Goal: Task Accomplishment & Management: Manage account settings

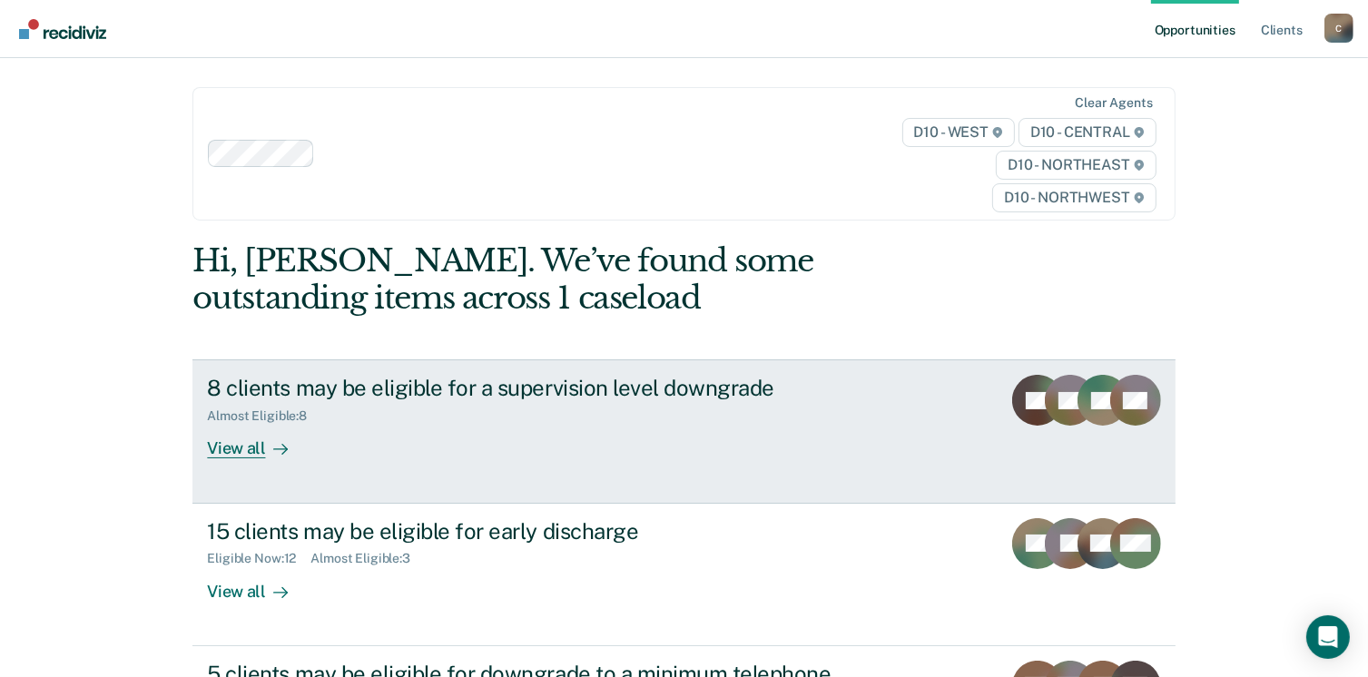
click at [233, 449] on div "View all" at bounding box center [258, 441] width 102 height 35
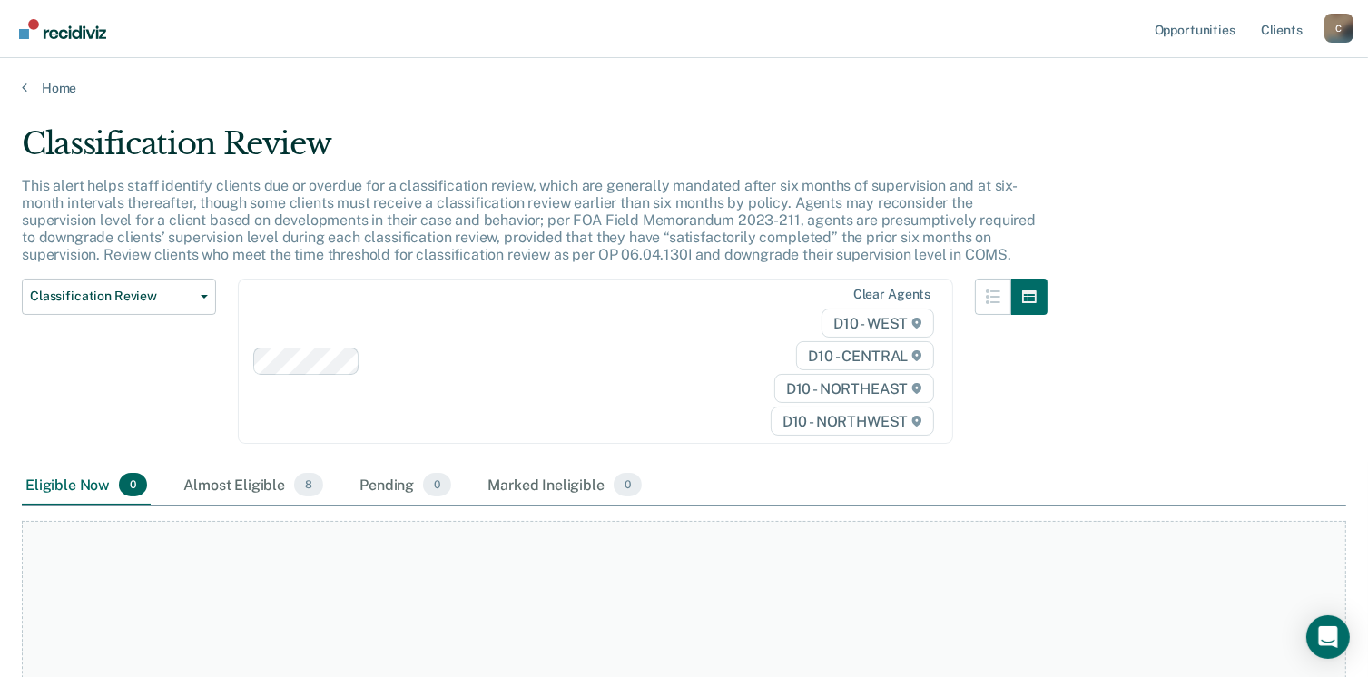
scroll to position [182, 0]
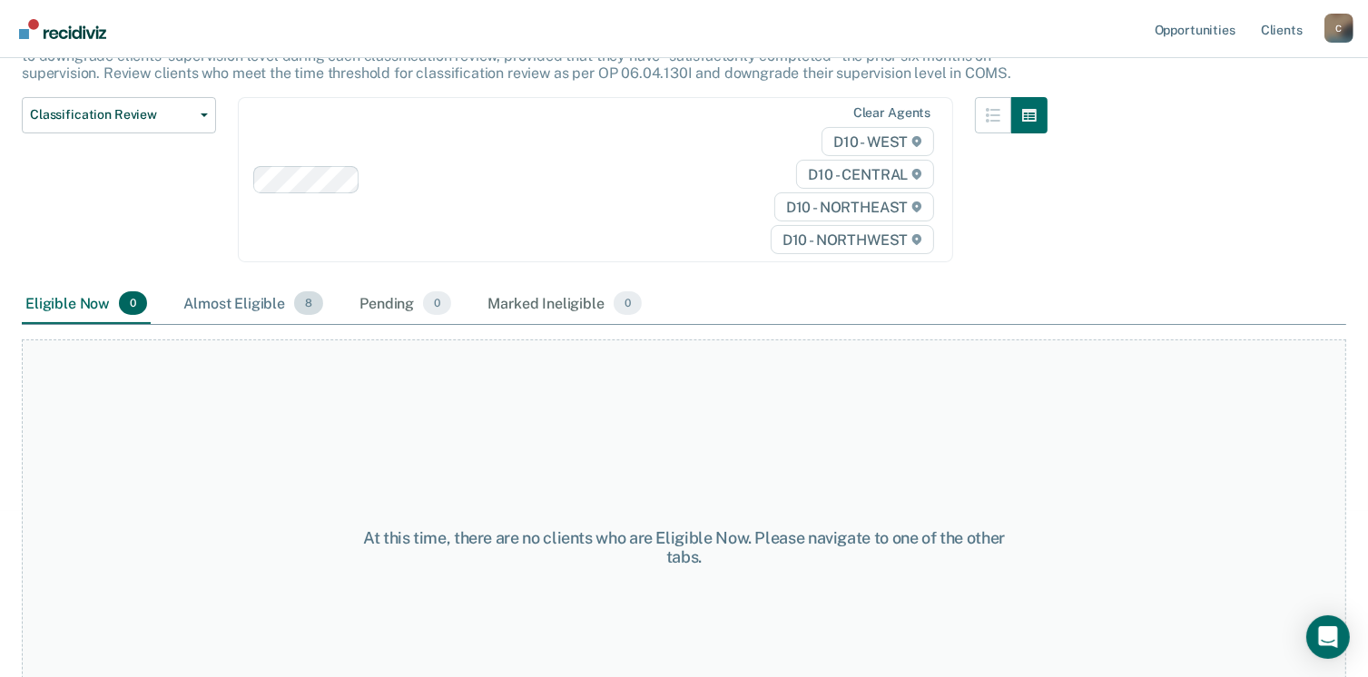
click at [261, 303] on div "Almost Eligible 8" at bounding box center [253, 304] width 147 height 40
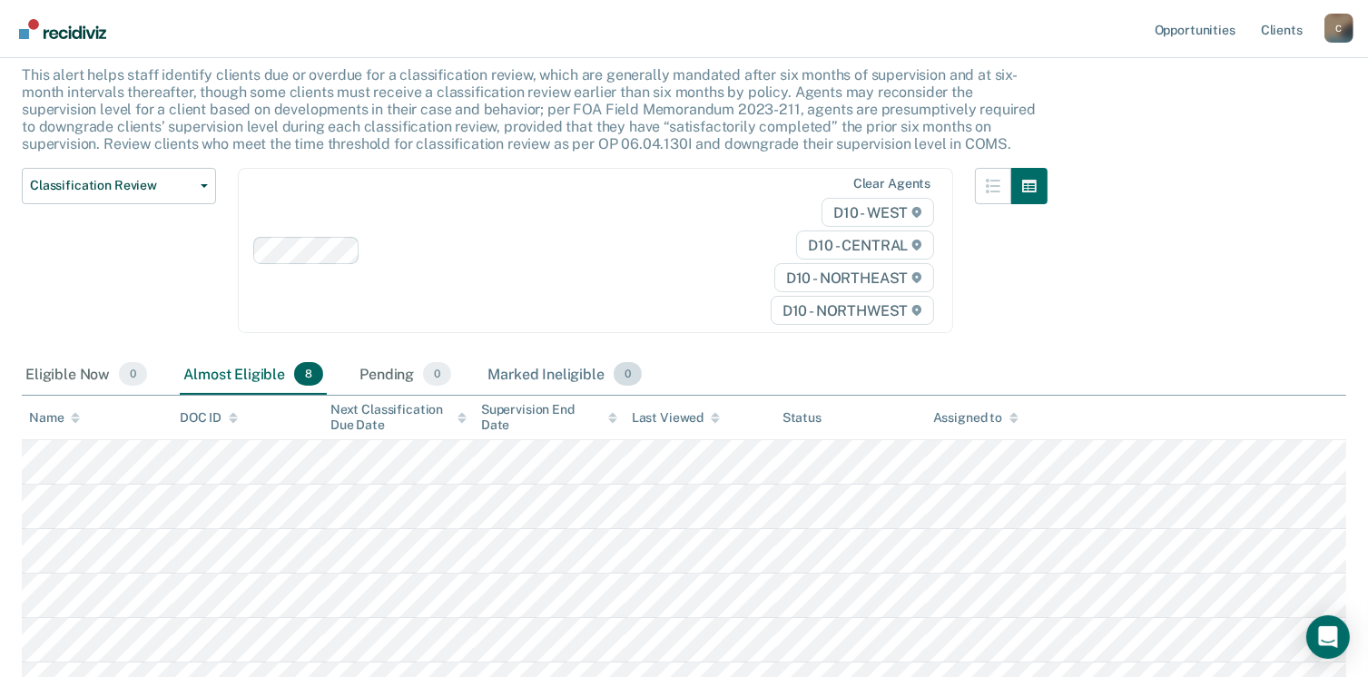
scroll to position [0, 0]
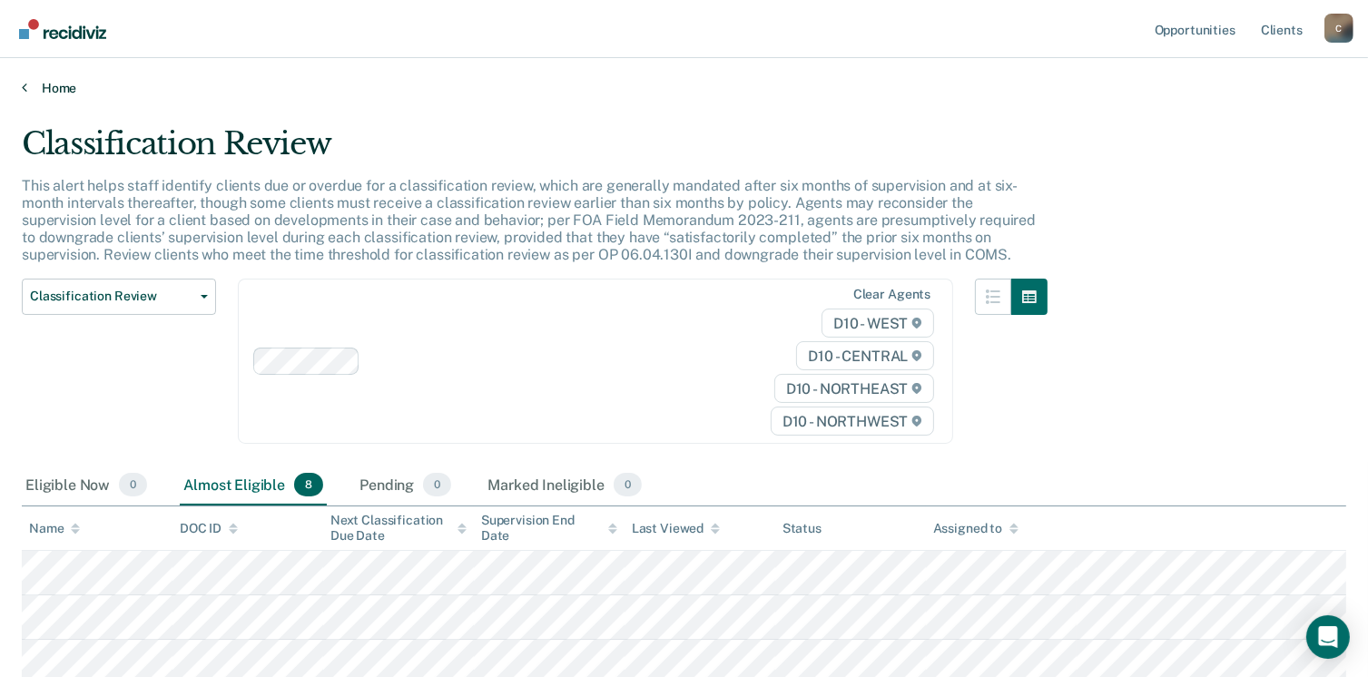
click at [53, 87] on link "Home" at bounding box center [684, 88] width 1325 height 16
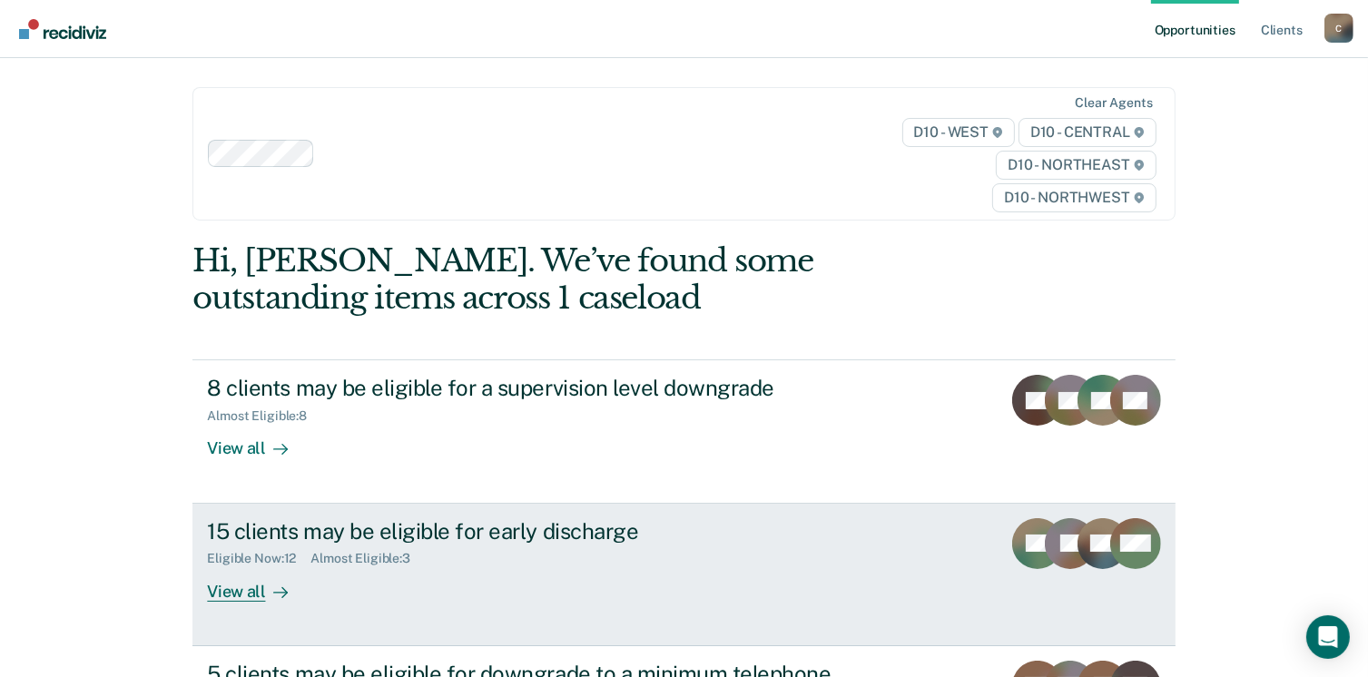
click at [243, 592] on div "View all" at bounding box center [258, 584] width 102 height 35
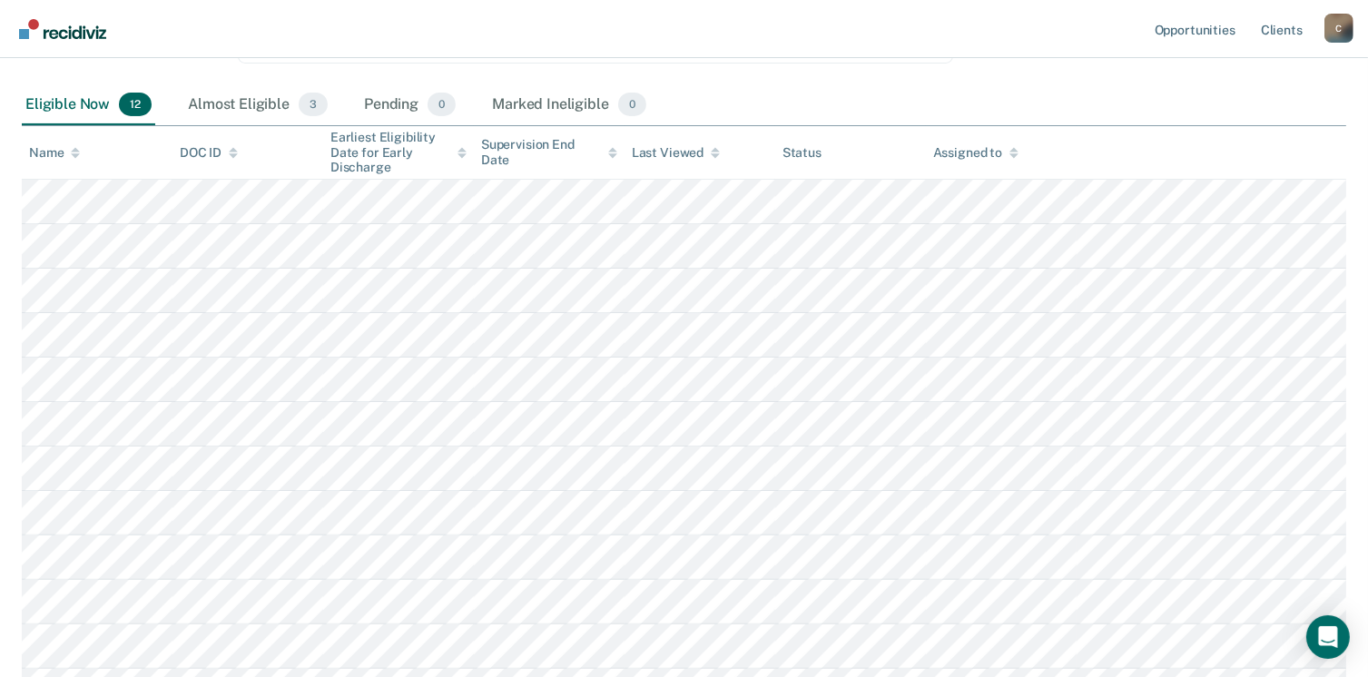
scroll to position [454, 0]
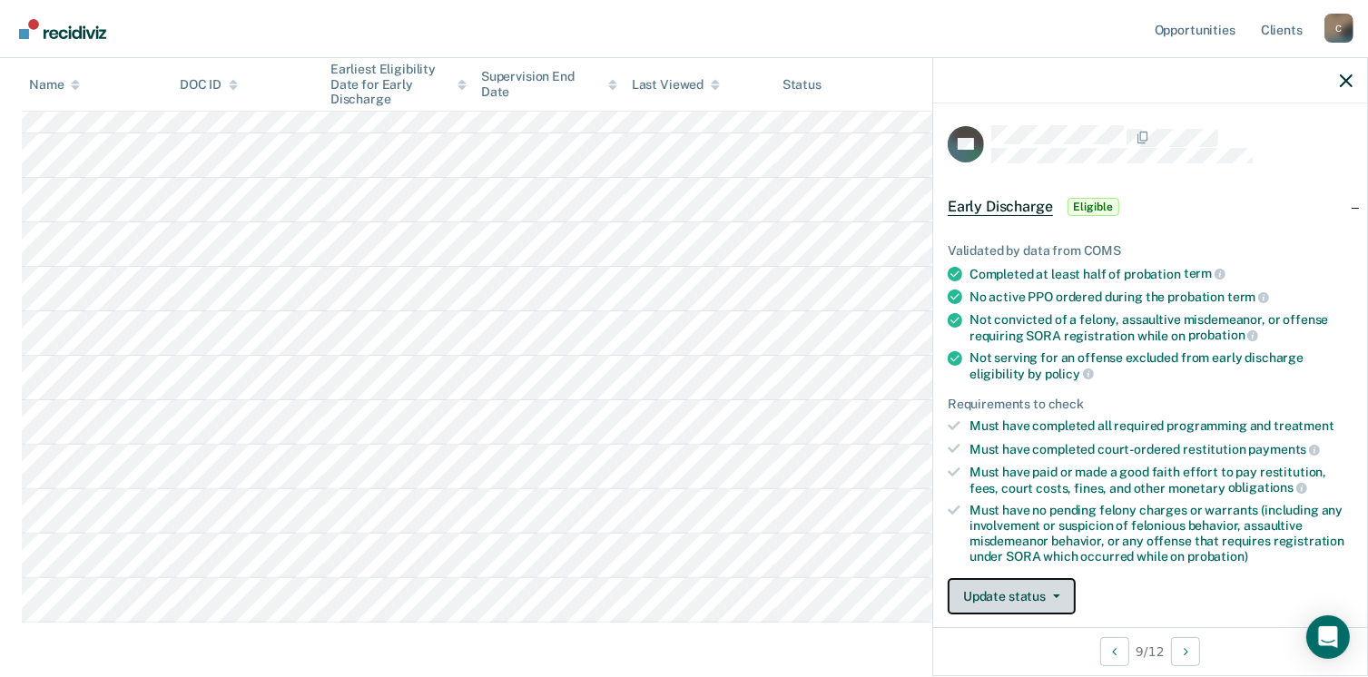
click at [1024, 580] on button "Update status" at bounding box center [1012, 596] width 128 height 36
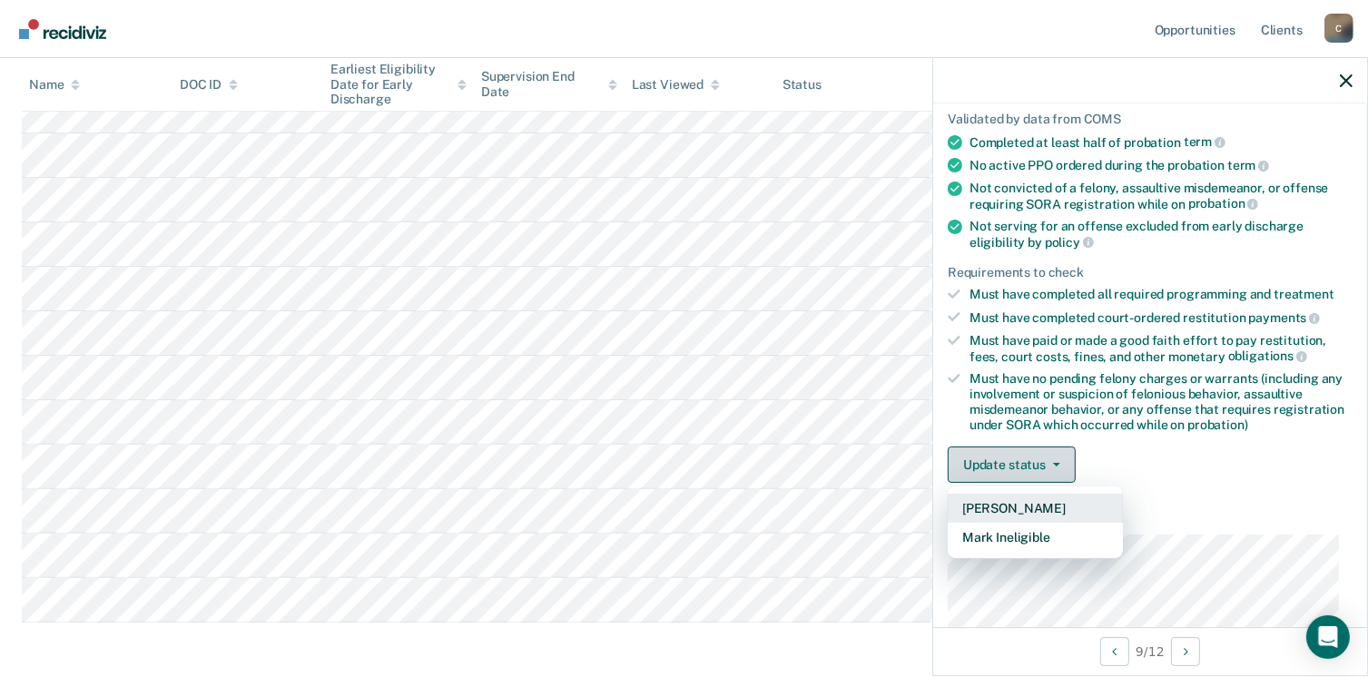
scroll to position [202, 0]
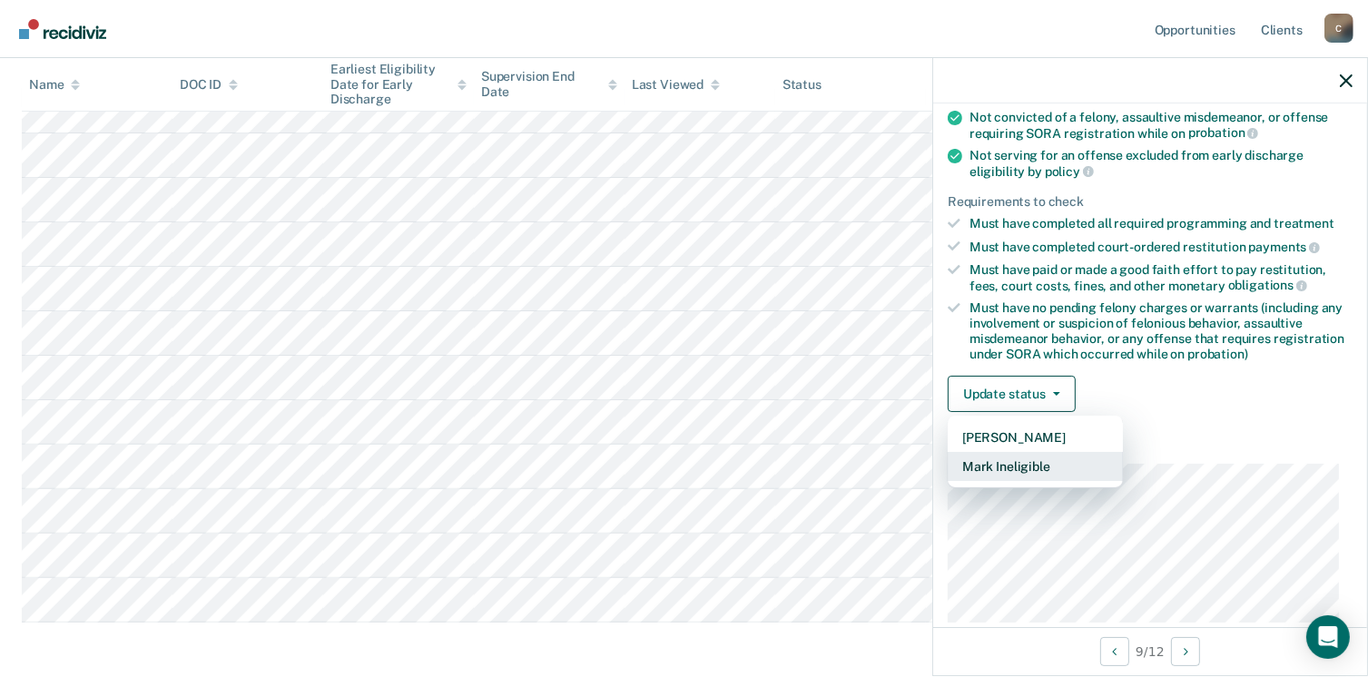
click at [1001, 459] on button "Mark Ineligible" at bounding box center [1035, 466] width 175 height 29
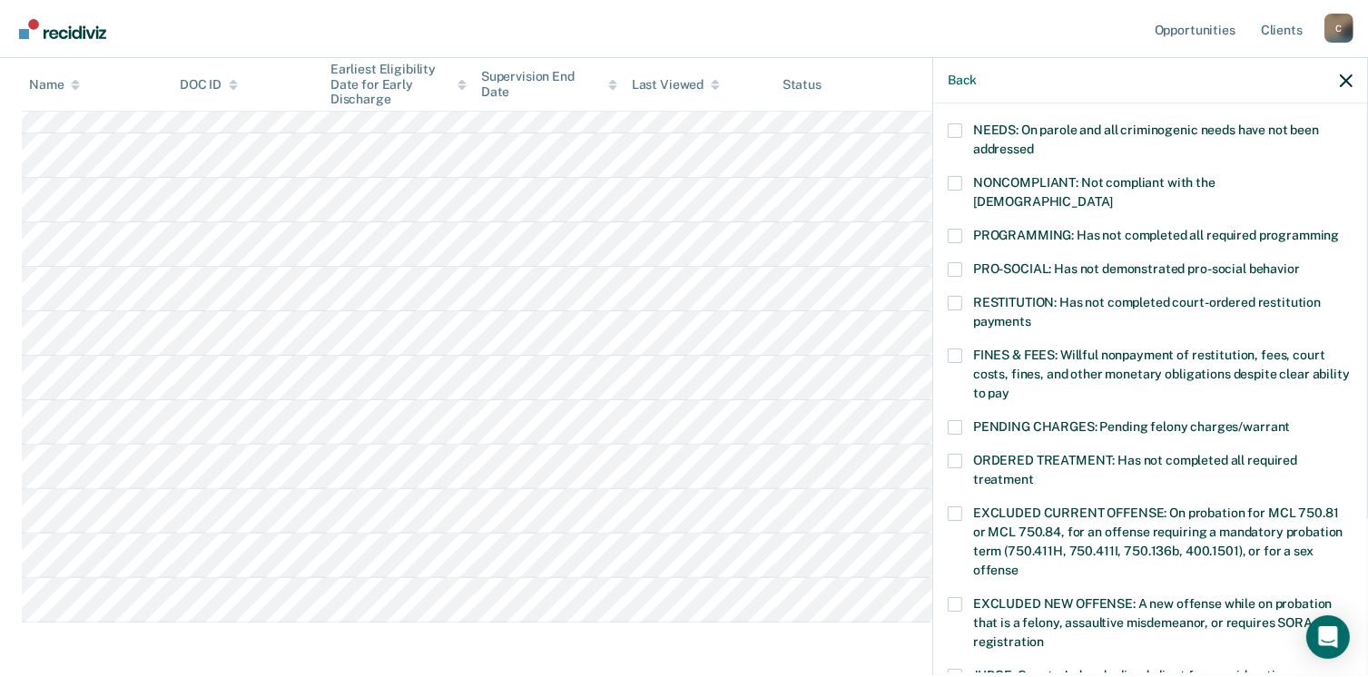
scroll to position [475, 0]
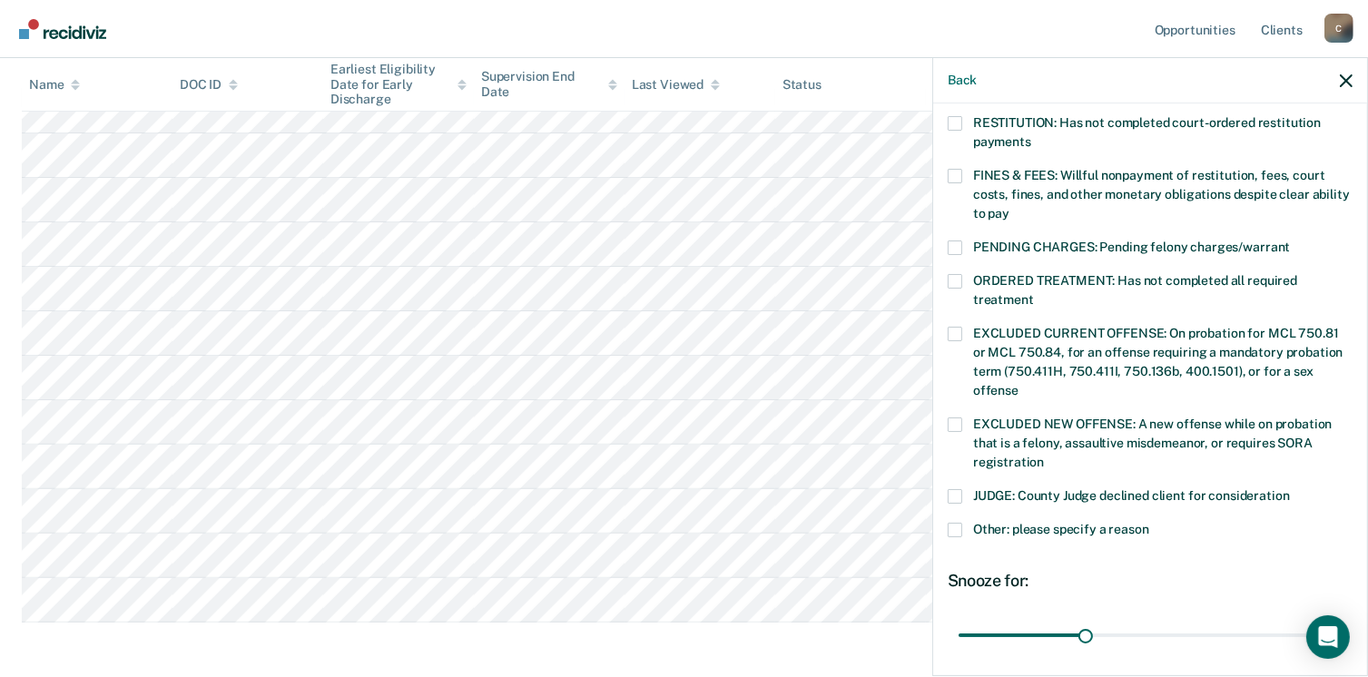
click at [951, 489] on span at bounding box center [955, 496] width 15 height 15
click at [1290, 489] on input "JUDGE: County Judge declined client for consideration" at bounding box center [1290, 489] width 0 height 0
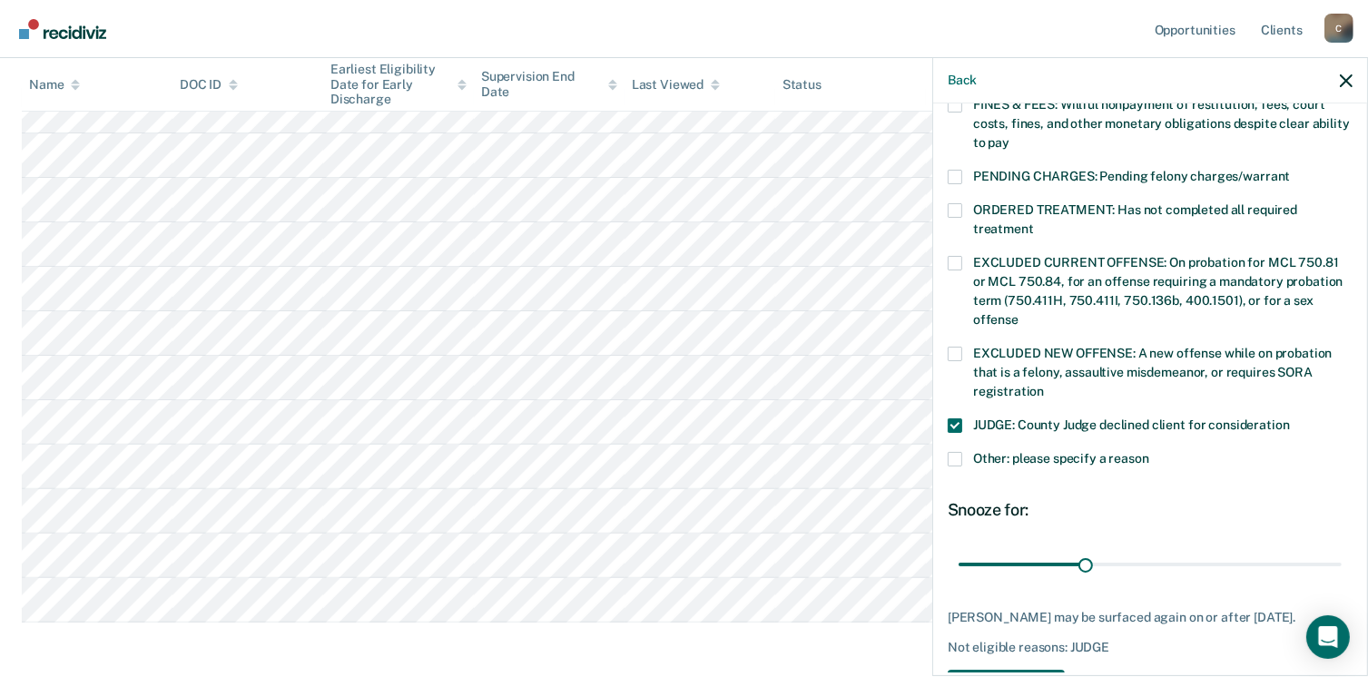
scroll to position [566, 0]
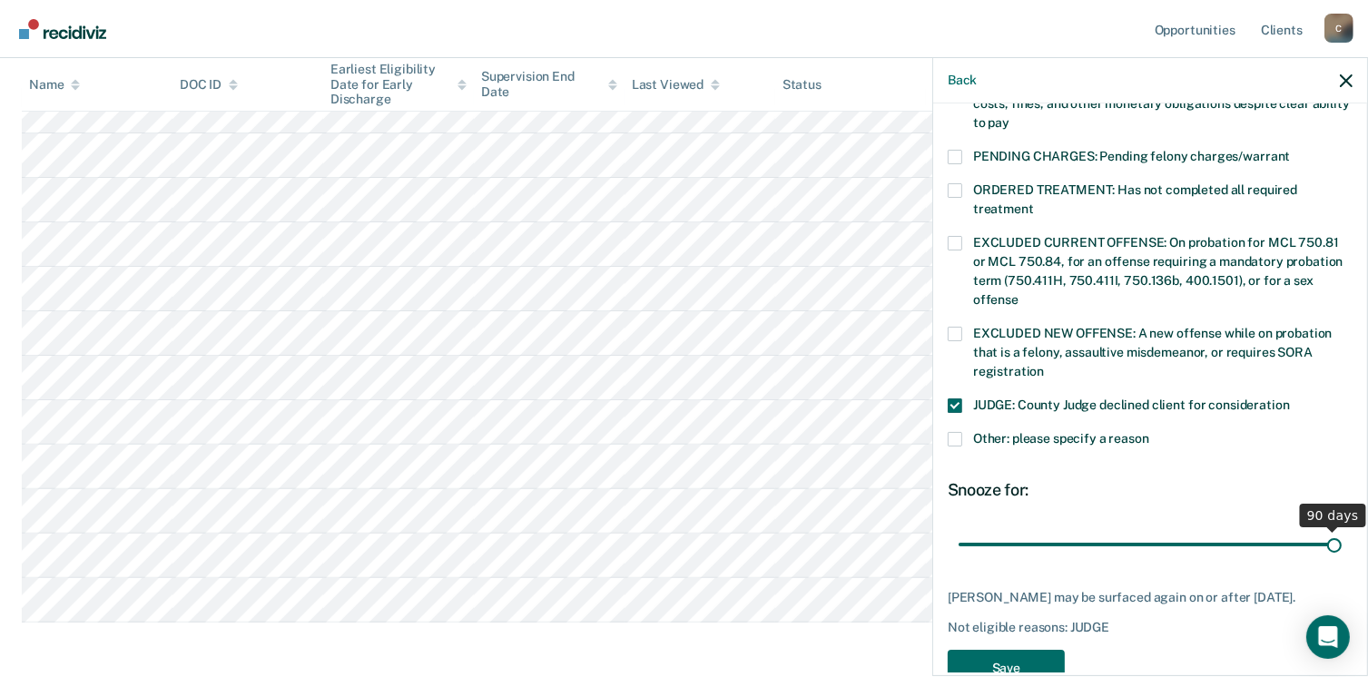
drag, startPoint x: 1078, startPoint y: 526, endPoint x: 1335, endPoint y: 525, distance: 256.9
type input "90"
click at [1335, 529] on input "range" at bounding box center [1150, 545] width 383 height 32
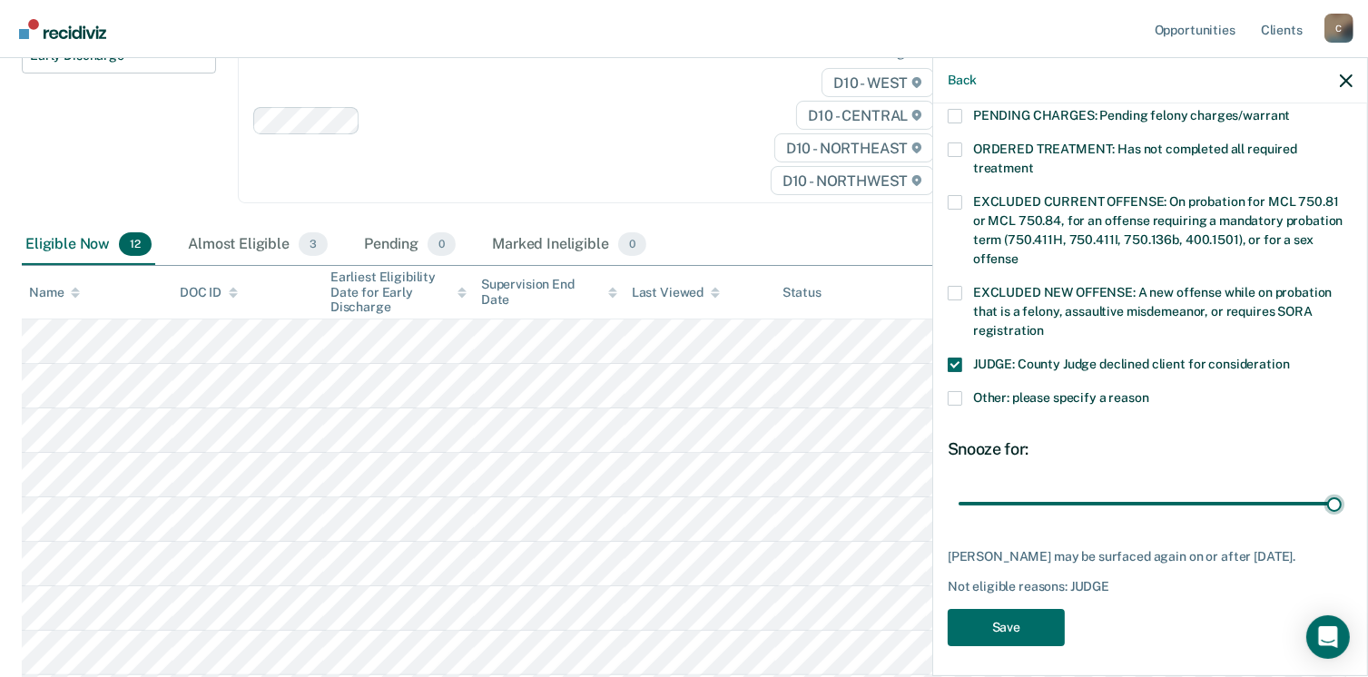
scroll to position [454, 0]
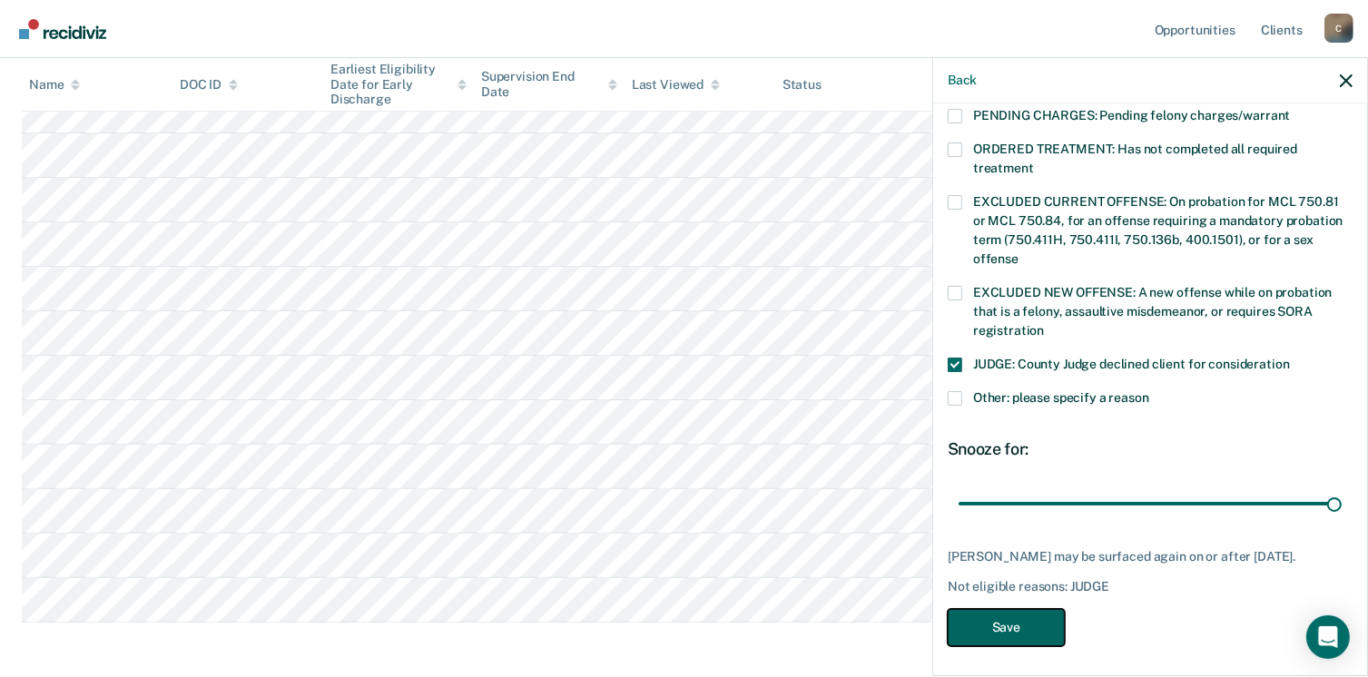
click at [1034, 616] on button "Save" at bounding box center [1006, 627] width 117 height 37
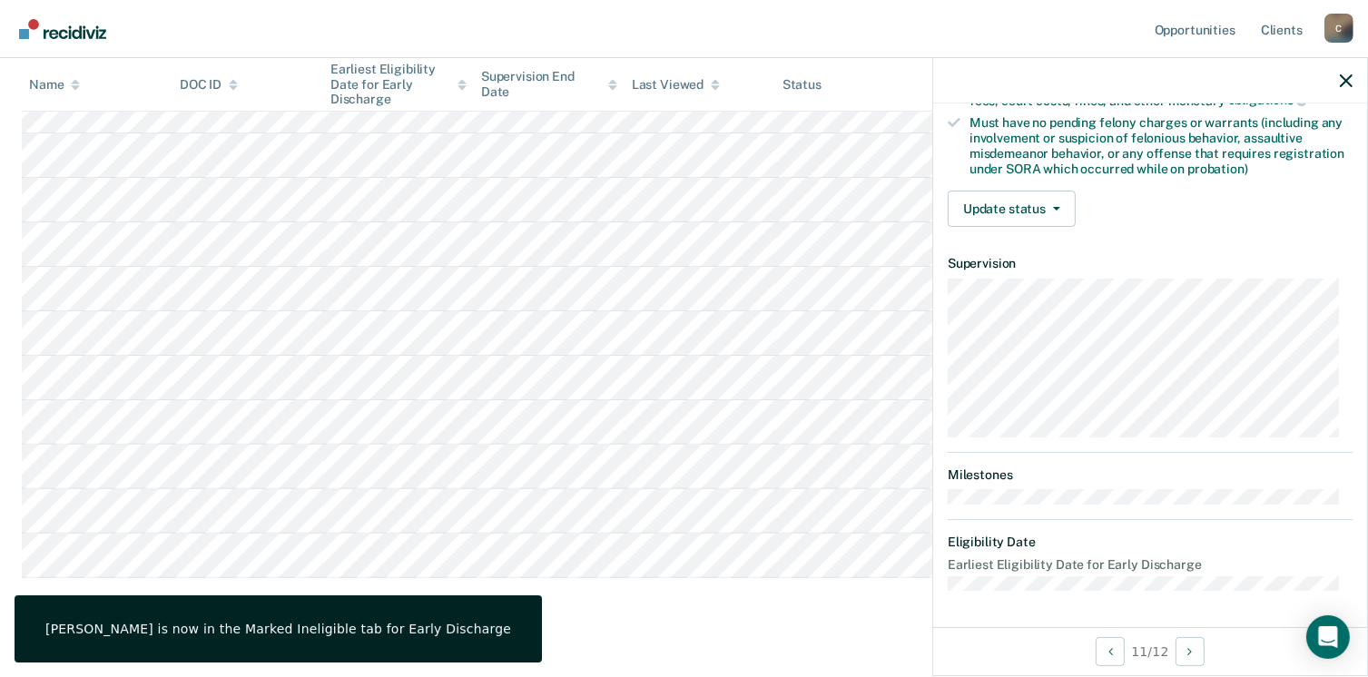
scroll to position [381, 0]
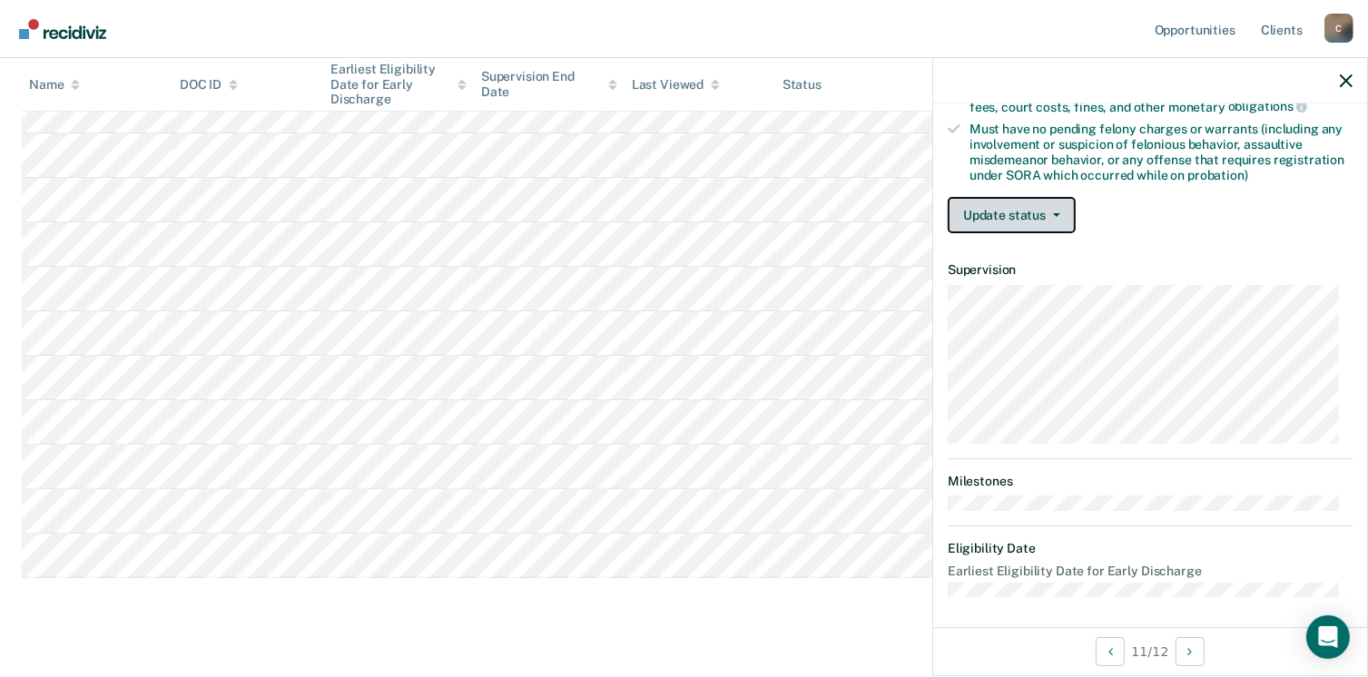
click at [1016, 219] on button "Update status" at bounding box center [1012, 215] width 128 height 36
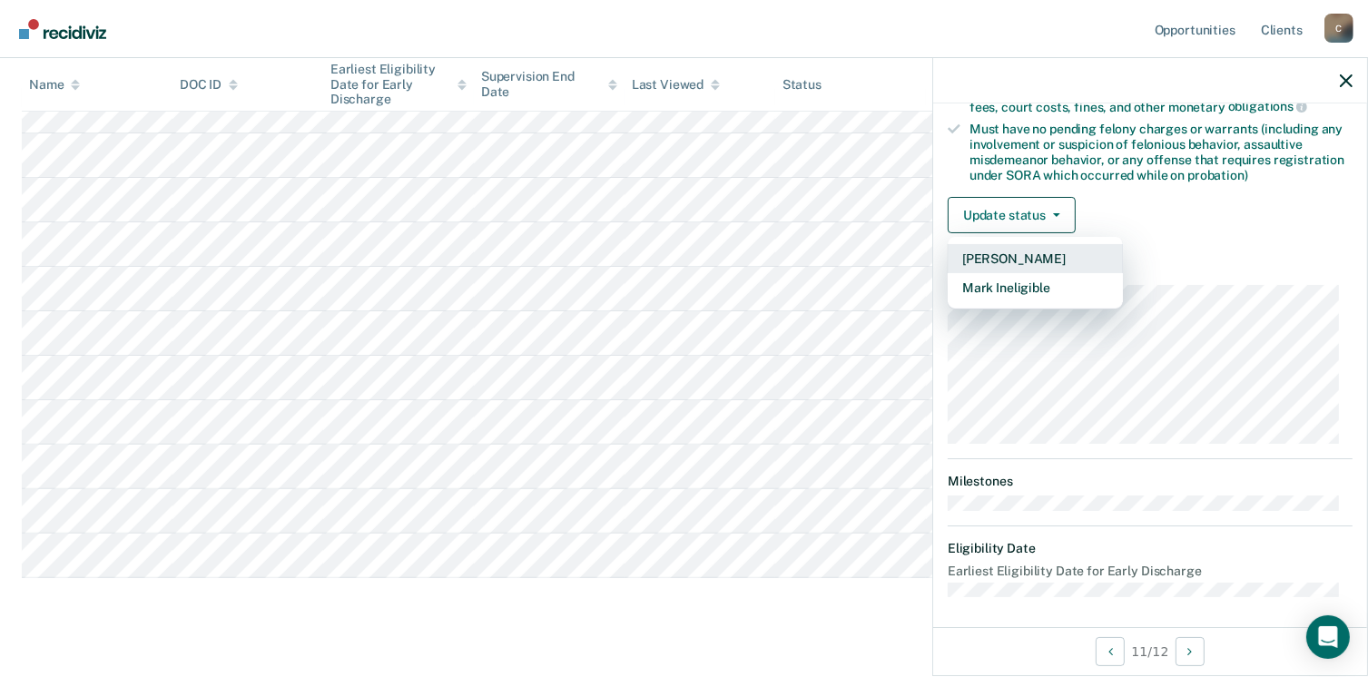
click at [1016, 251] on button "[PERSON_NAME]" at bounding box center [1035, 258] width 175 height 29
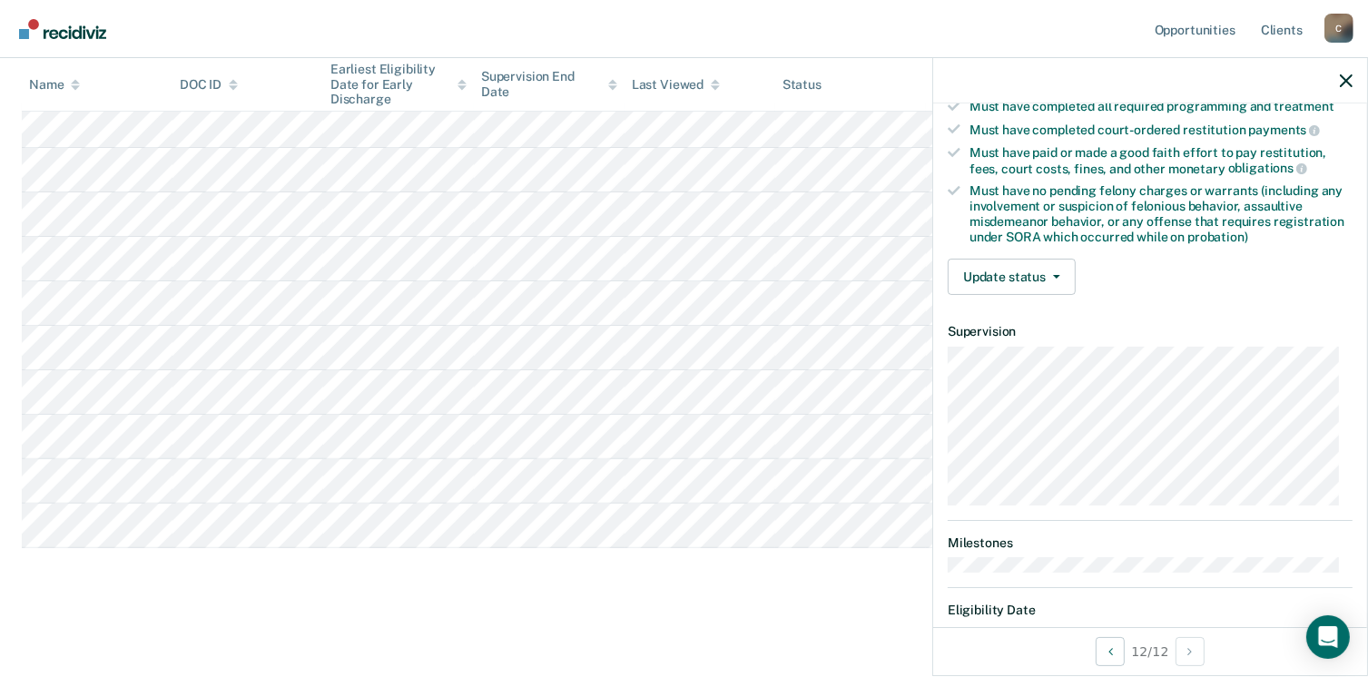
scroll to position [363, 0]
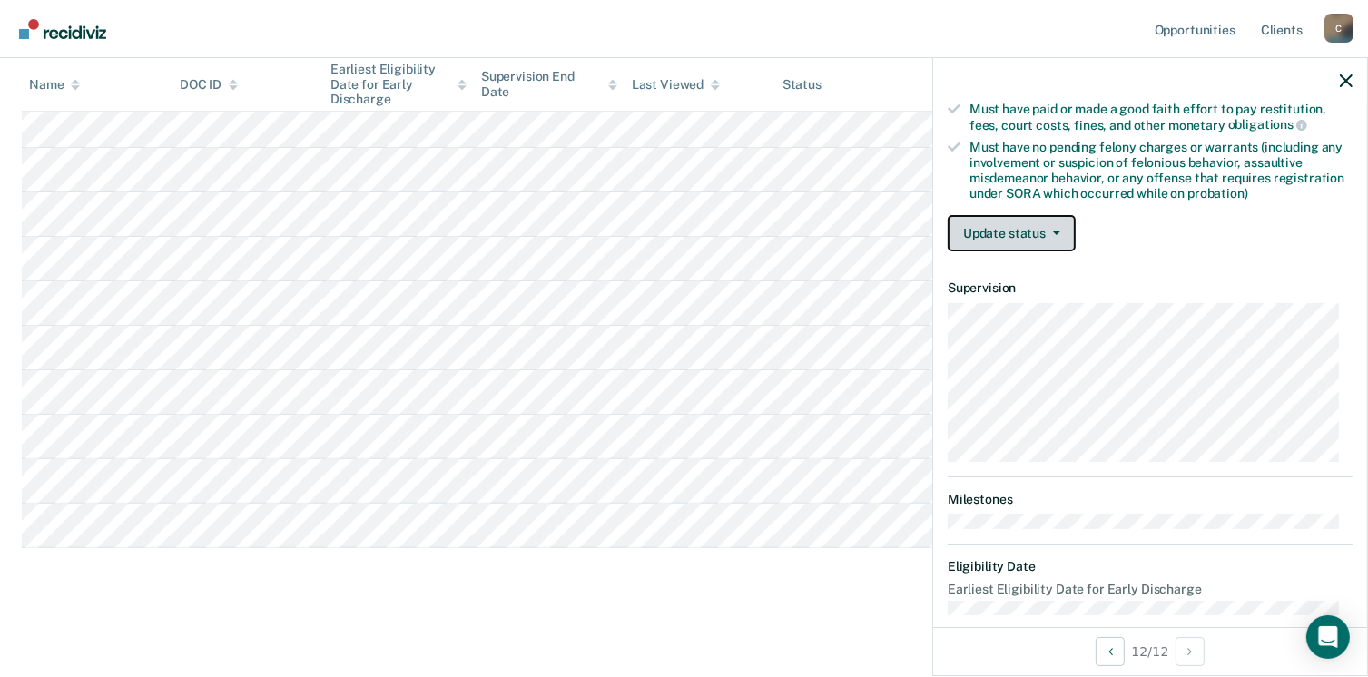
click at [1042, 232] on button "Update status" at bounding box center [1012, 233] width 128 height 36
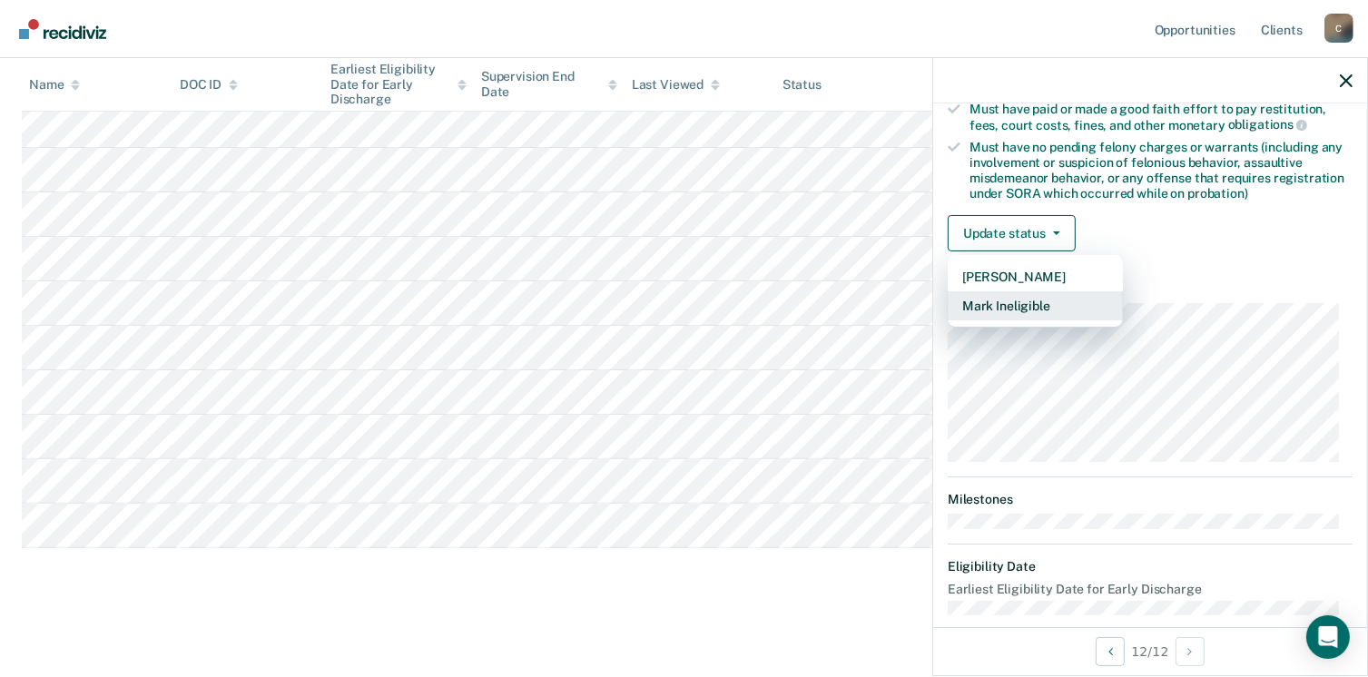
click at [1013, 310] on button "Mark Ineligible" at bounding box center [1035, 305] width 175 height 29
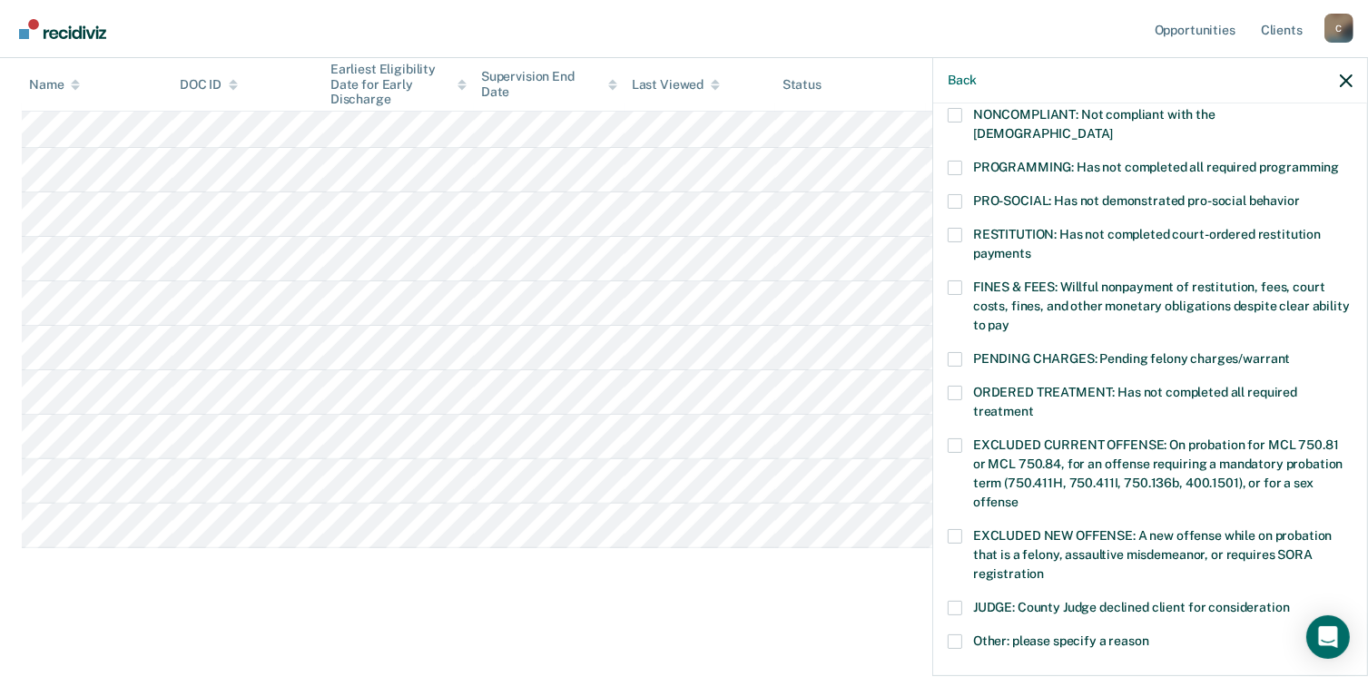
click at [959, 161] on span at bounding box center [955, 168] width 15 height 15
click at [1339, 161] on input "PROGRAMMING: Has not completed all required programming" at bounding box center [1339, 161] width 0 height 0
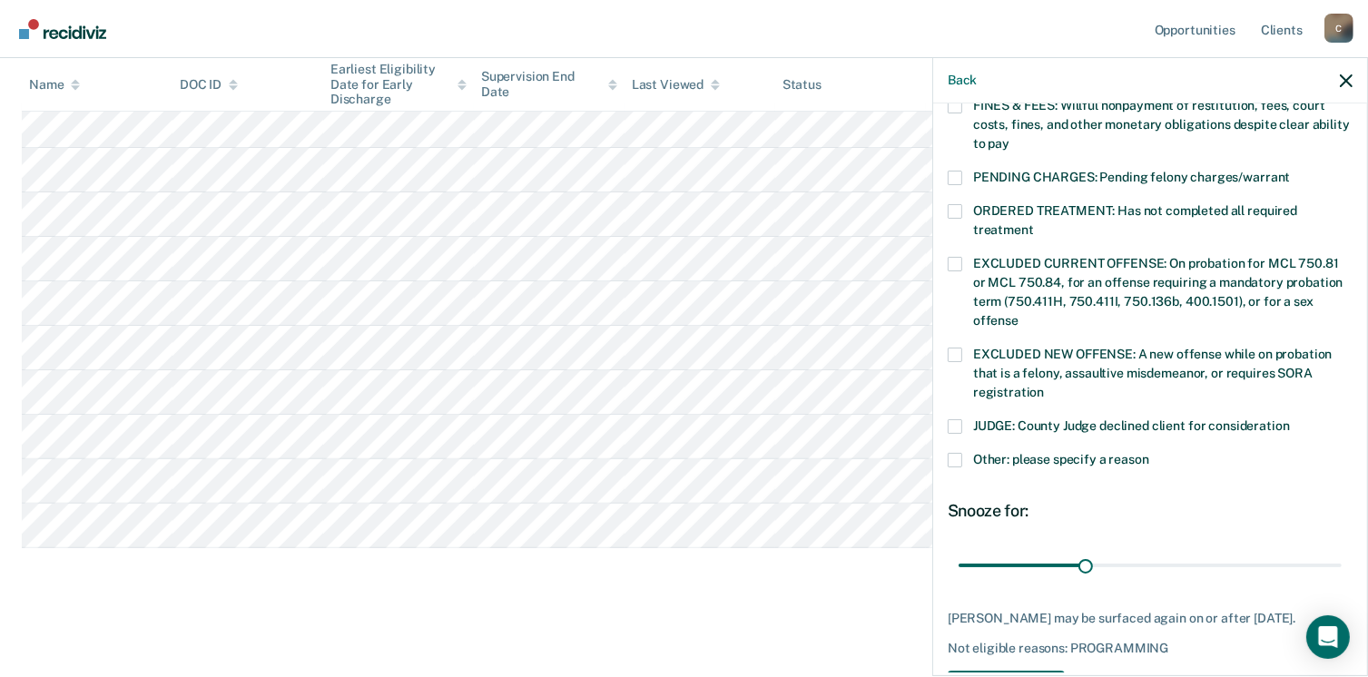
scroll to position [591, 0]
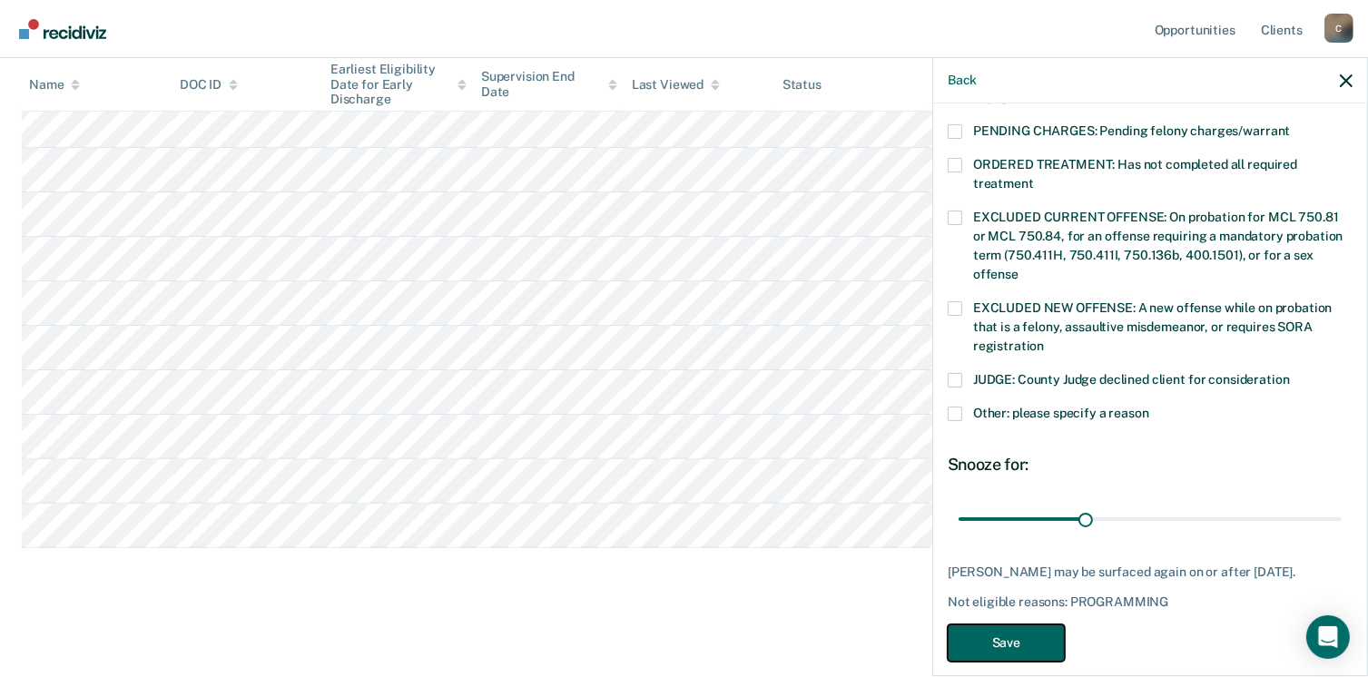
click at [1039, 637] on button "Save" at bounding box center [1006, 643] width 117 height 37
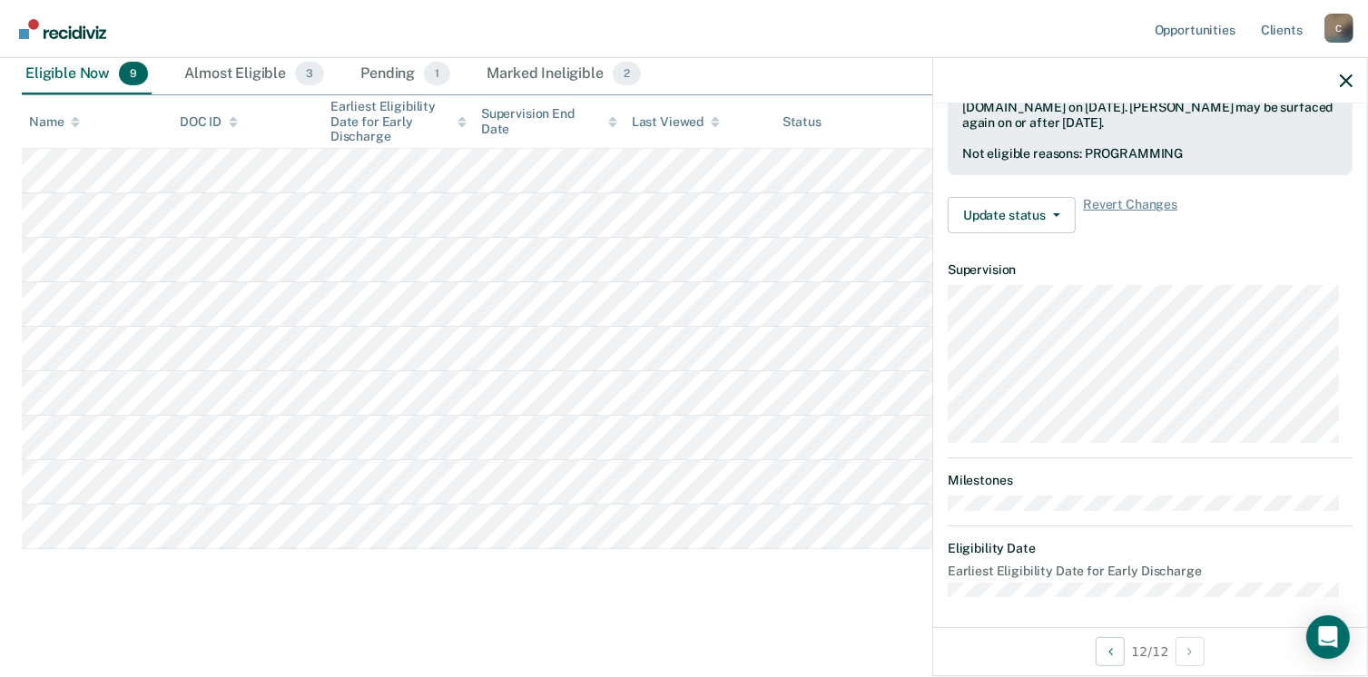
scroll to position [381, 0]
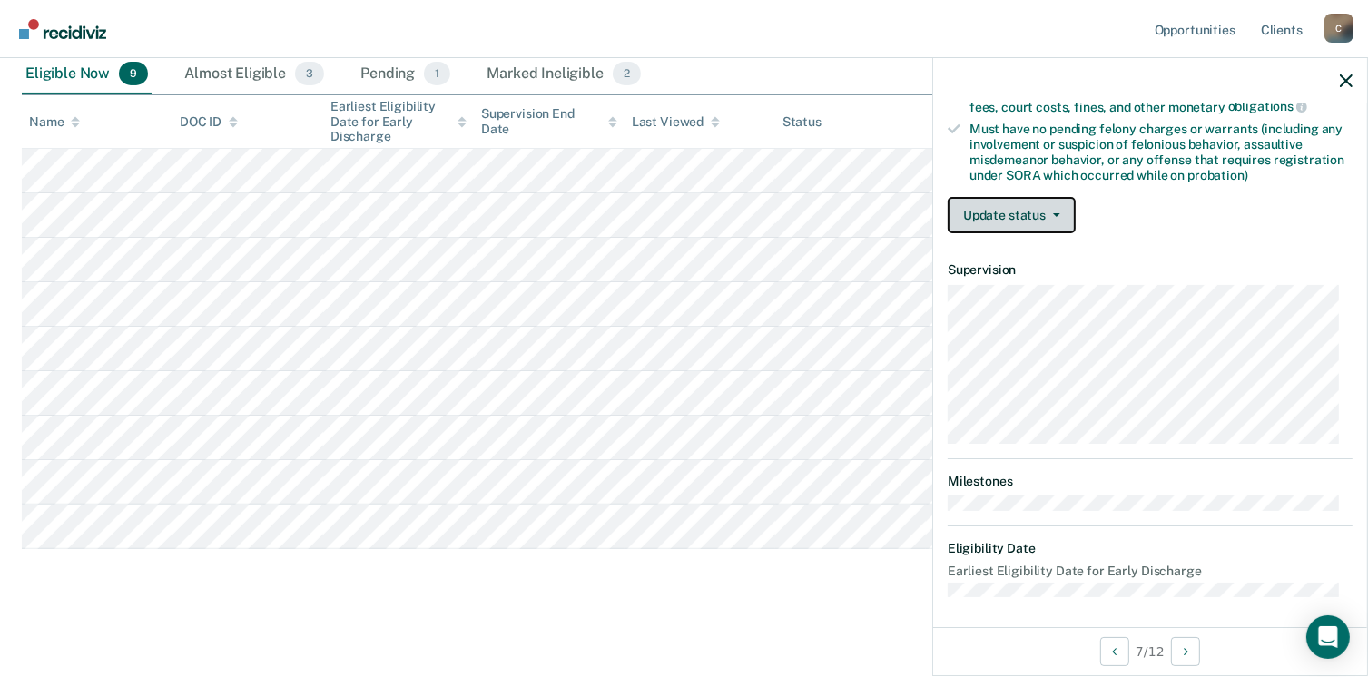
click at [1017, 206] on button "Update status" at bounding box center [1012, 215] width 128 height 36
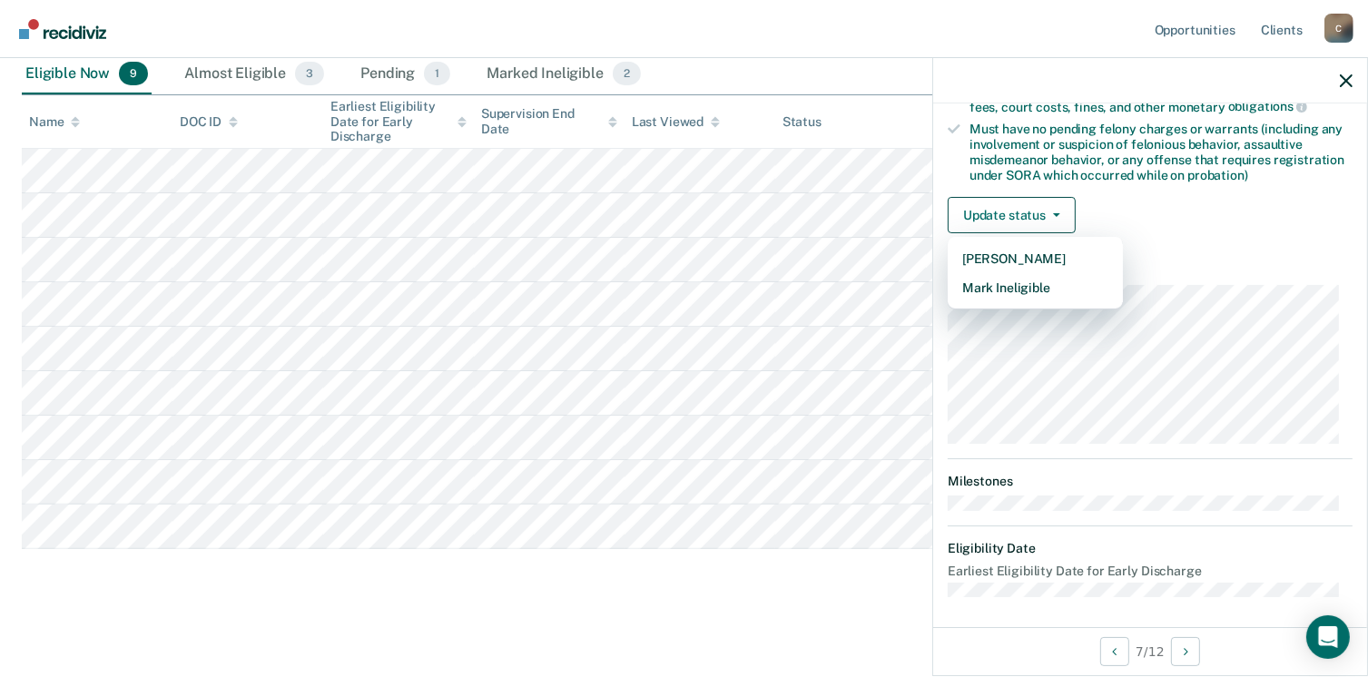
click at [1010, 299] on article "TM Early Discharge Eligible Validated by data from COMS Completed at least half…" at bounding box center [1150, 170] width 405 height 853
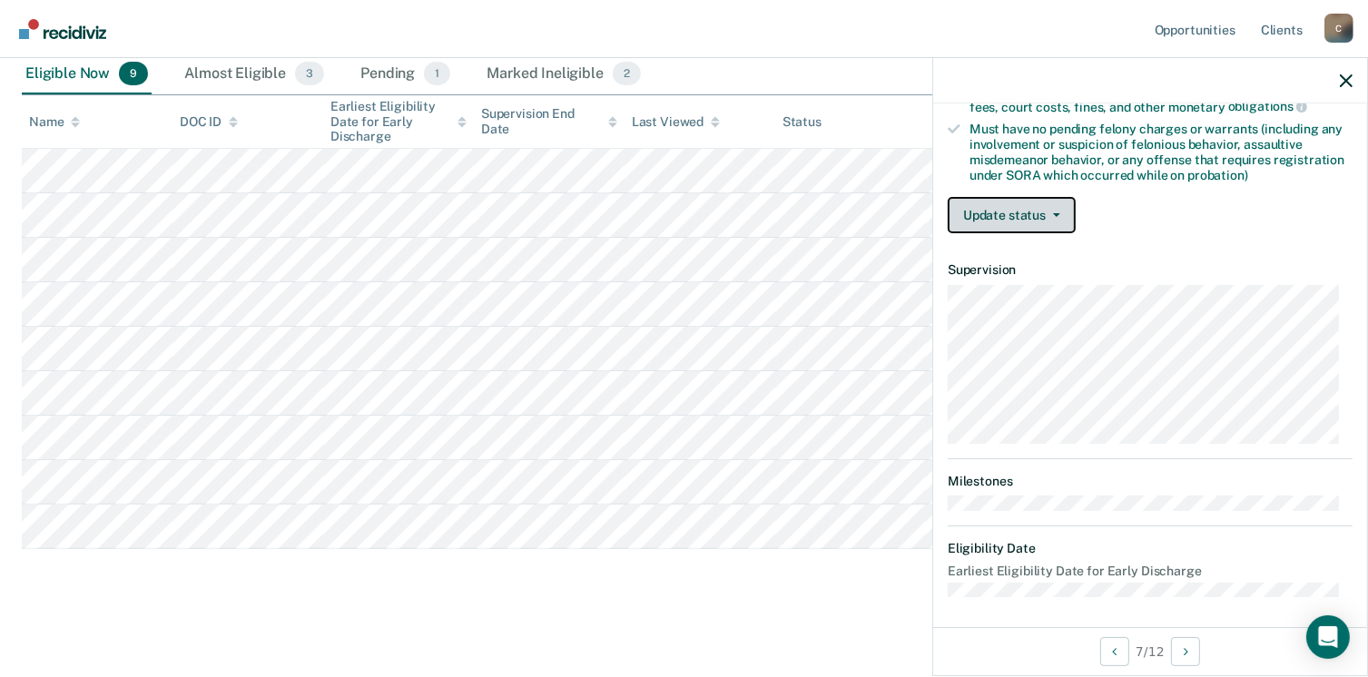
click at [1019, 214] on button "Update status" at bounding box center [1012, 215] width 128 height 36
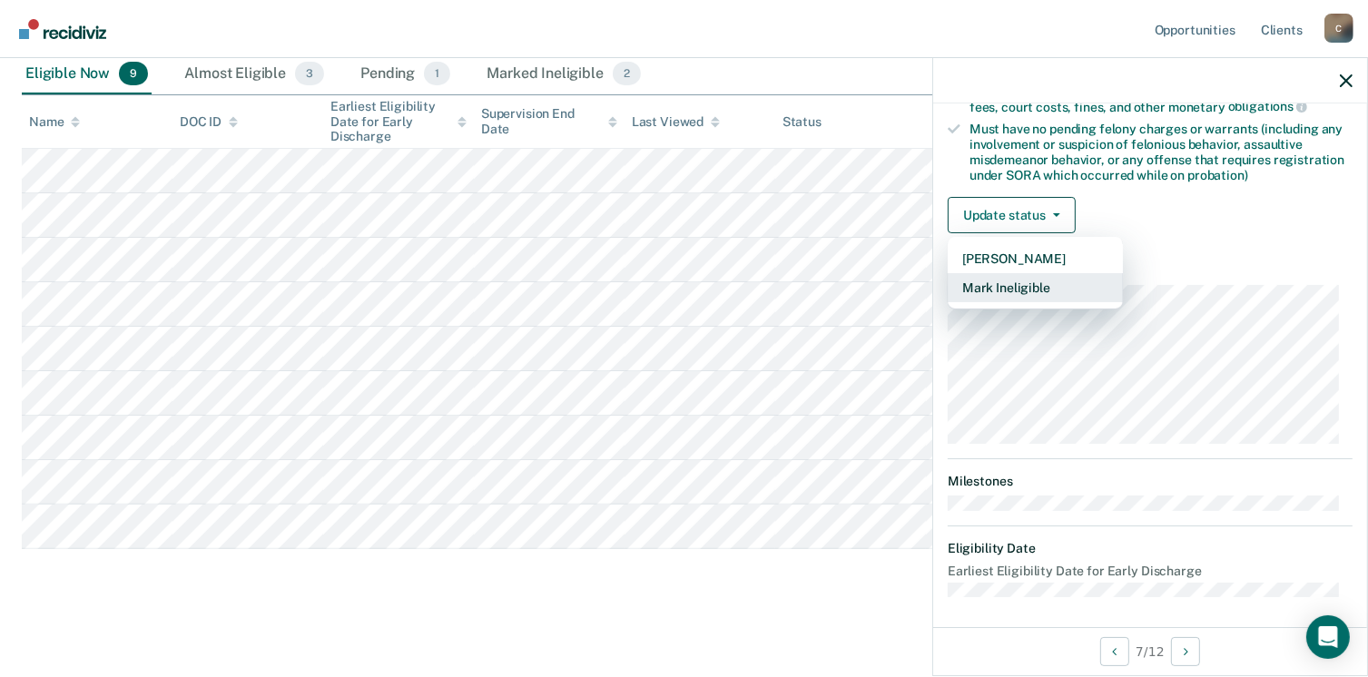
click at [1015, 273] on button "Mark Ineligible" at bounding box center [1035, 287] width 175 height 29
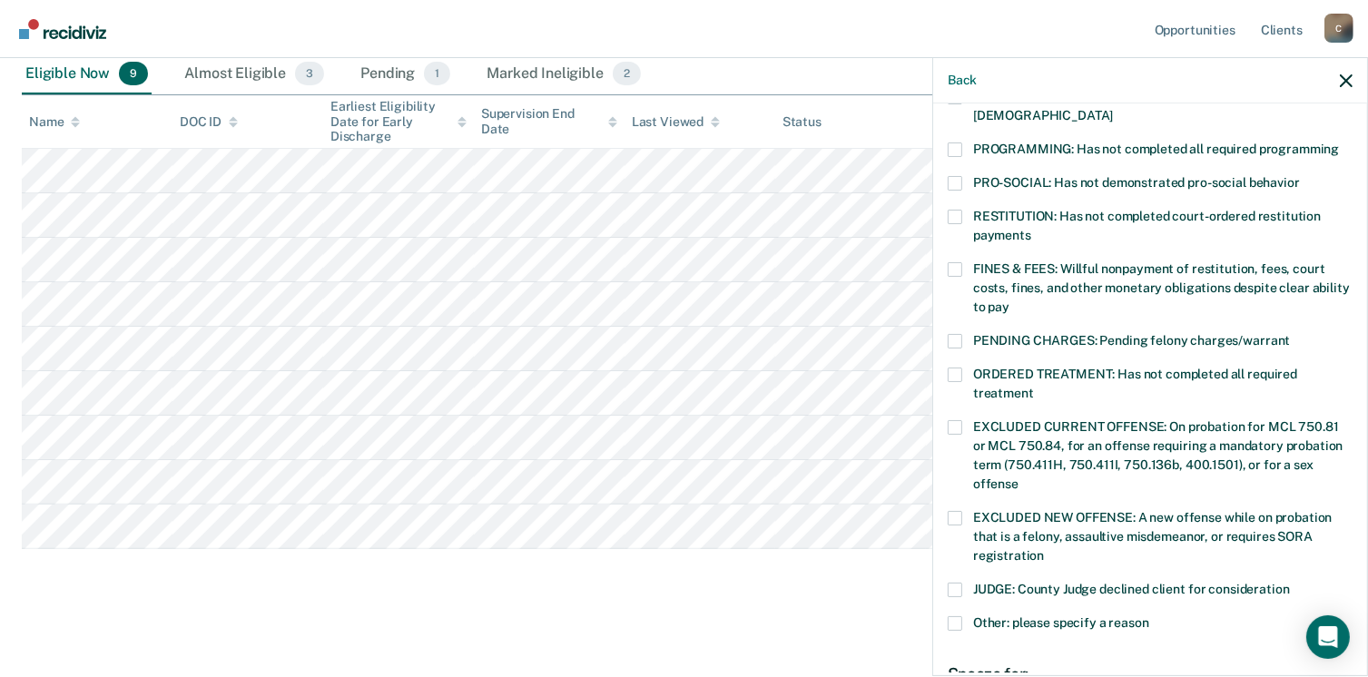
click at [960, 143] on span at bounding box center [955, 150] width 15 height 15
click at [1339, 143] on input "PROGRAMMING: Has not completed all required programming" at bounding box center [1339, 143] width 0 height 0
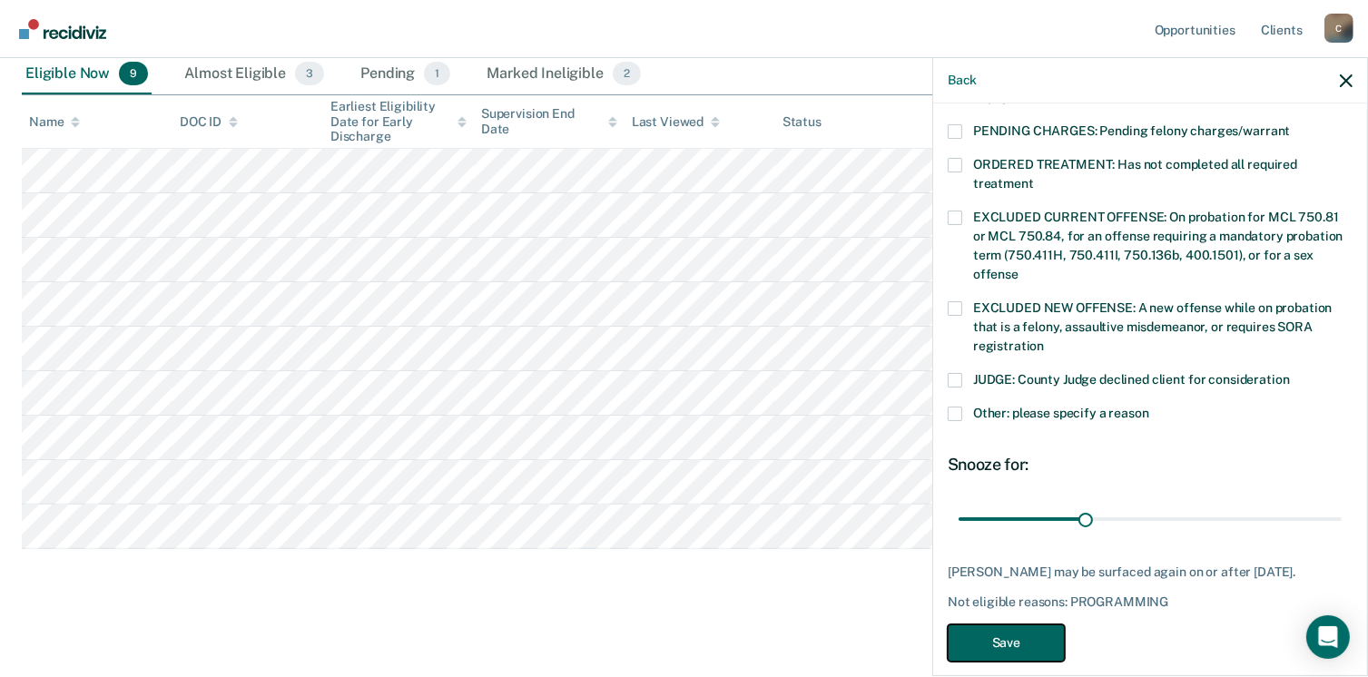
click at [1032, 625] on button "Save" at bounding box center [1006, 643] width 117 height 37
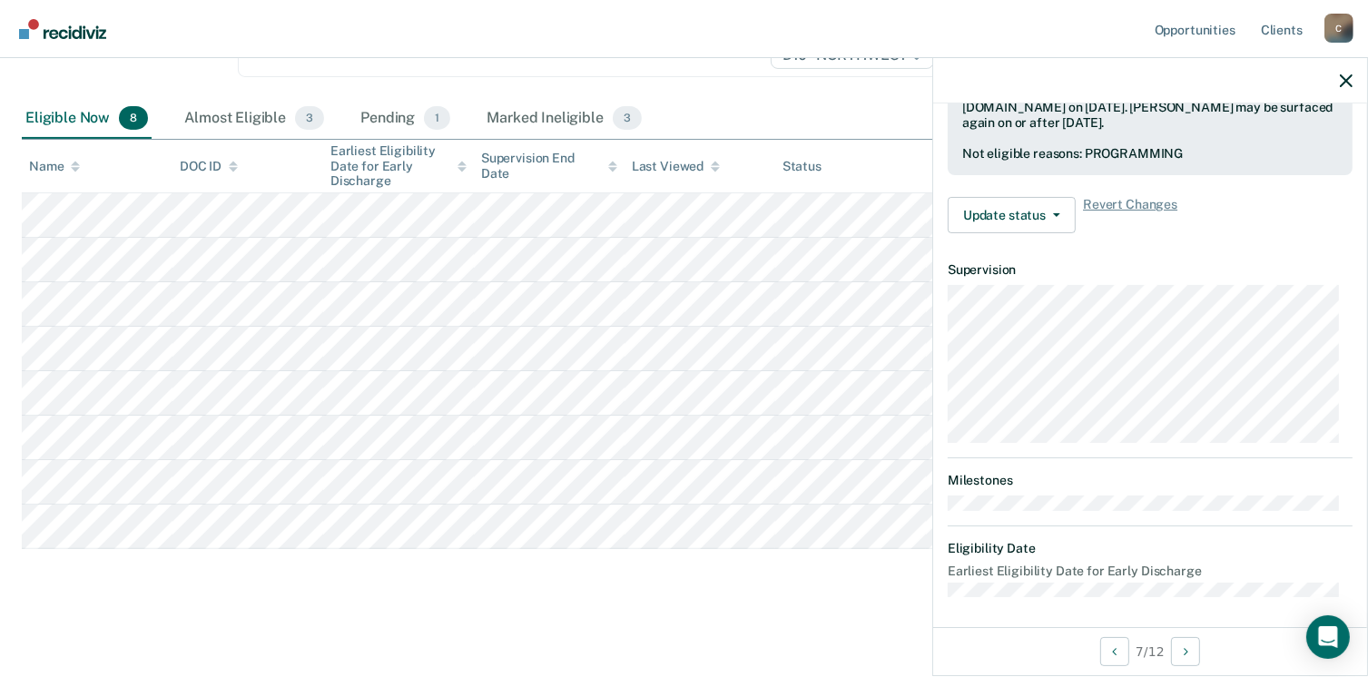
scroll to position [381, 0]
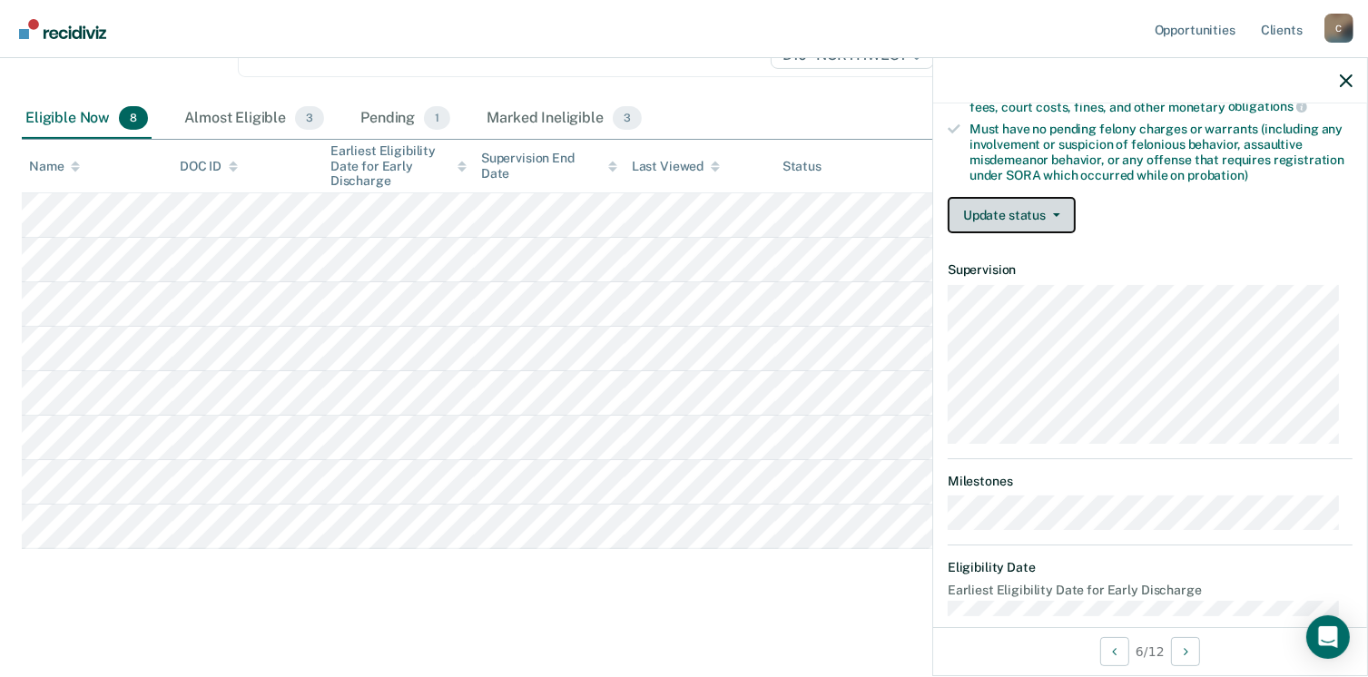
click at [1040, 203] on button "Update status" at bounding box center [1012, 215] width 128 height 36
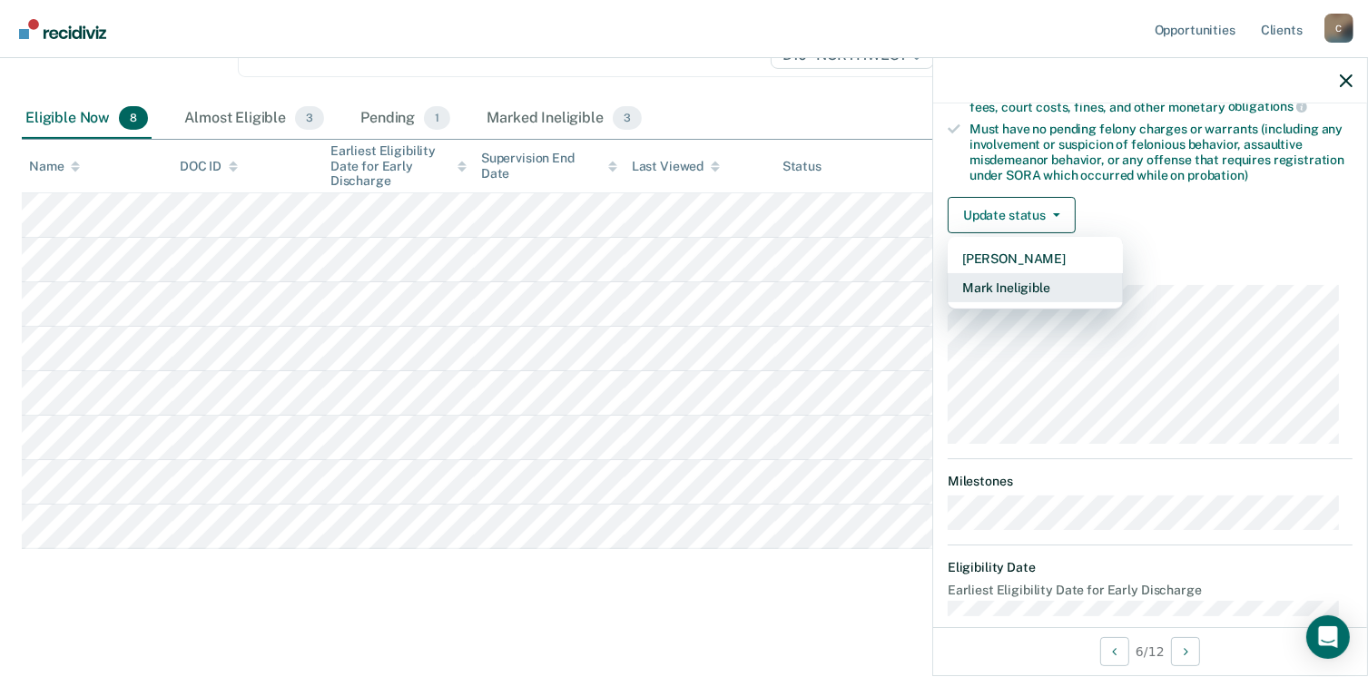
click at [1011, 277] on button "Mark Ineligible" at bounding box center [1035, 287] width 175 height 29
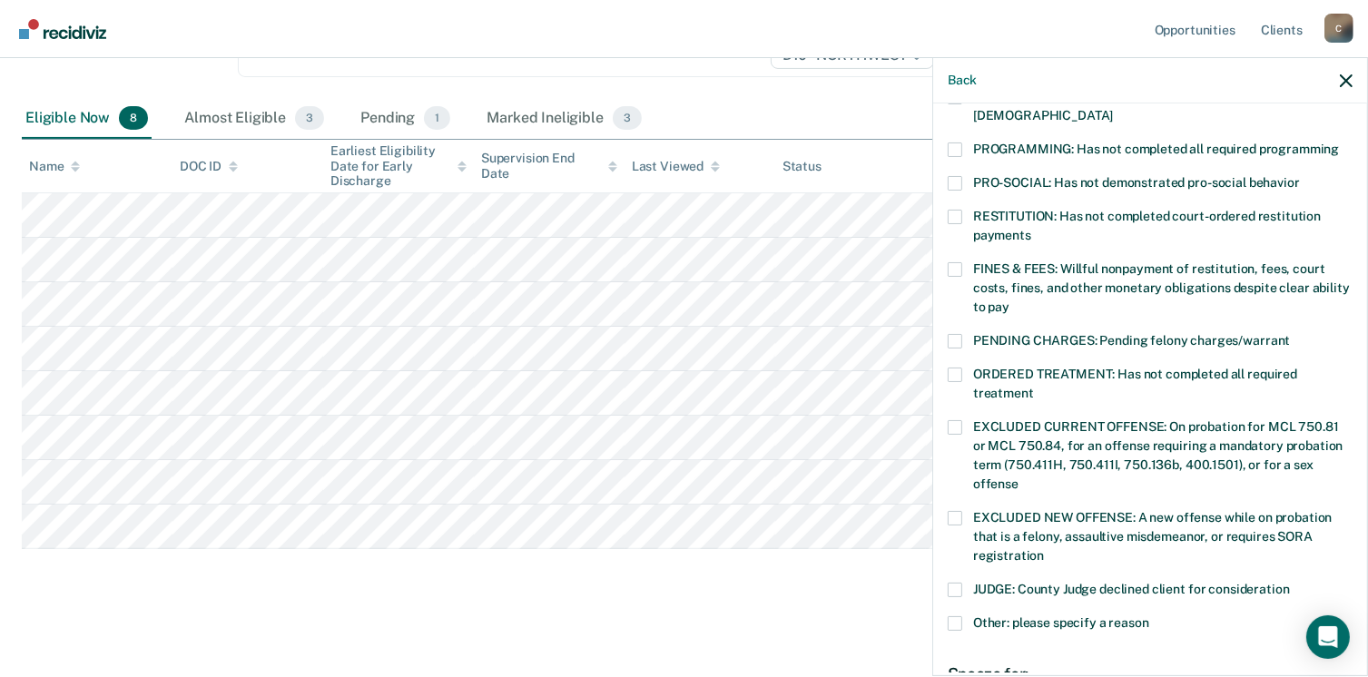
click at [958, 143] on span at bounding box center [955, 150] width 15 height 15
click at [1339, 143] on input "PROGRAMMING: Has not completed all required programming" at bounding box center [1339, 143] width 0 height 0
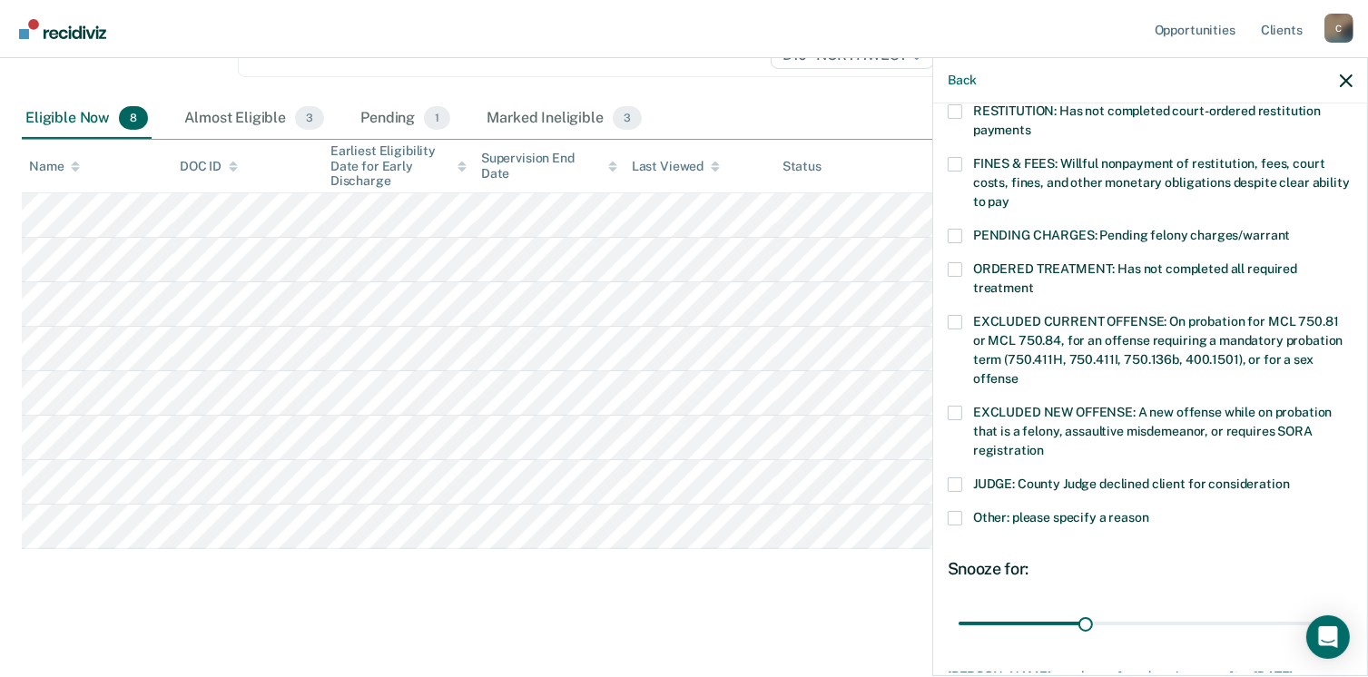
scroll to position [591, 0]
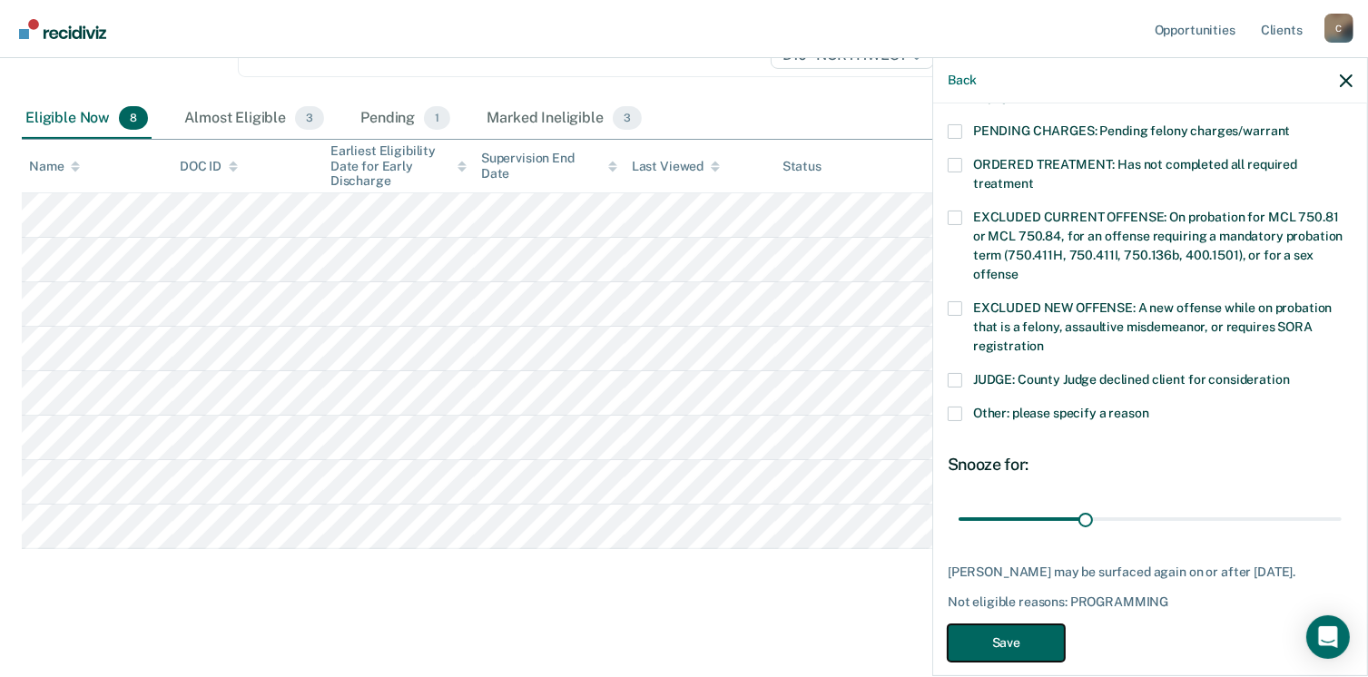
click at [1033, 625] on button "Save" at bounding box center [1006, 643] width 117 height 37
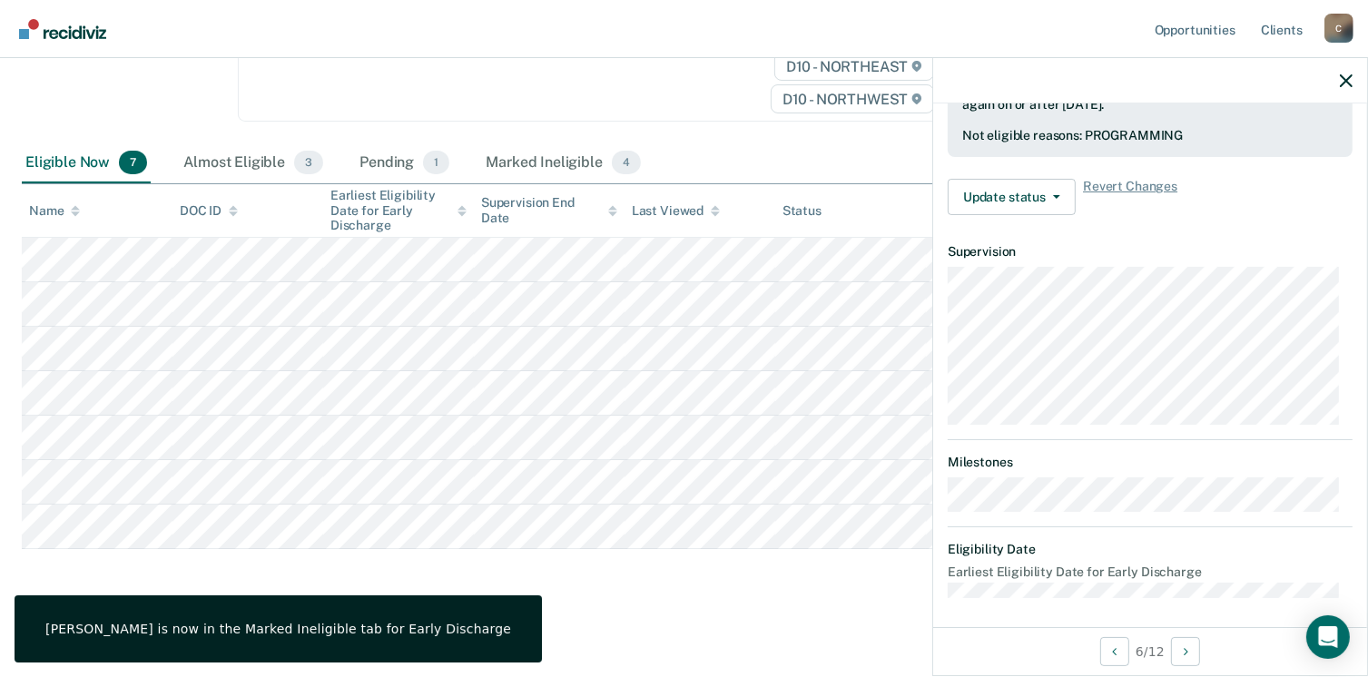
scroll to position [399, 0]
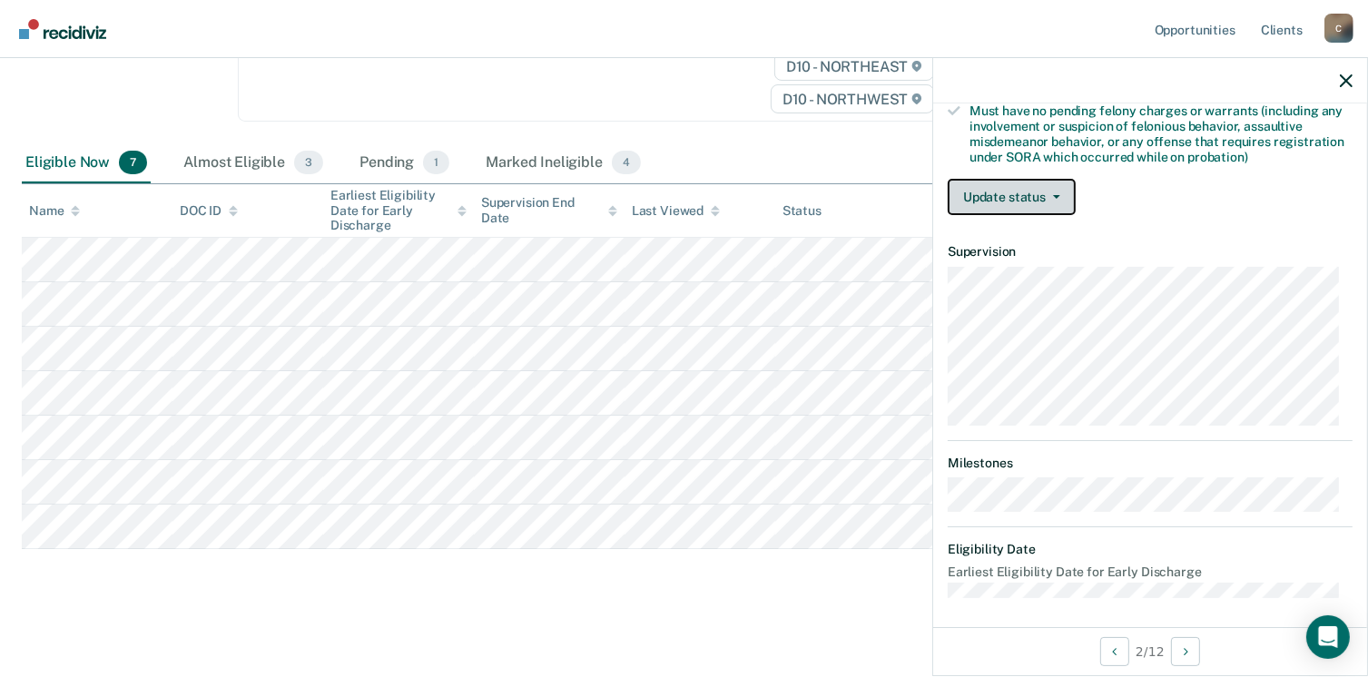
click at [1018, 183] on button "Update status" at bounding box center [1012, 197] width 128 height 36
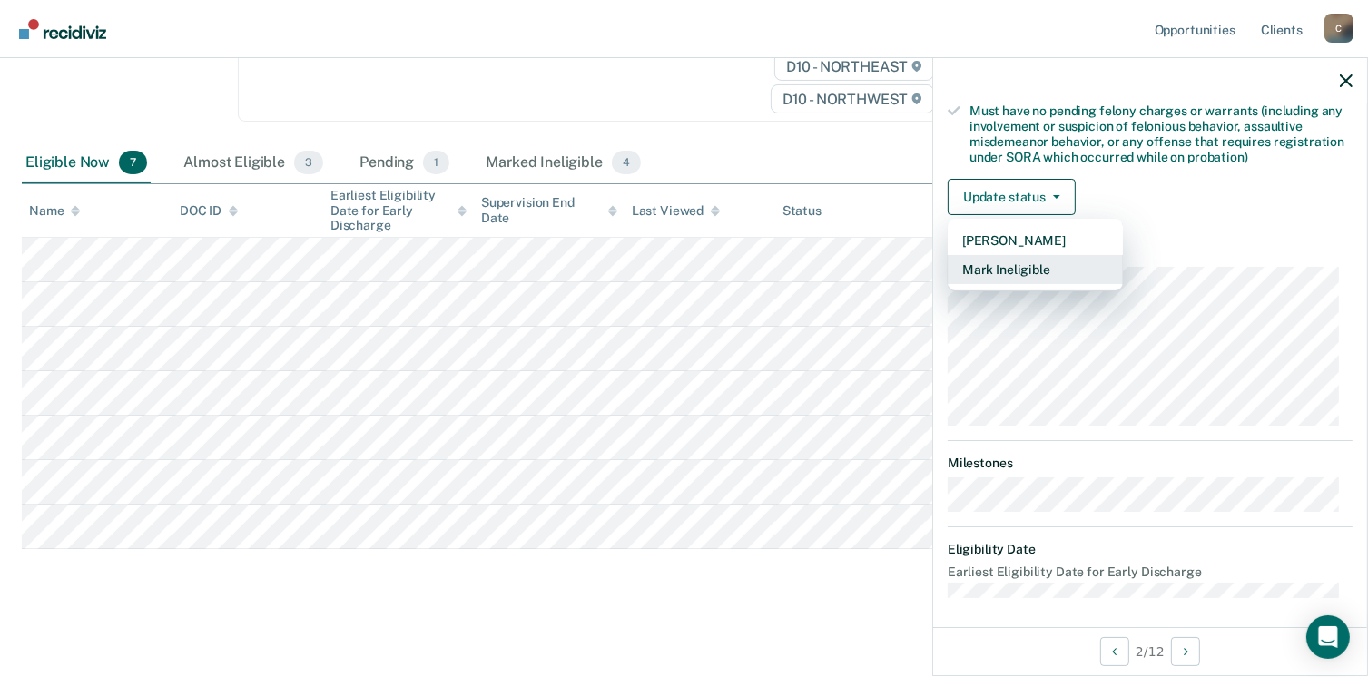
click at [1021, 262] on button "Mark Ineligible" at bounding box center [1035, 269] width 175 height 29
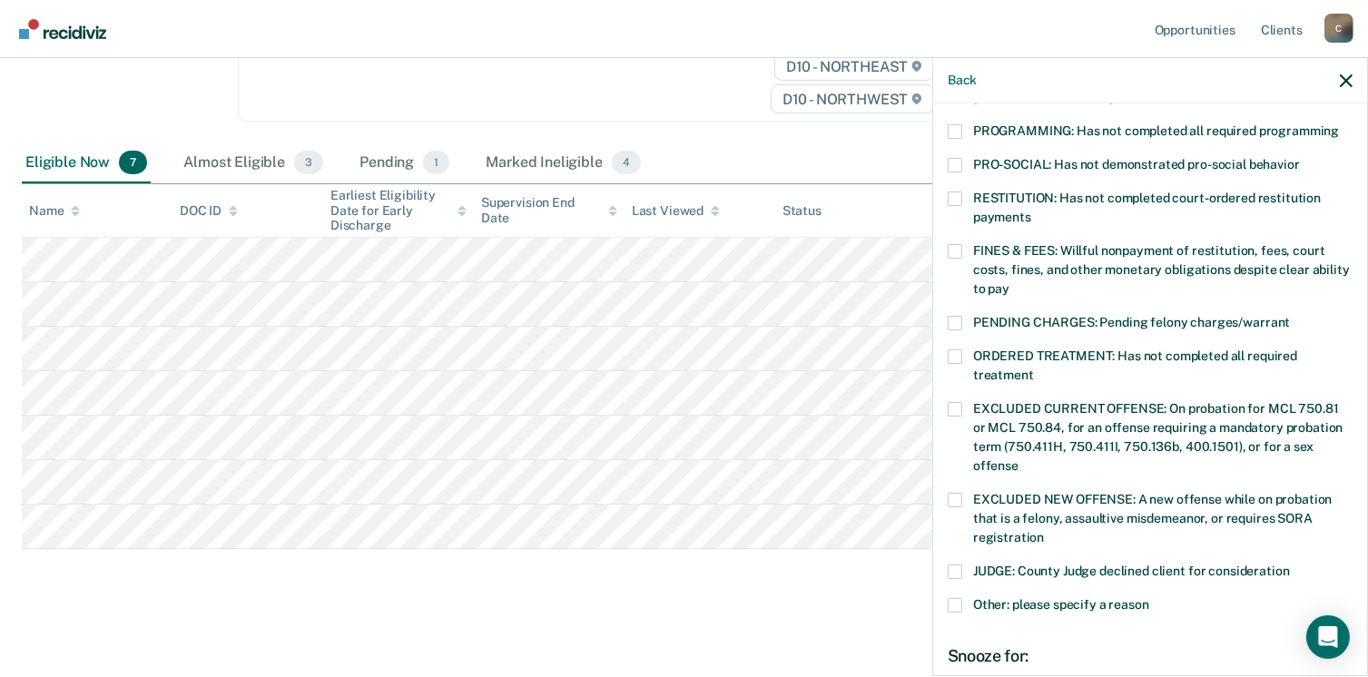
click at [955, 124] on span at bounding box center [955, 131] width 15 height 15
click at [1339, 124] on input "PROGRAMMING: Has not completed all required programming" at bounding box center [1339, 124] width 0 height 0
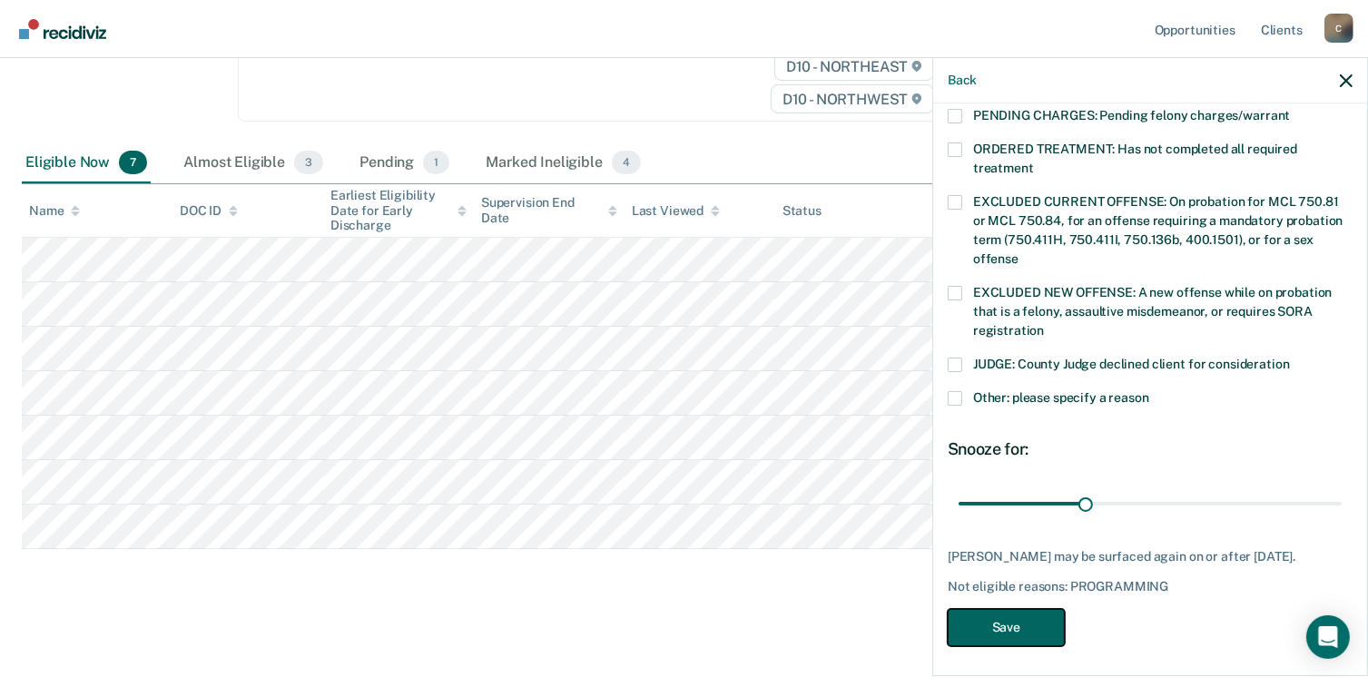
click at [991, 622] on button "Save" at bounding box center [1006, 627] width 117 height 37
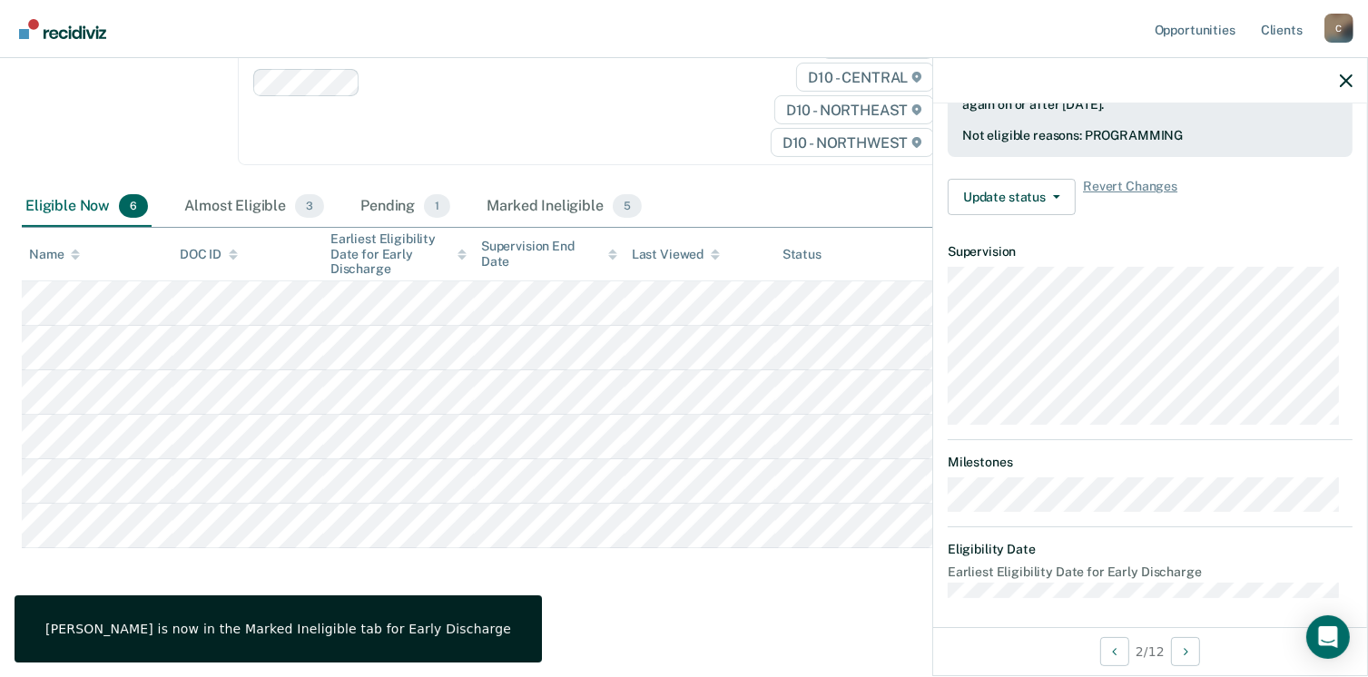
scroll to position [381, 0]
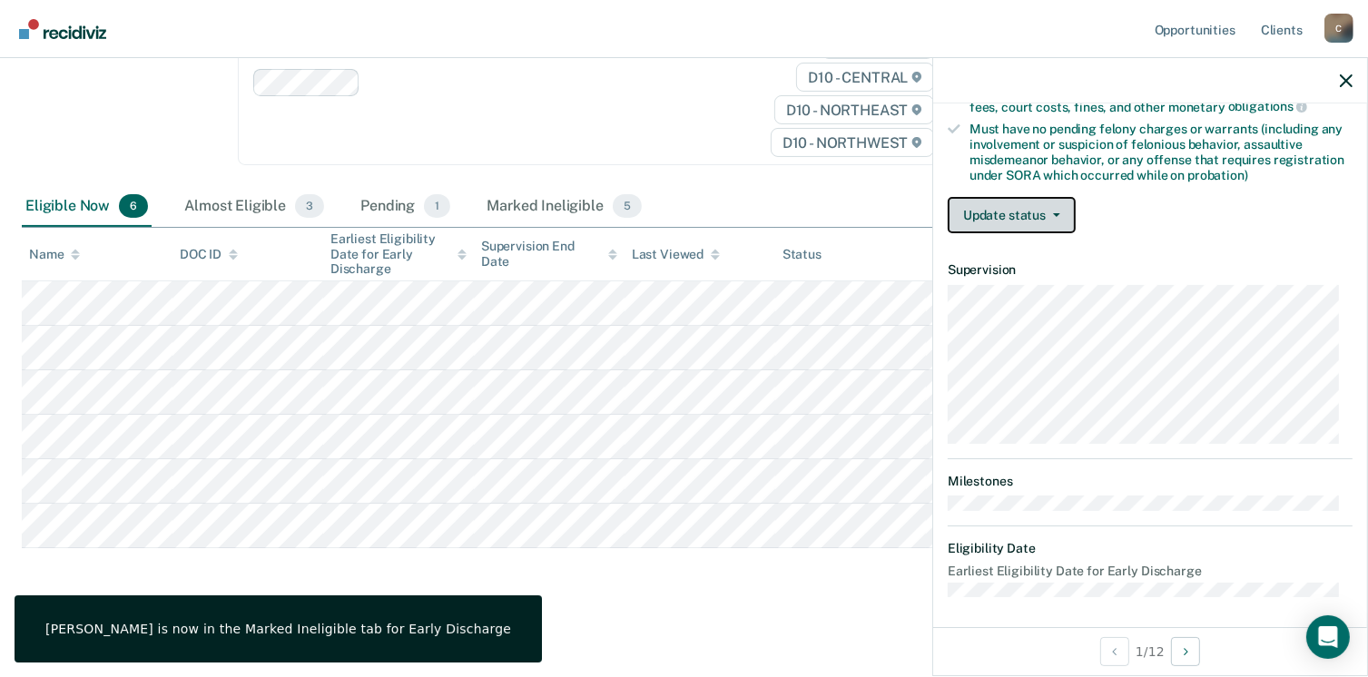
click at [1046, 212] on button "Update status" at bounding box center [1012, 215] width 128 height 36
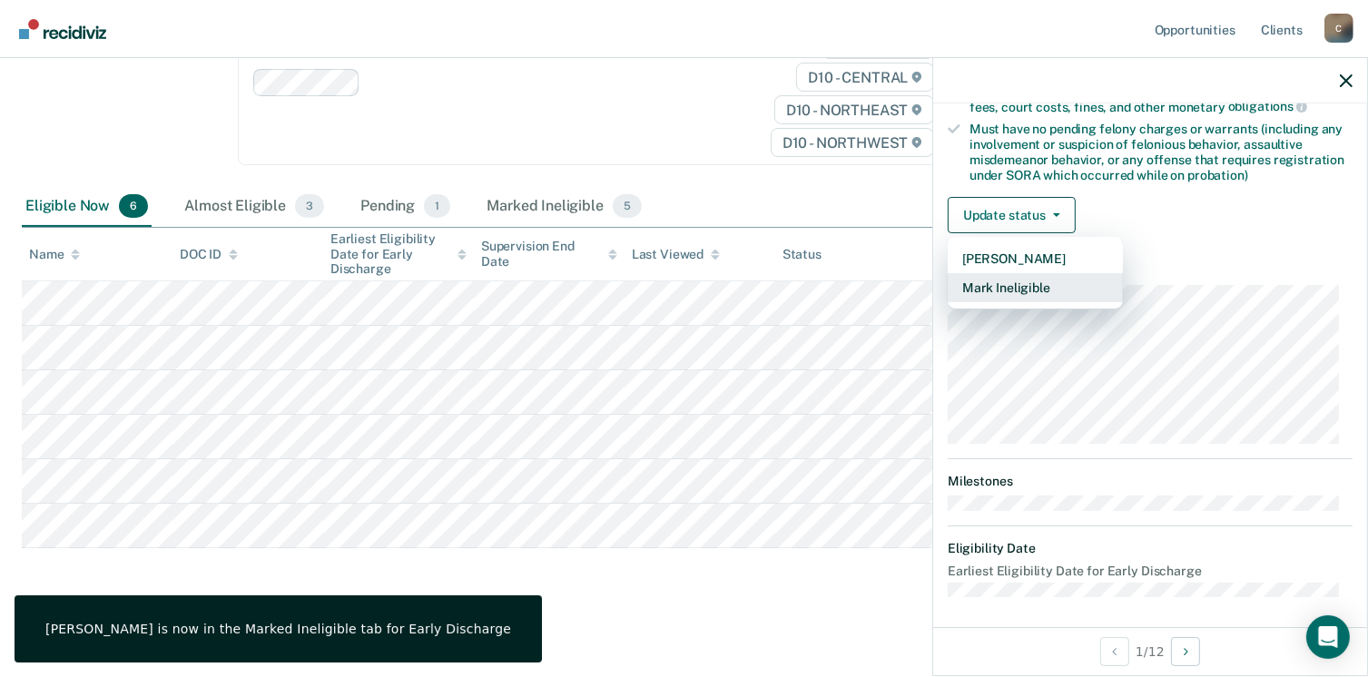
click at [1028, 279] on button "Mark Ineligible" at bounding box center [1035, 287] width 175 height 29
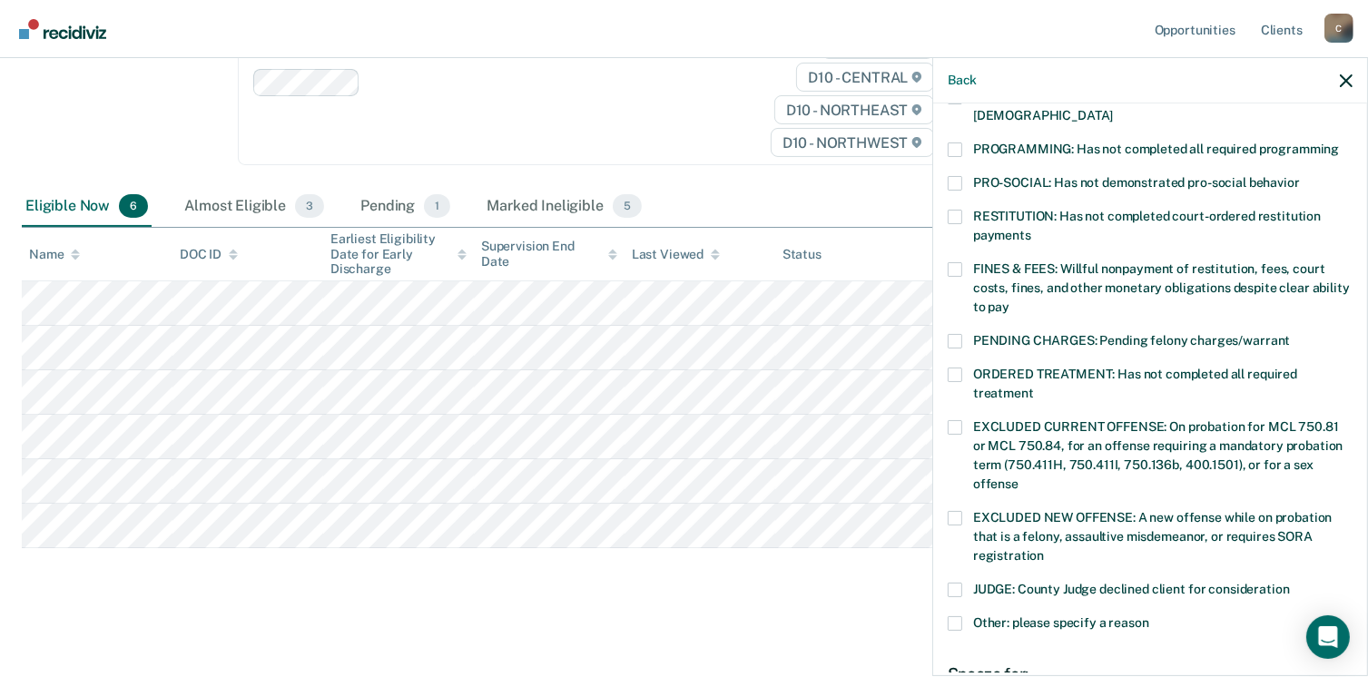
click at [952, 143] on span at bounding box center [955, 150] width 15 height 15
click at [1339, 143] on input "PROGRAMMING: Has not completed all required programming" at bounding box center [1339, 143] width 0 height 0
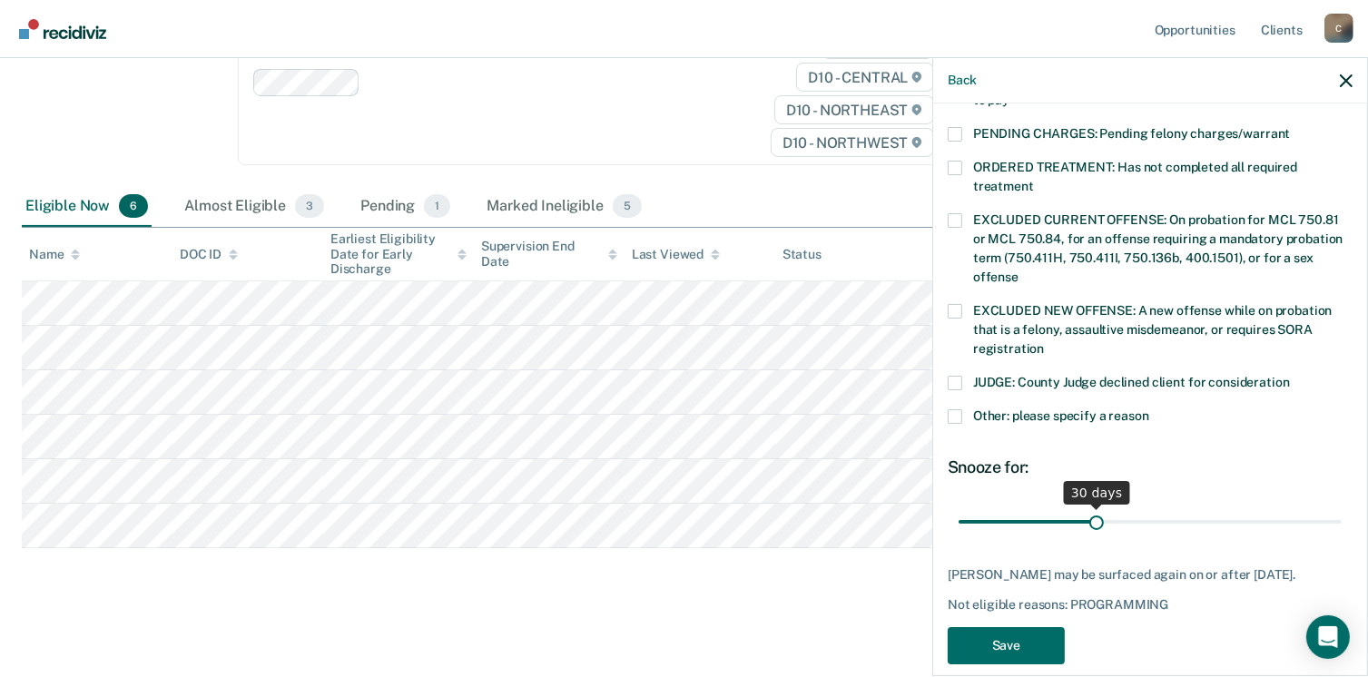
scroll to position [591, 0]
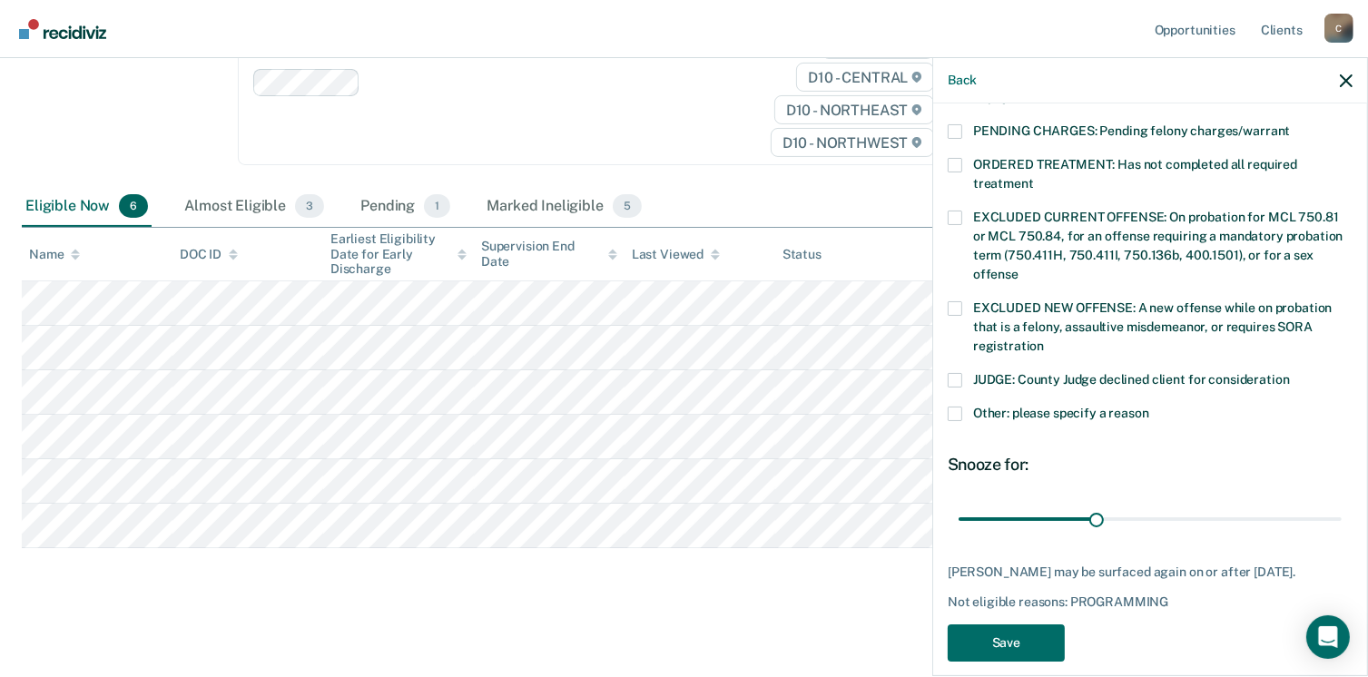
click at [956, 407] on span at bounding box center [955, 414] width 15 height 15
click at [1149, 407] on input "Other: please specify a reason" at bounding box center [1149, 407] width 0 height 0
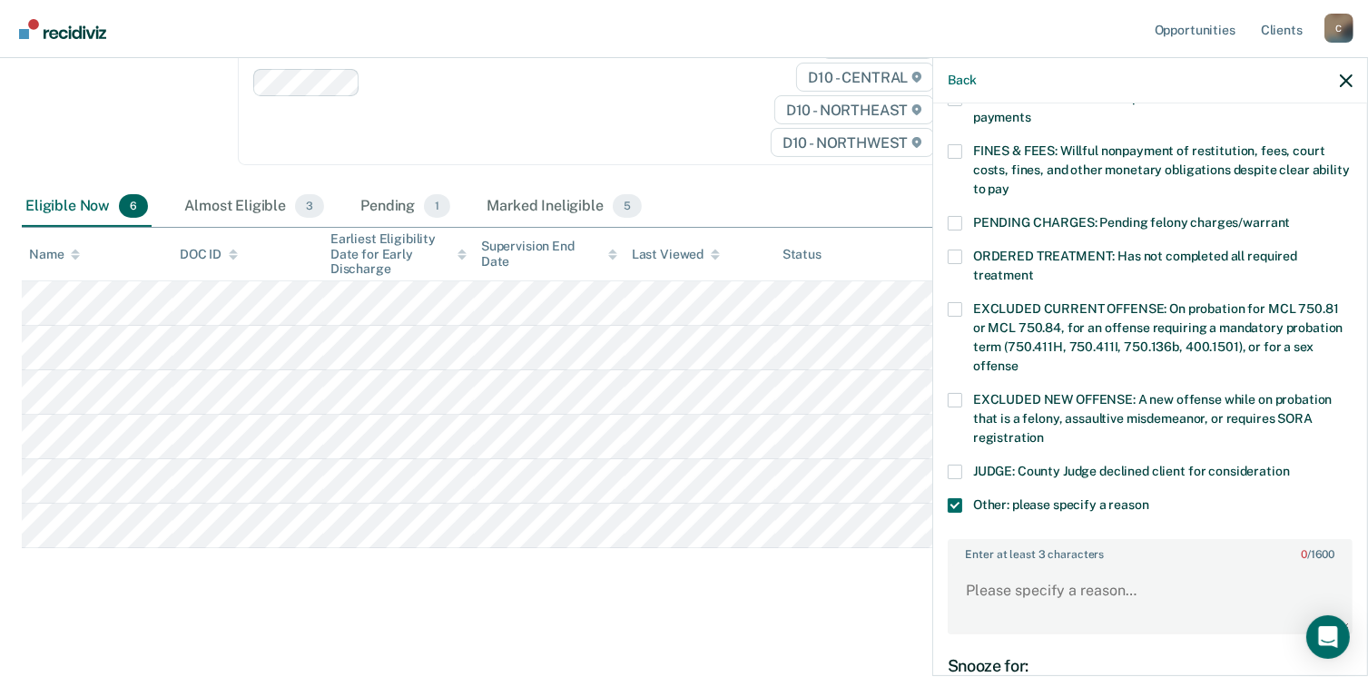
scroll to position [319, 0]
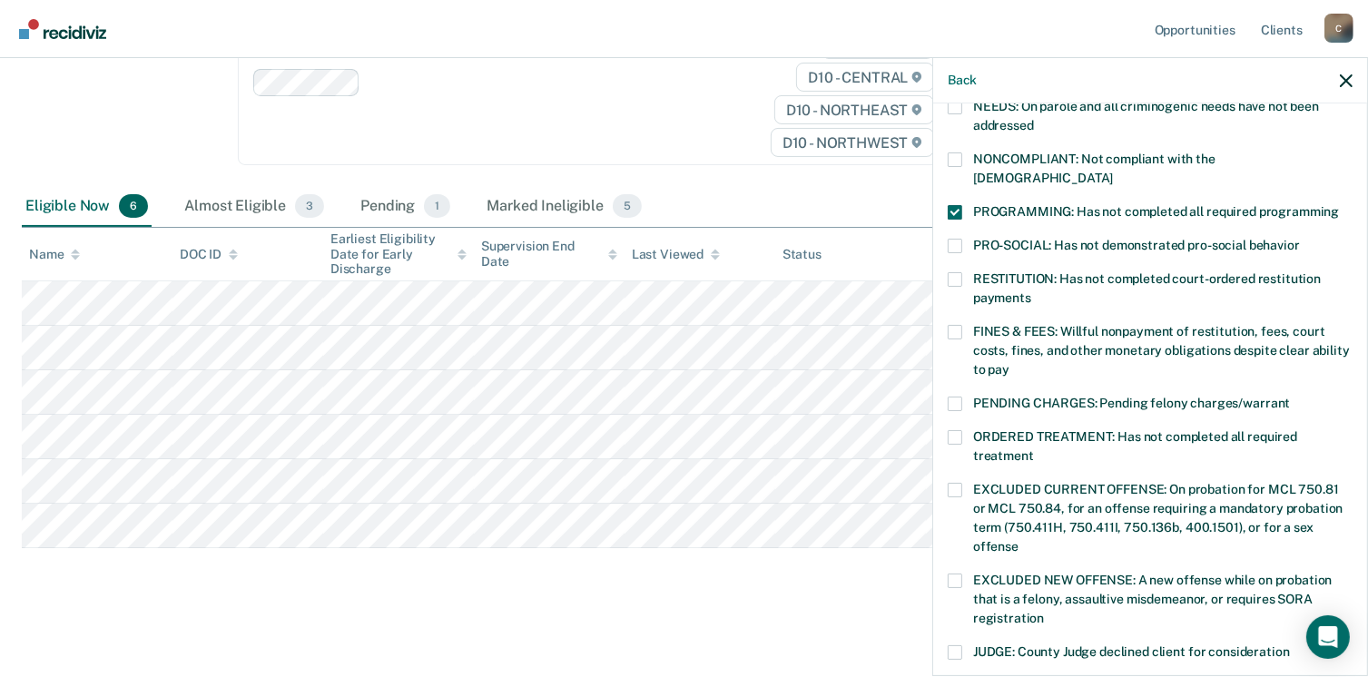
click at [959, 205] on span at bounding box center [955, 212] width 15 height 15
click at [1339, 205] on input "PROGRAMMING: Has not completed all required programming" at bounding box center [1339, 205] width 0 height 0
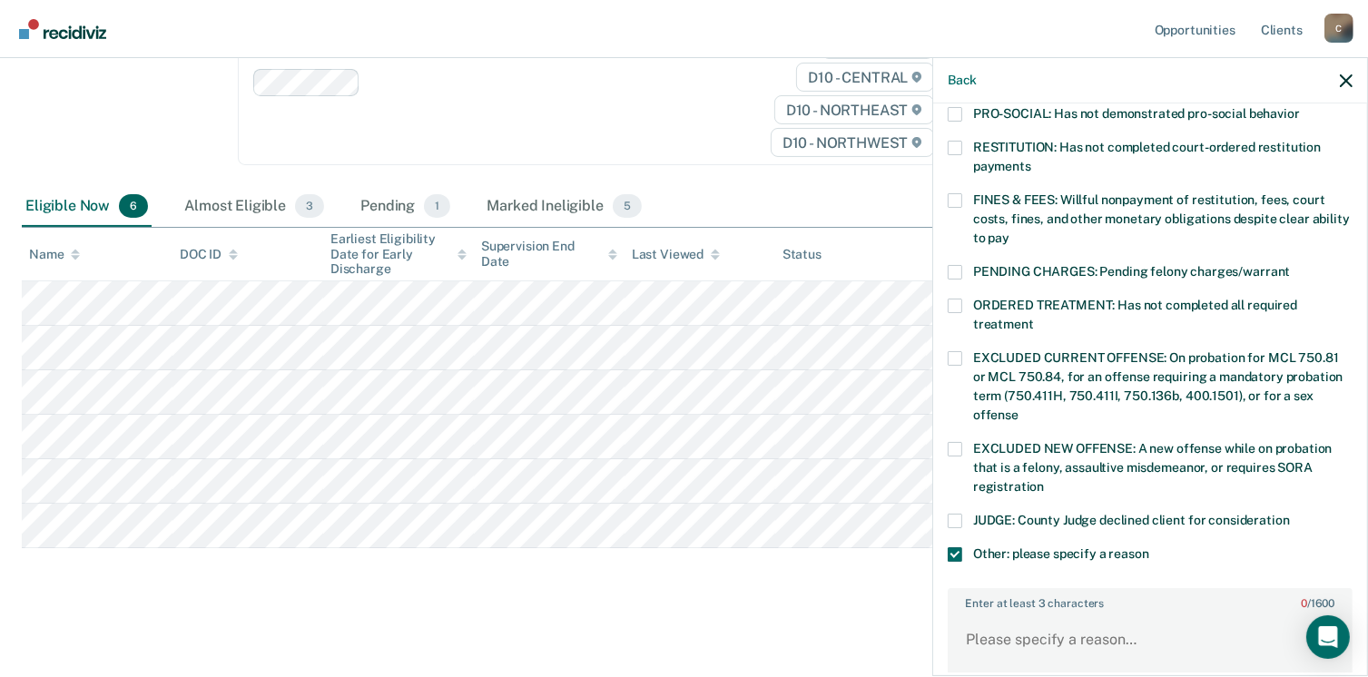
scroll to position [591, 0]
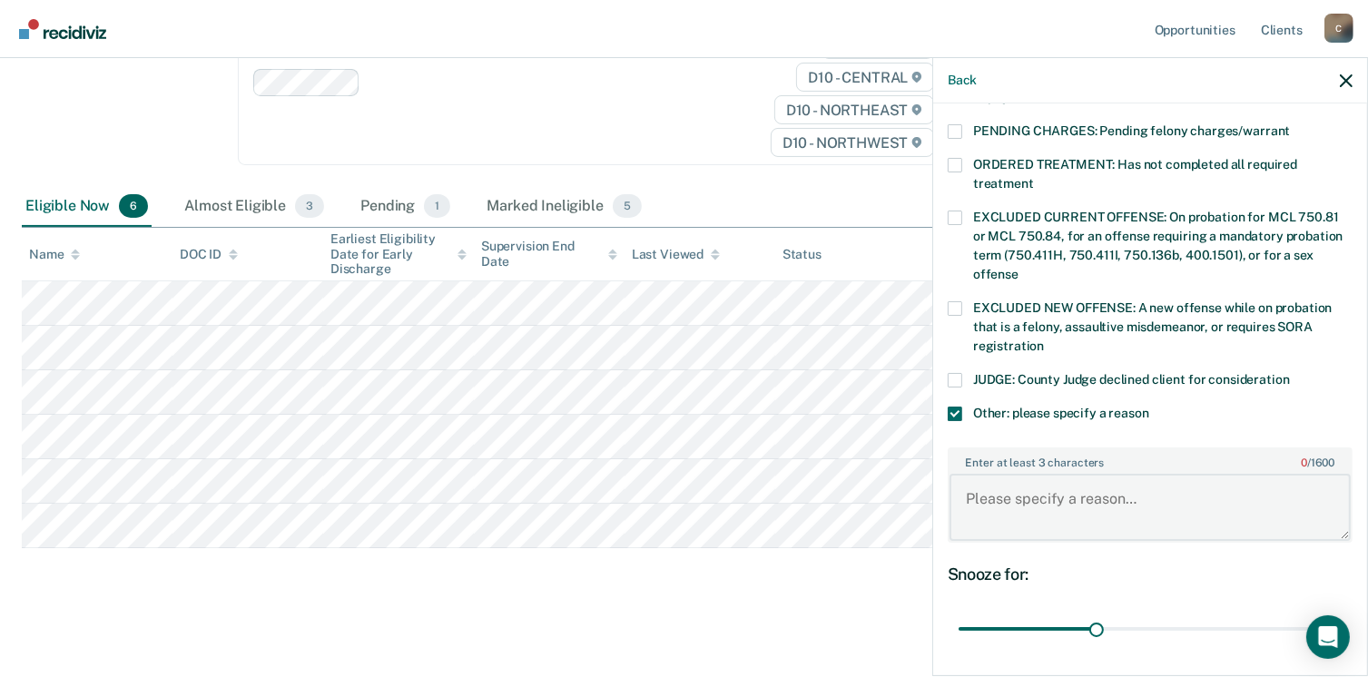
click at [999, 488] on textarea "Enter at least 3 characters 0 / 1600" at bounding box center [1150, 507] width 401 height 67
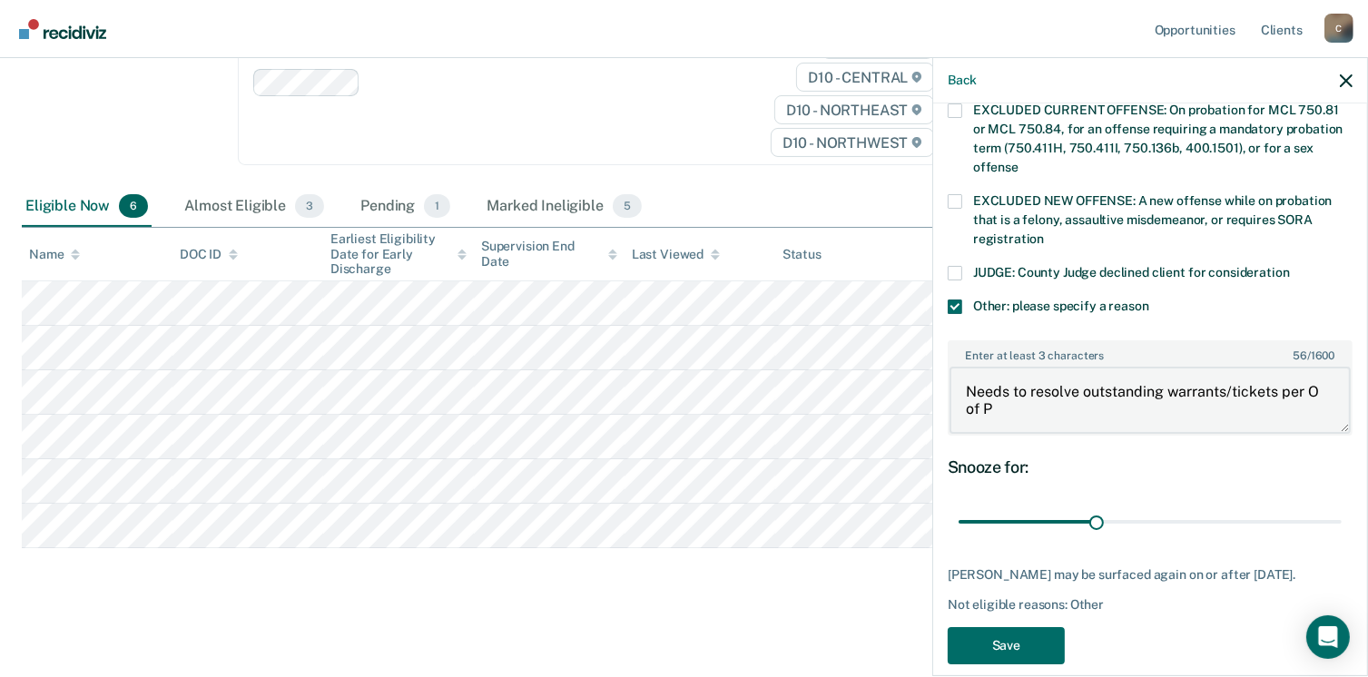
scroll to position [699, 0]
type textarea "Needs to resolve outstanding warrants/tickets per O of P"
click at [1039, 636] on button "Save" at bounding box center [1006, 644] width 117 height 37
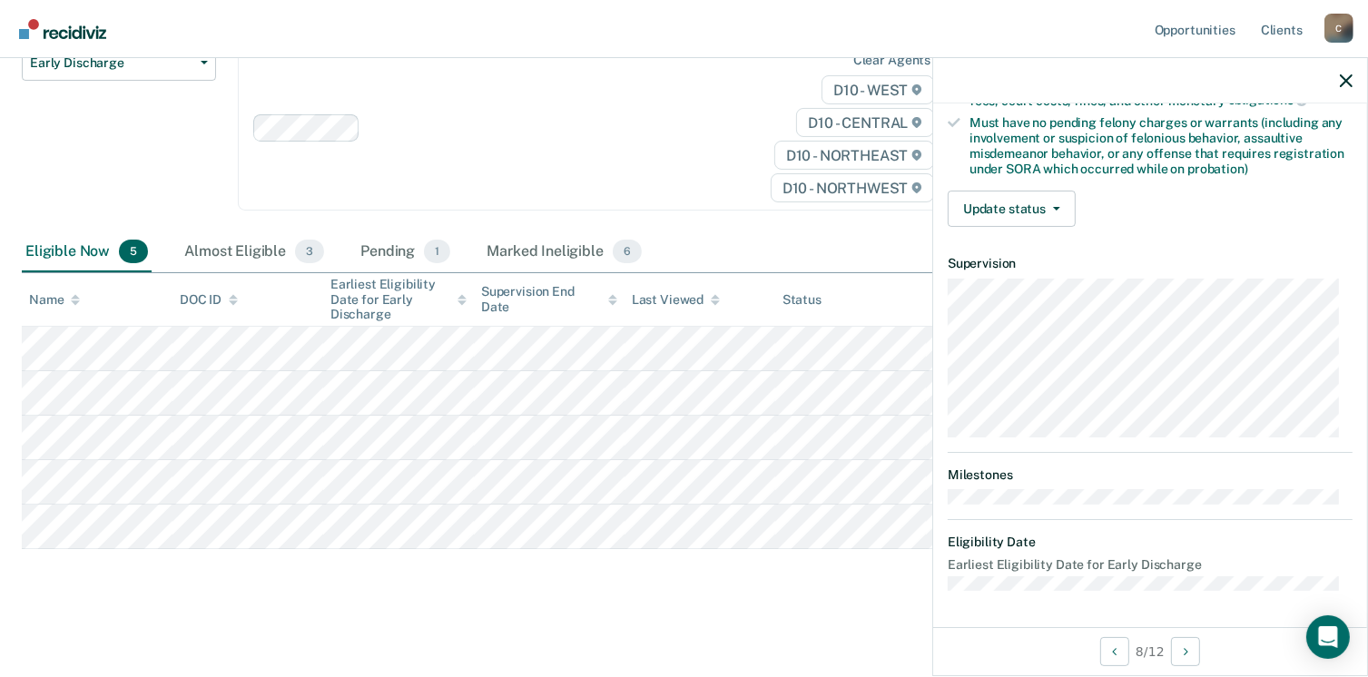
scroll to position [381, 0]
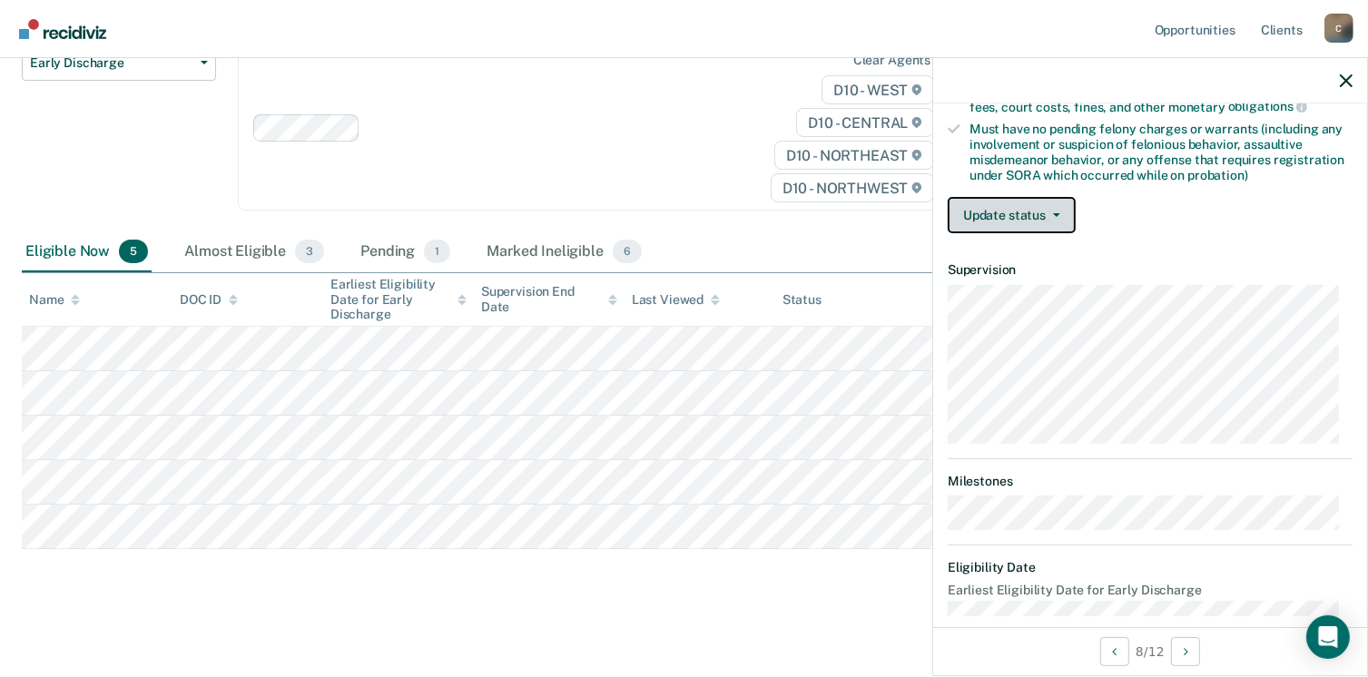
click at [1053, 203] on button "Update status" at bounding box center [1012, 215] width 128 height 36
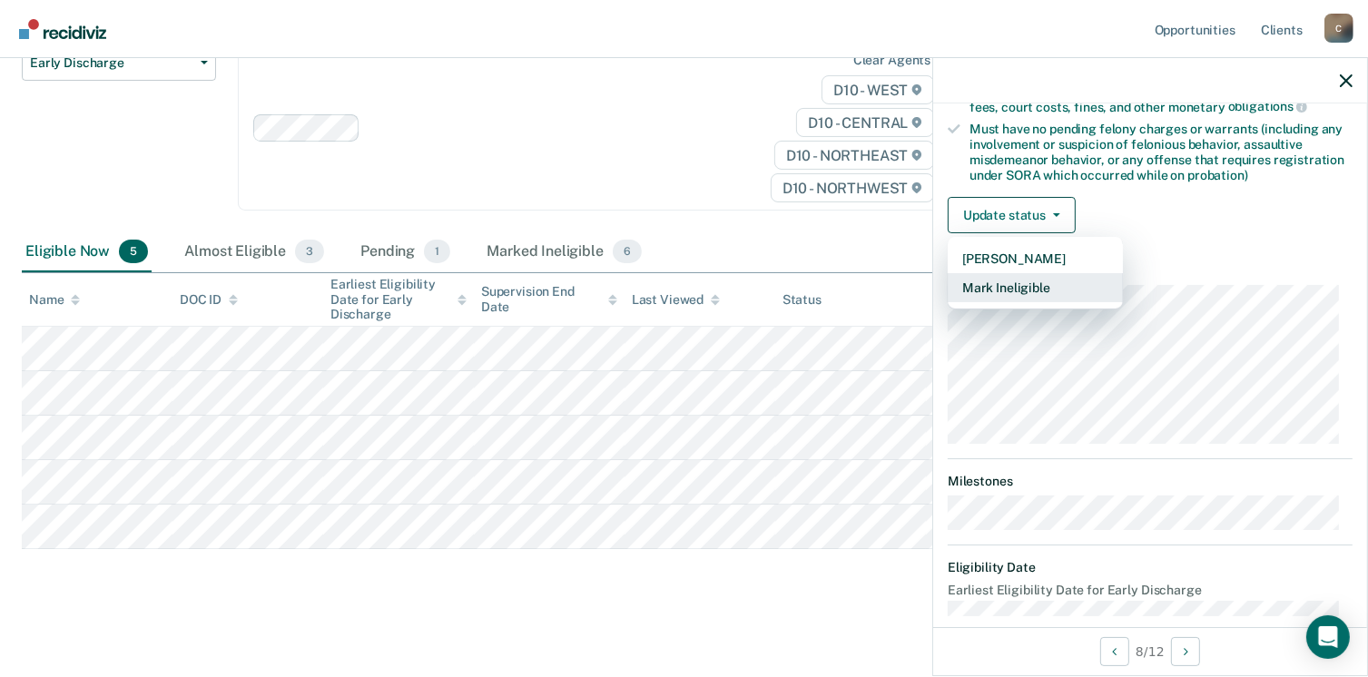
click at [1026, 277] on button "Mark Ineligible" at bounding box center [1035, 287] width 175 height 29
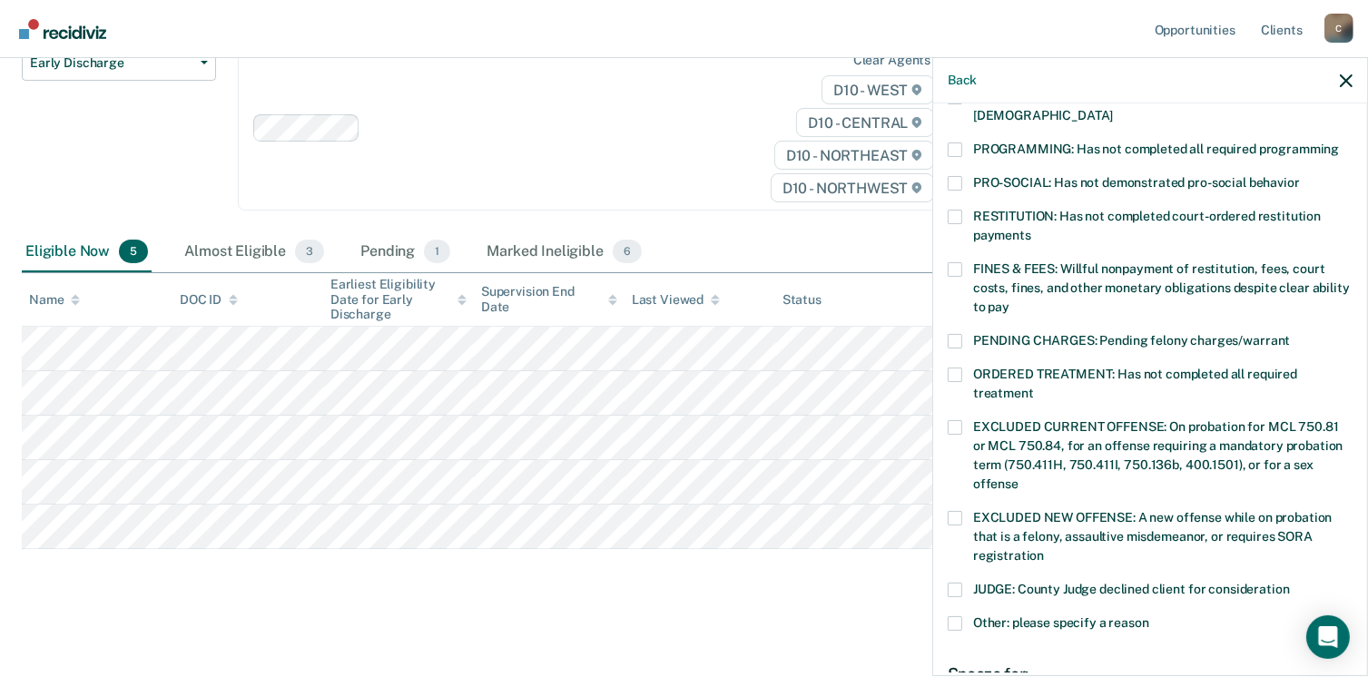
click at [958, 143] on span at bounding box center [955, 150] width 15 height 15
click at [1339, 143] on input "PROGRAMMING: Has not completed all required programming" at bounding box center [1339, 143] width 0 height 0
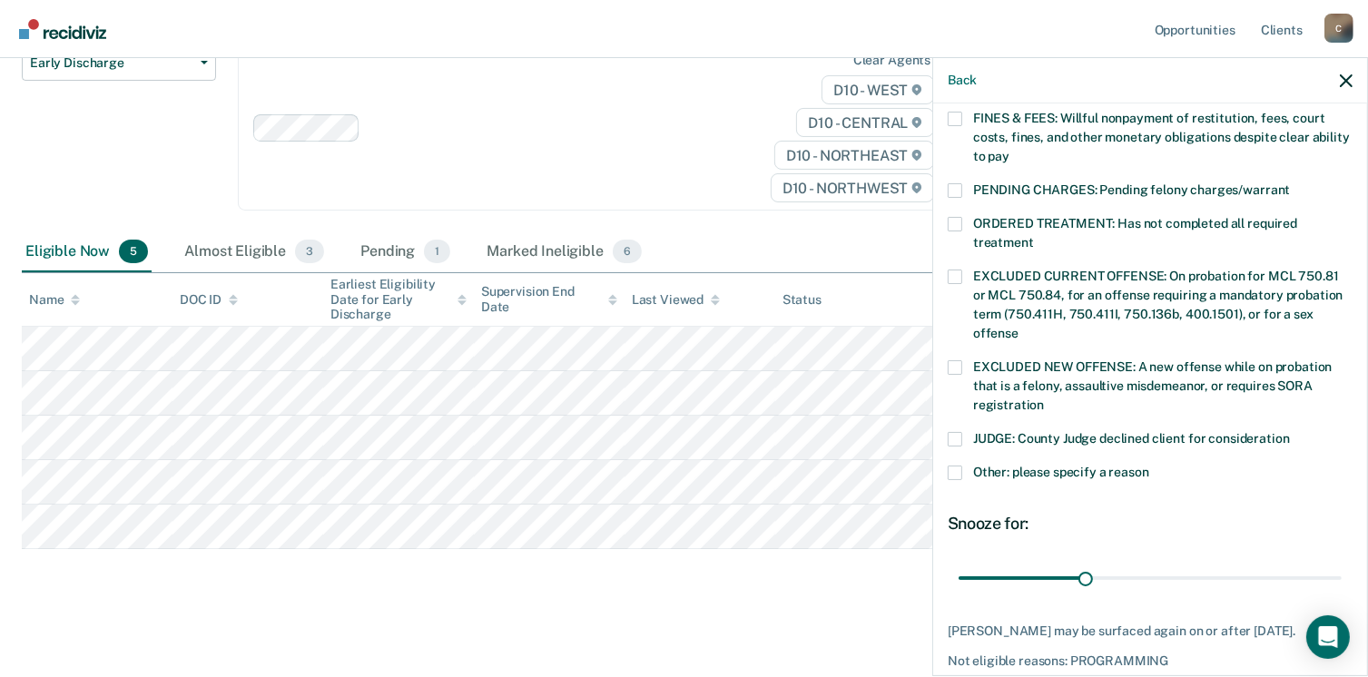
scroll to position [606, 0]
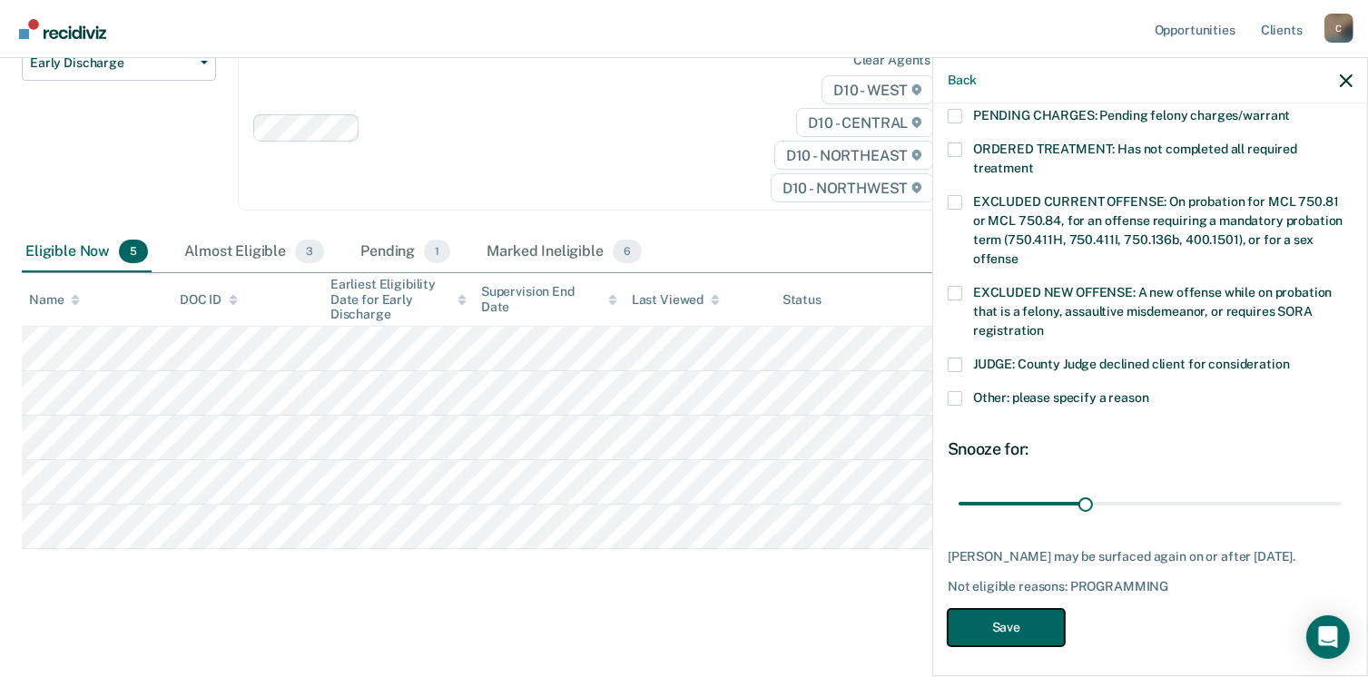
click at [1024, 616] on button "Save" at bounding box center [1006, 627] width 117 height 37
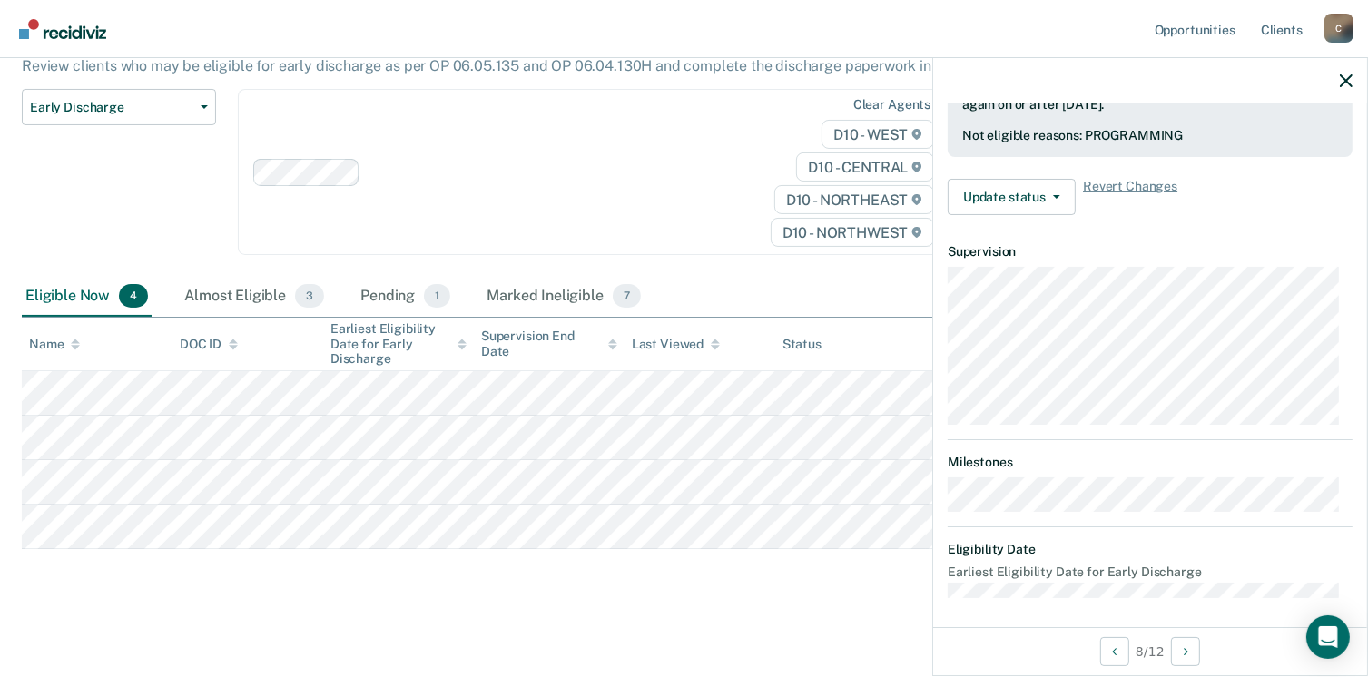
scroll to position [381, 0]
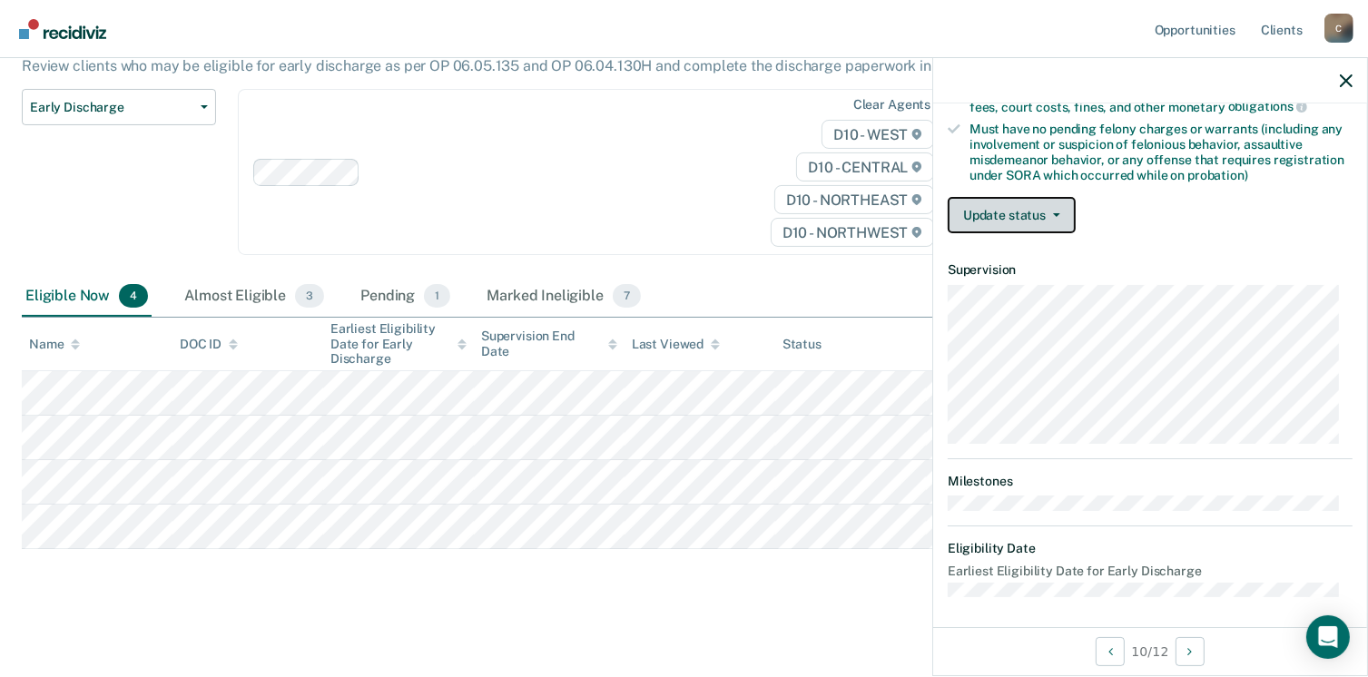
click at [995, 217] on button "Update status" at bounding box center [1012, 215] width 128 height 36
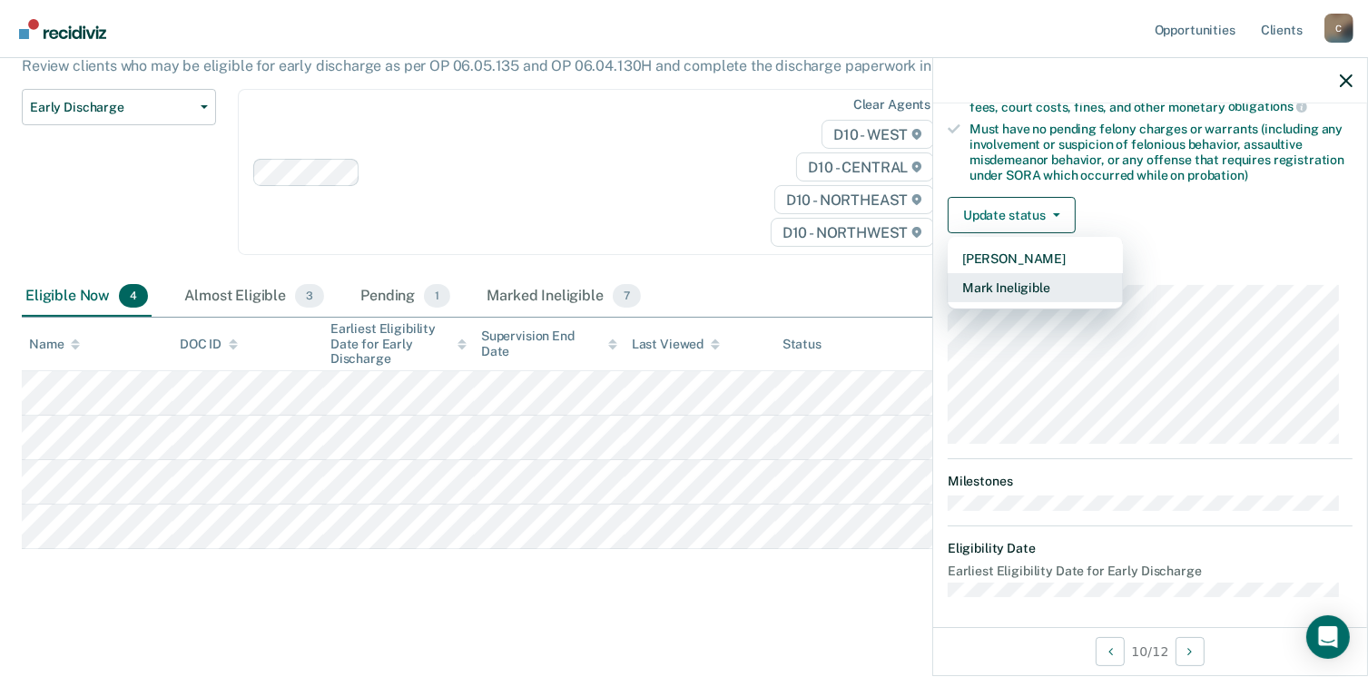
click at [1003, 277] on button "Mark Ineligible" at bounding box center [1035, 287] width 175 height 29
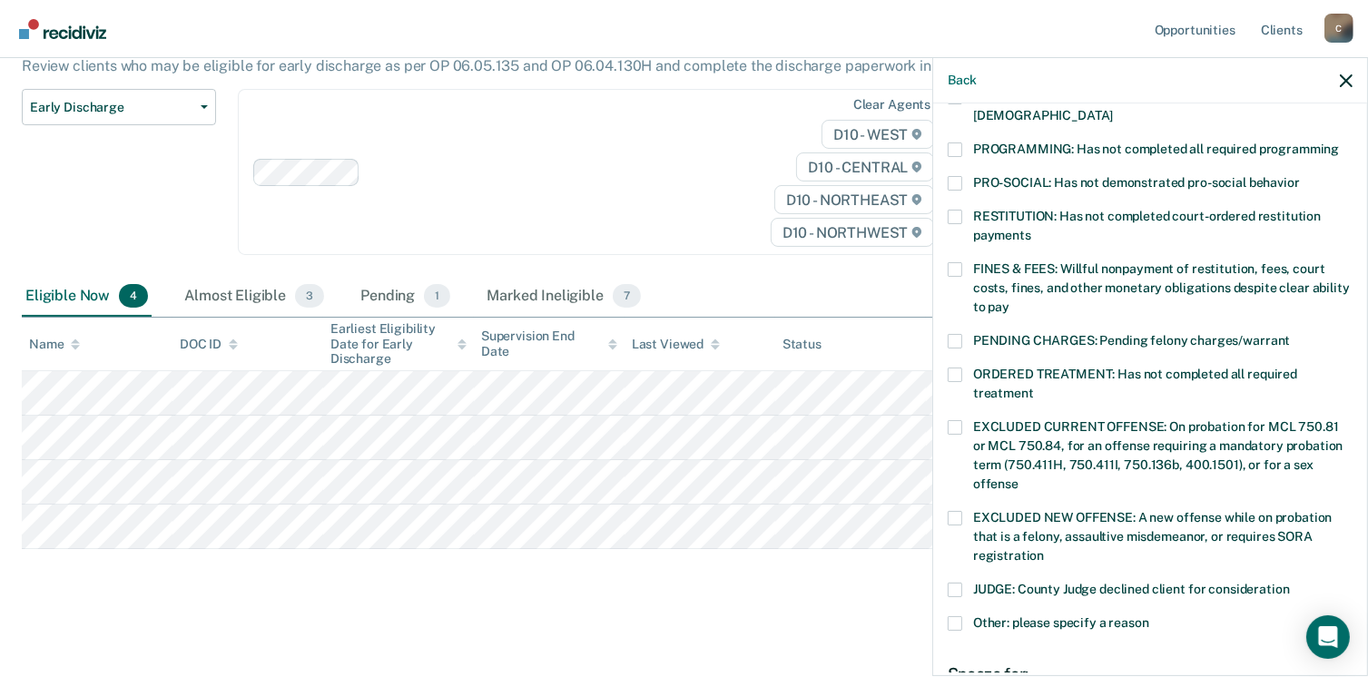
click at [955, 210] on span at bounding box center [955, 217] width 15 height 15
click at [1031, 229] on input "RESTITUTION: Has not completed court-ordered restitution payments" at bounding box center [1031, 229] width 0 height 0
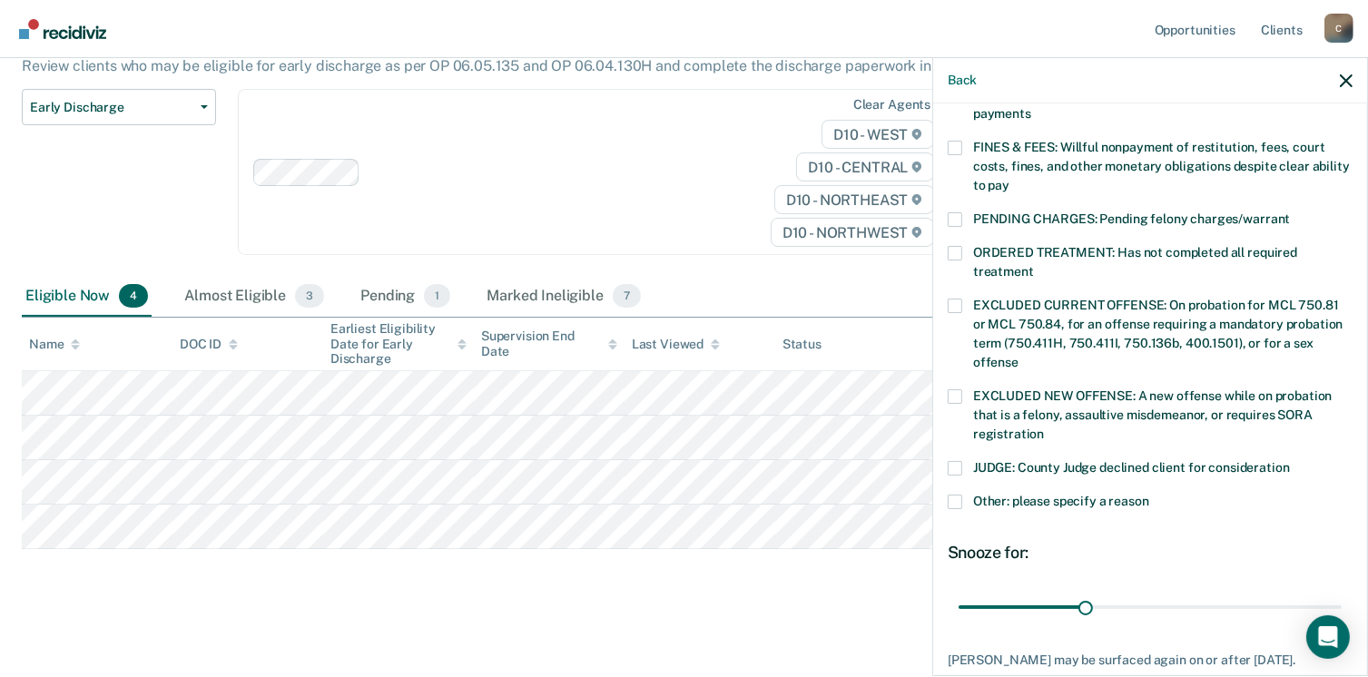
scroll to position [606, 0]
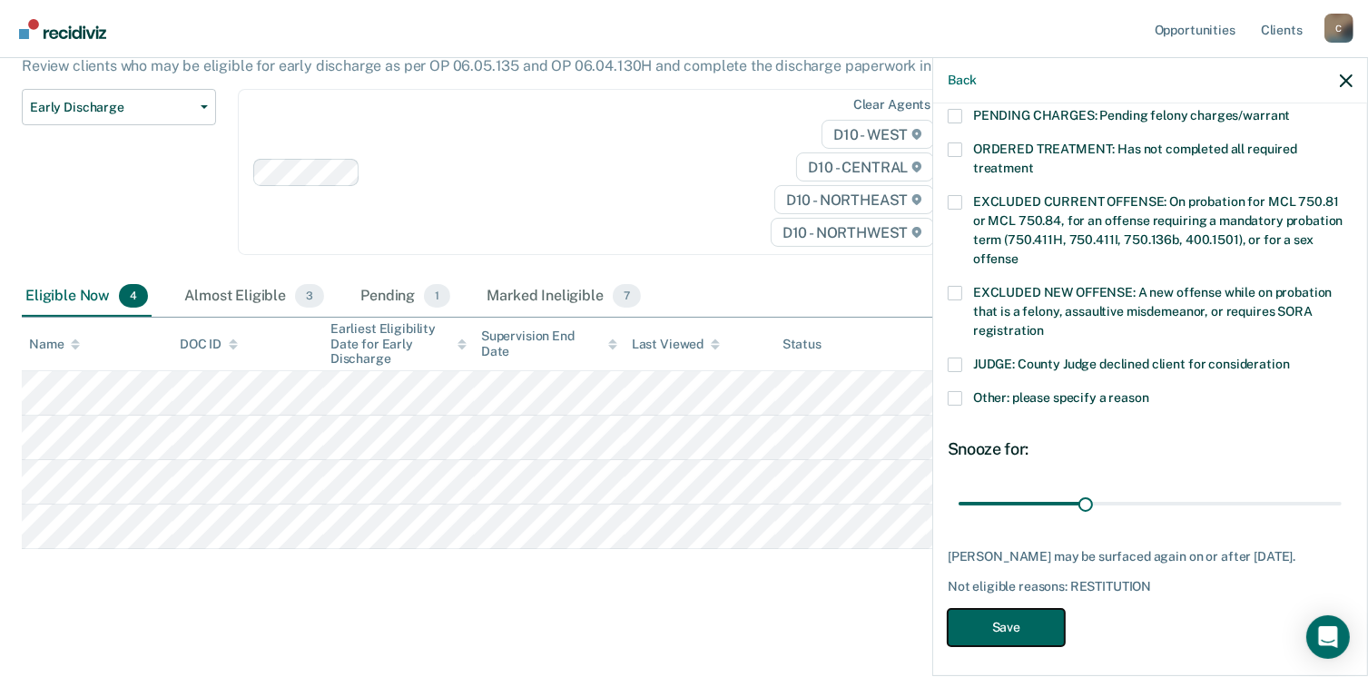
click at [1012, 611] on button "Save" at bounding box center [1006, 627] width 117 height 37
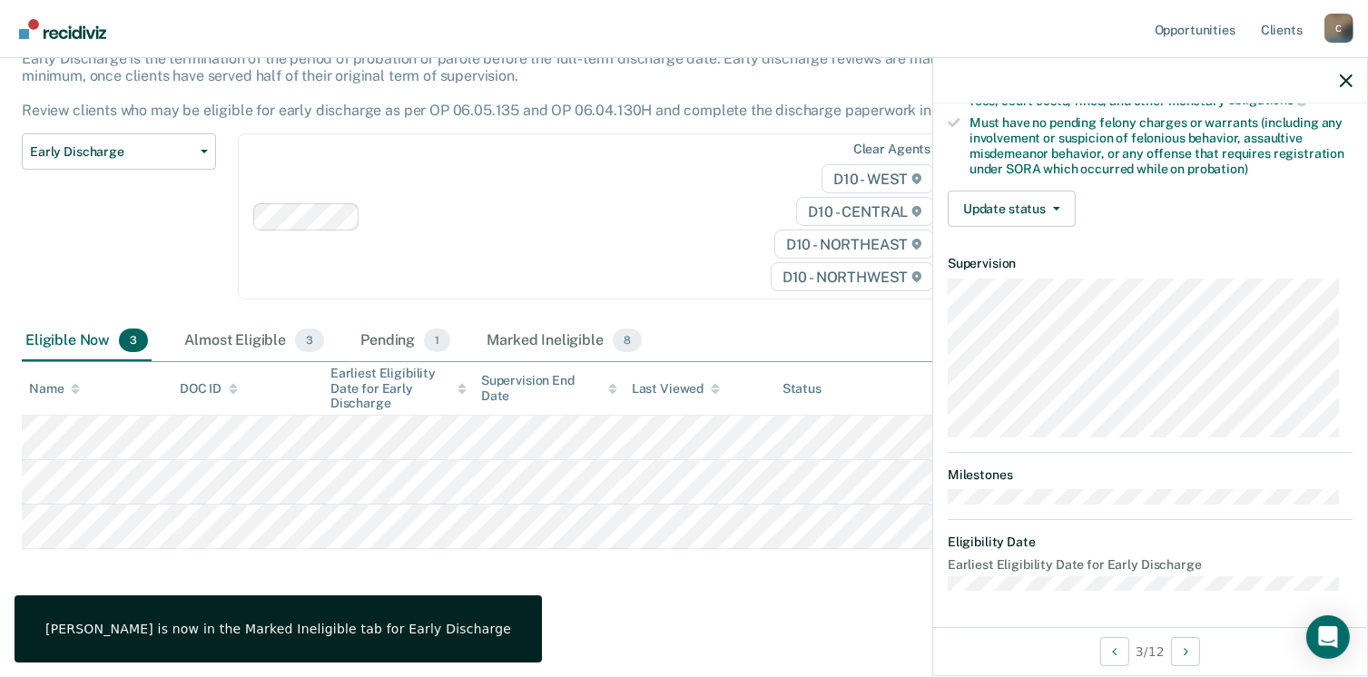
scroll to position [381, 0]
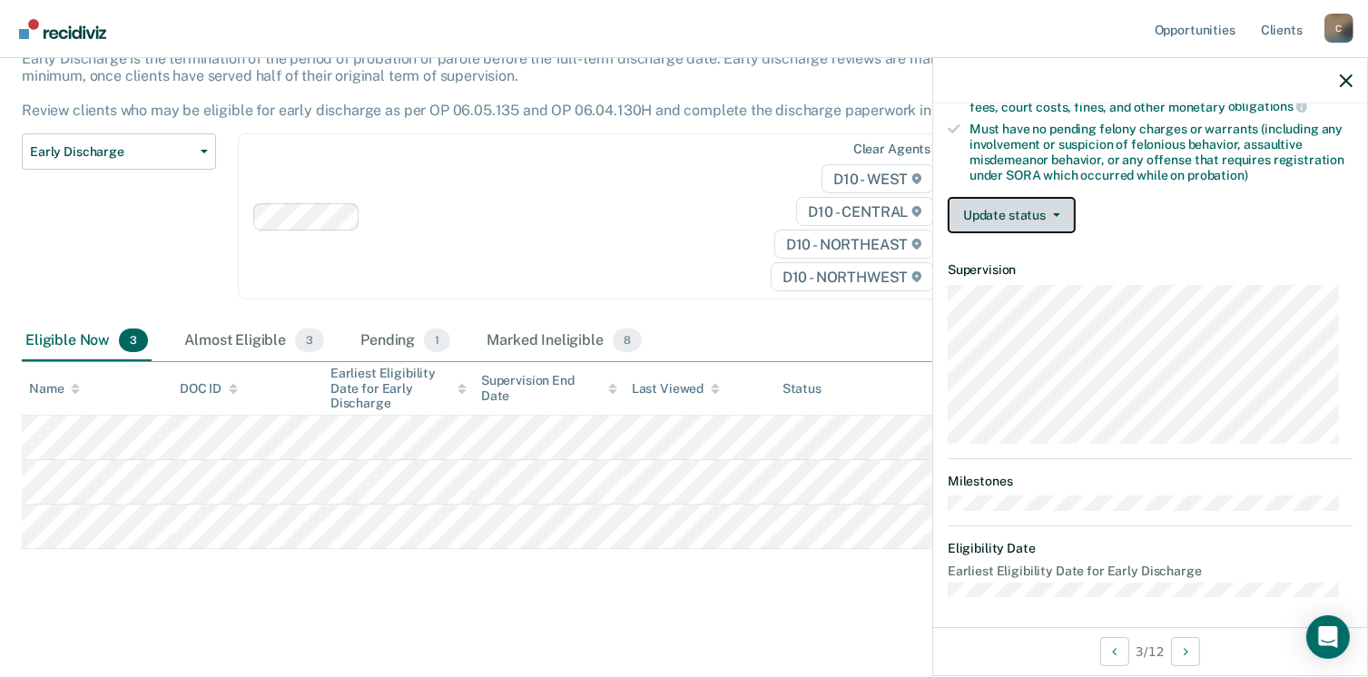
click at [1034, 202] on button "Update status" at bounding box center [1012, 215] width 128 height 36
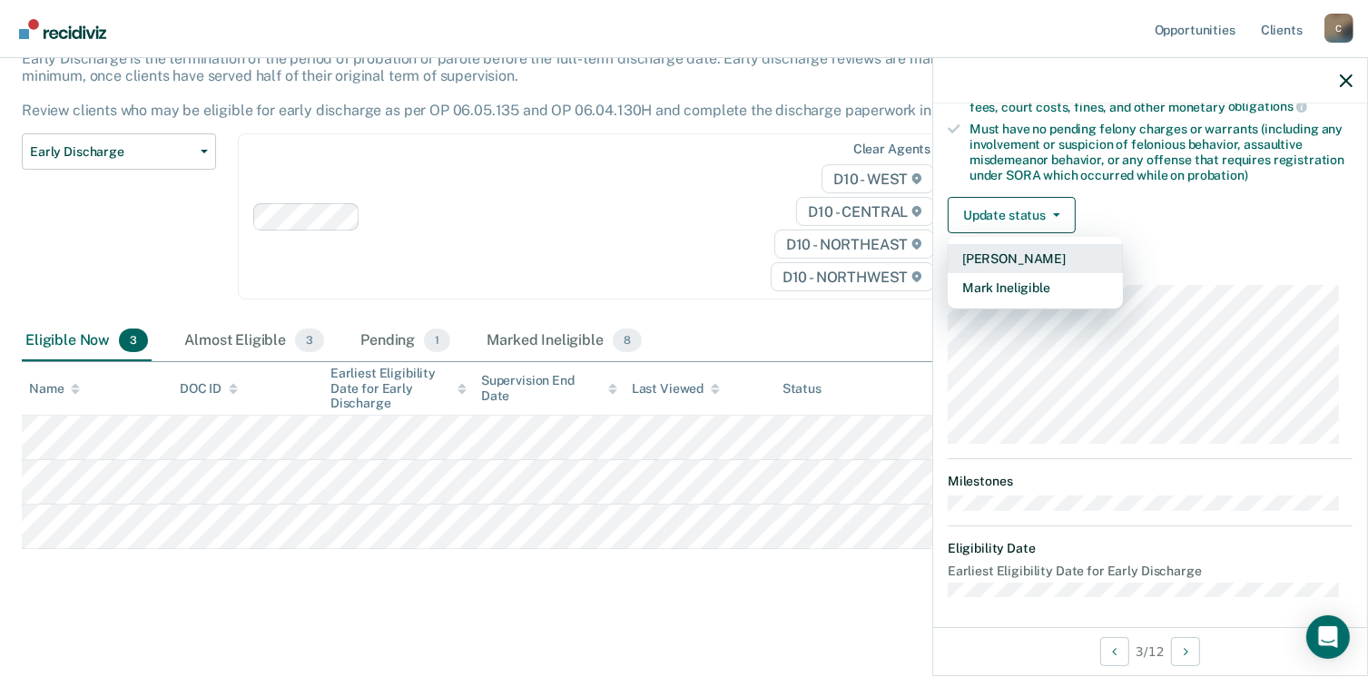
click at [1019, 245] on button "[PERSON_NAME]" at bounding box center [1035, 258] width 175 height 29
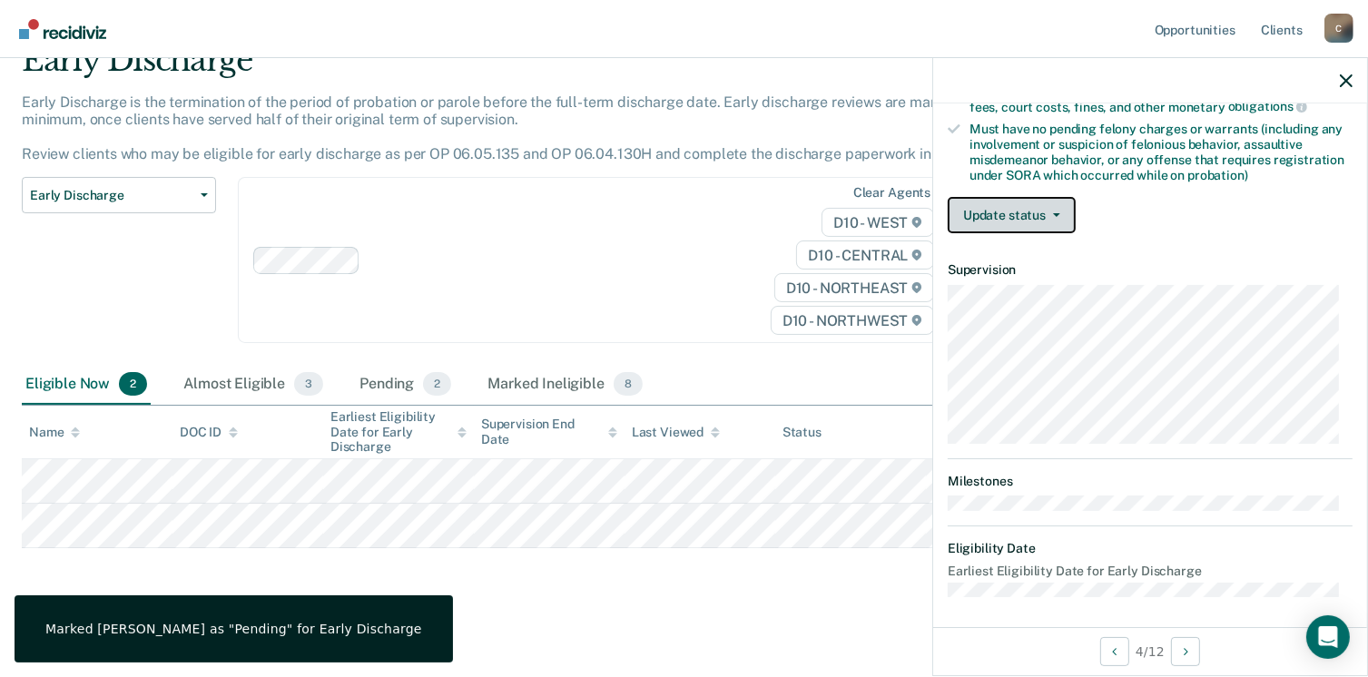
click at [1007, 210] on button "Update status" at bounding box center [1012, 215] width 128 height 36
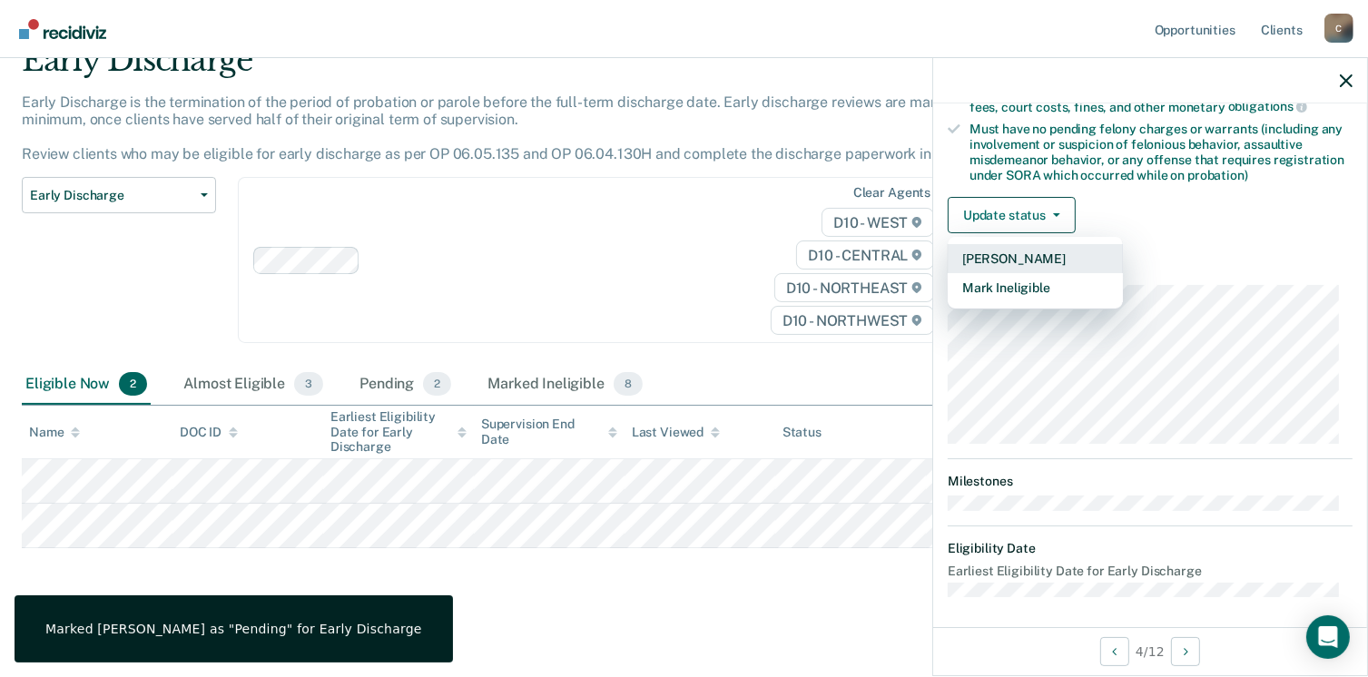
click at [1012, 255] on button "[PERSON_NAME]" at bounding box center [1035, 258] width 175 height 29
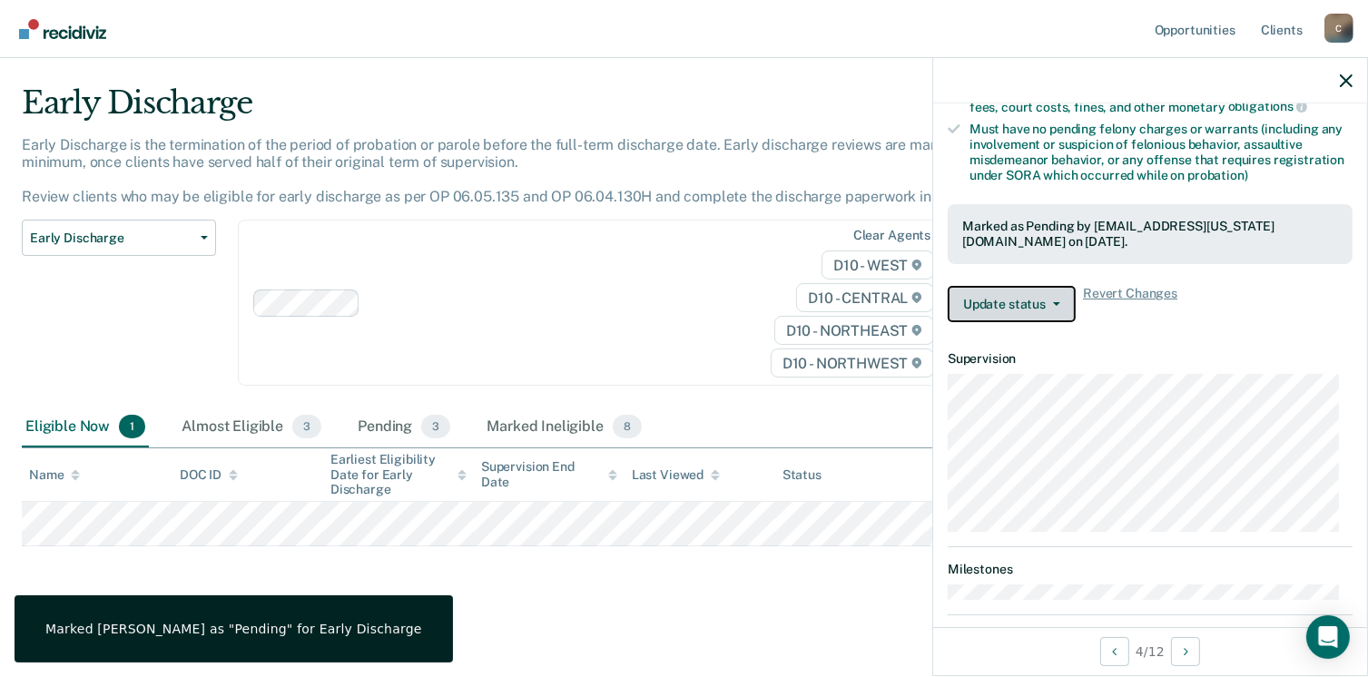
scroll to position [38, 0]
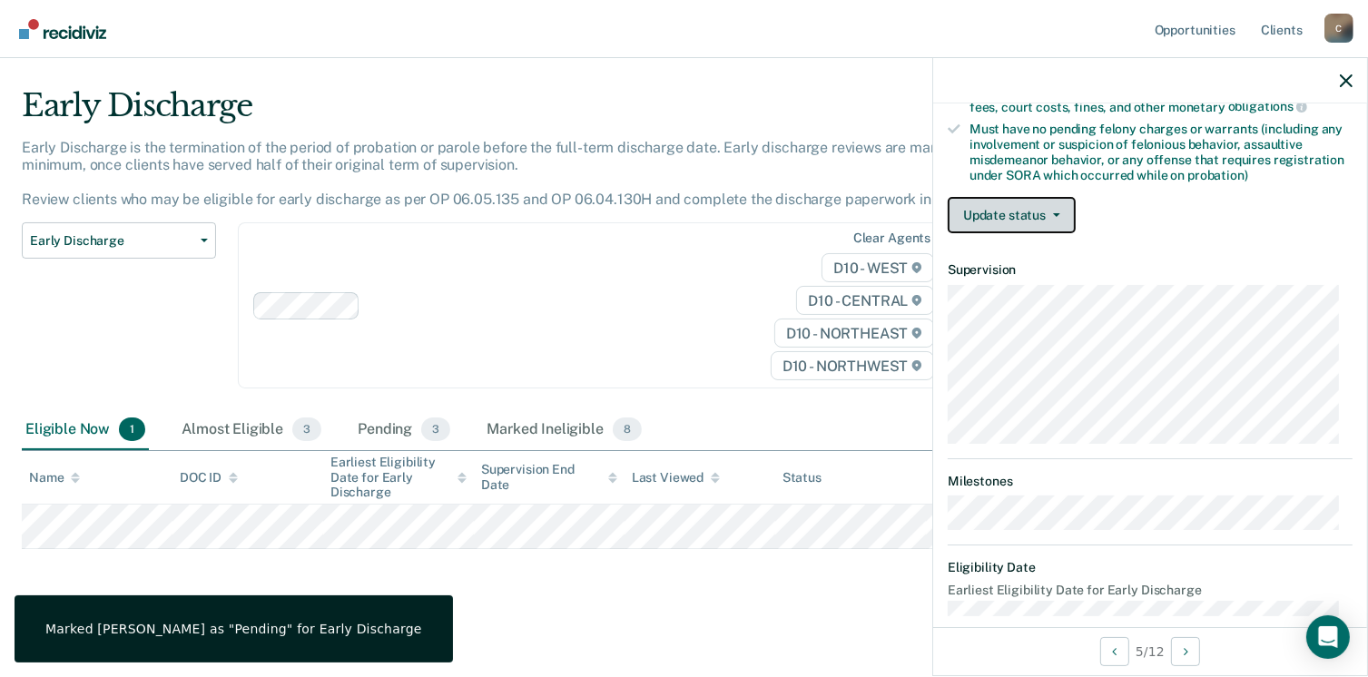
click at [983, 197] on button "Update status" at bounding box center [1012, 215] width 128 height 36
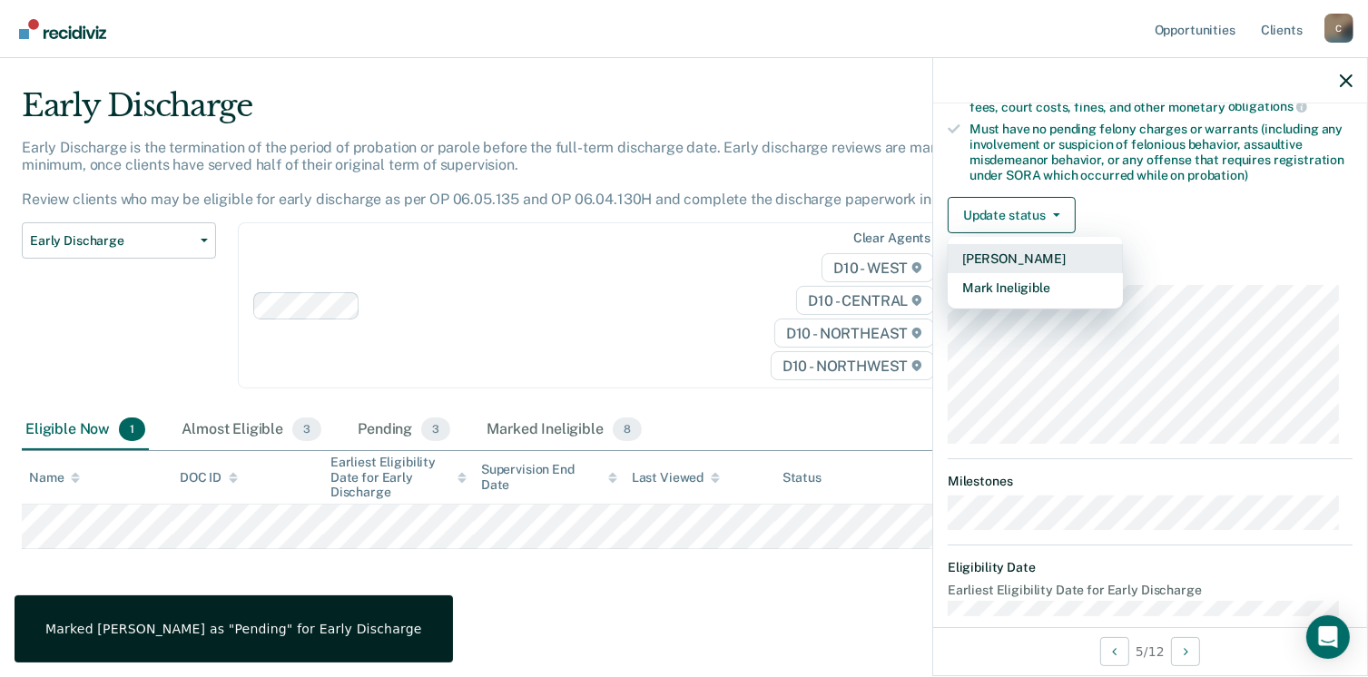
click at [989, 253] on button "[PERSON_NAME]" at bounding box center [1035, 258] width 175 height 29
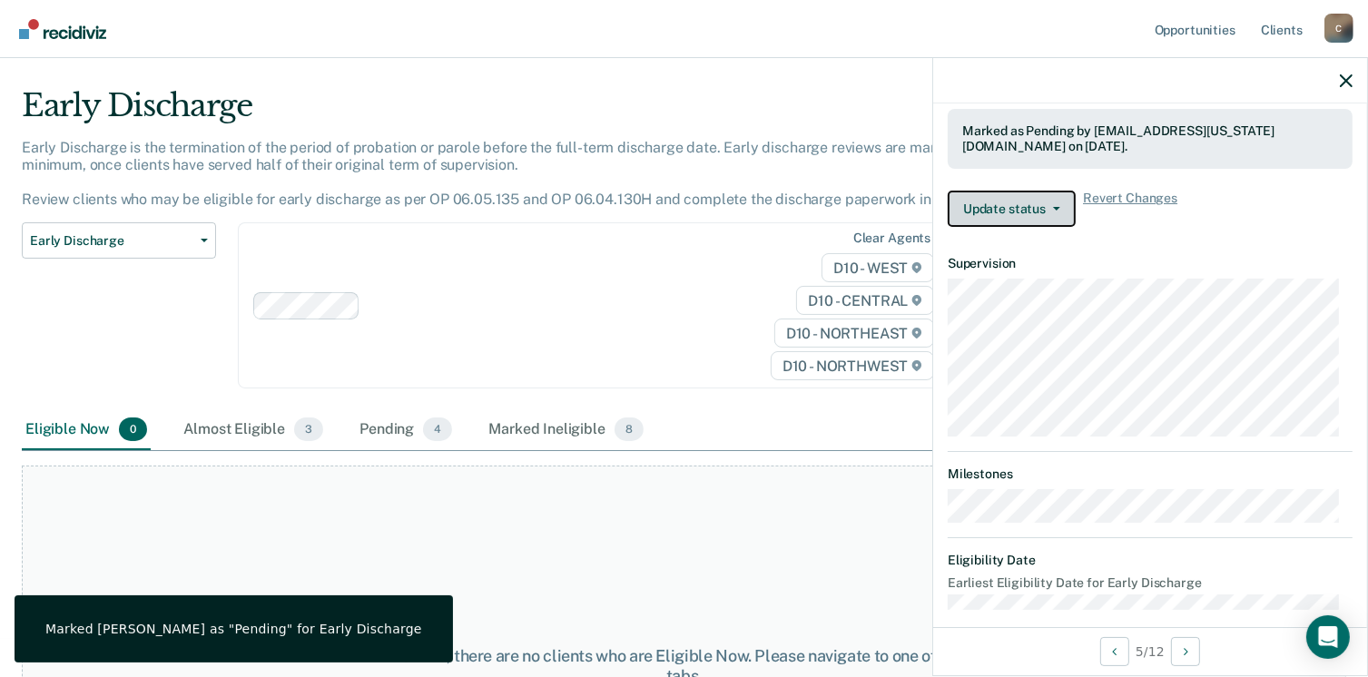
scroll to position [488, 0]
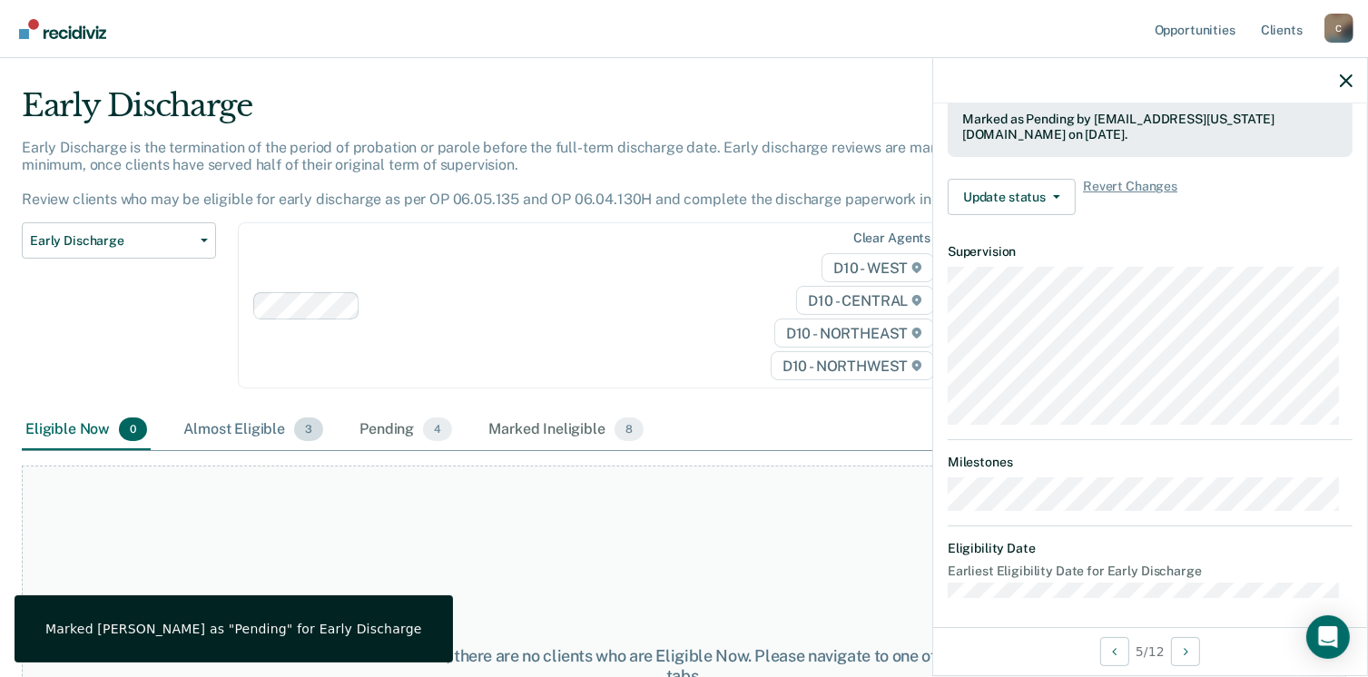
click at [263, 421] on div "Almost Eligible 3" at bounding box center [253, 430] width 147 height 40
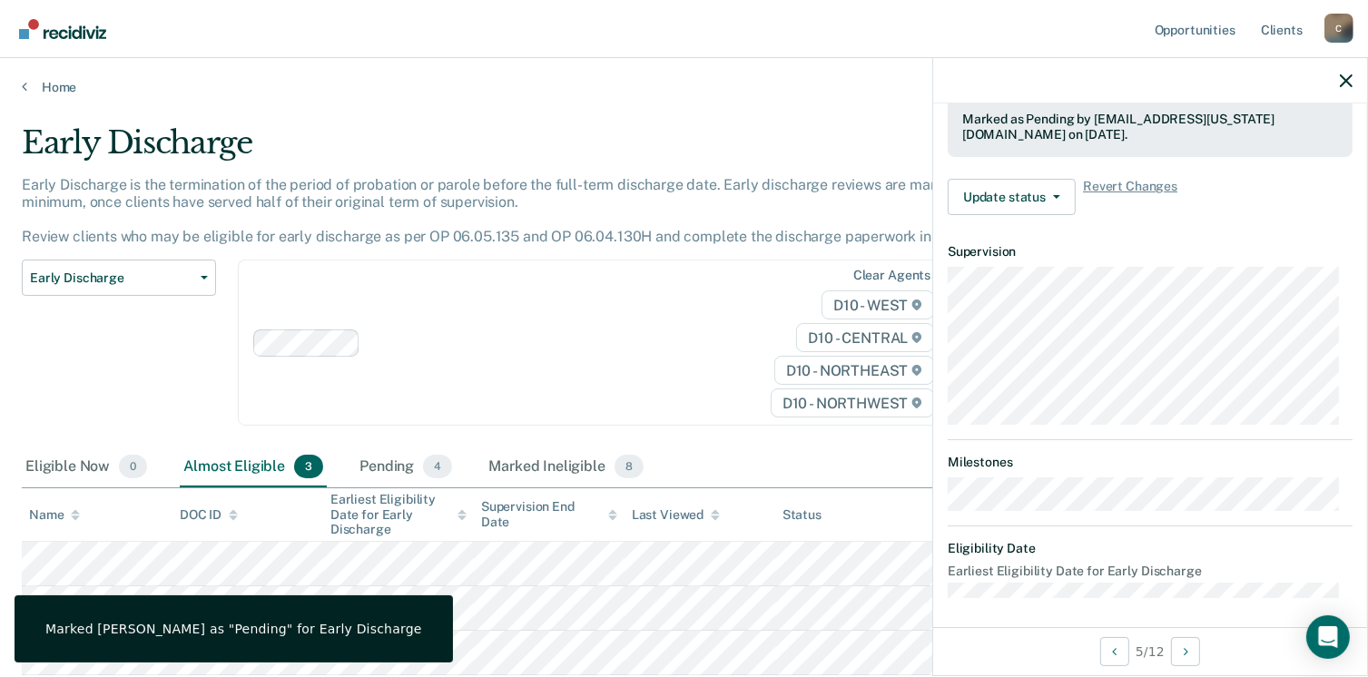
scroll to position [0, 0]
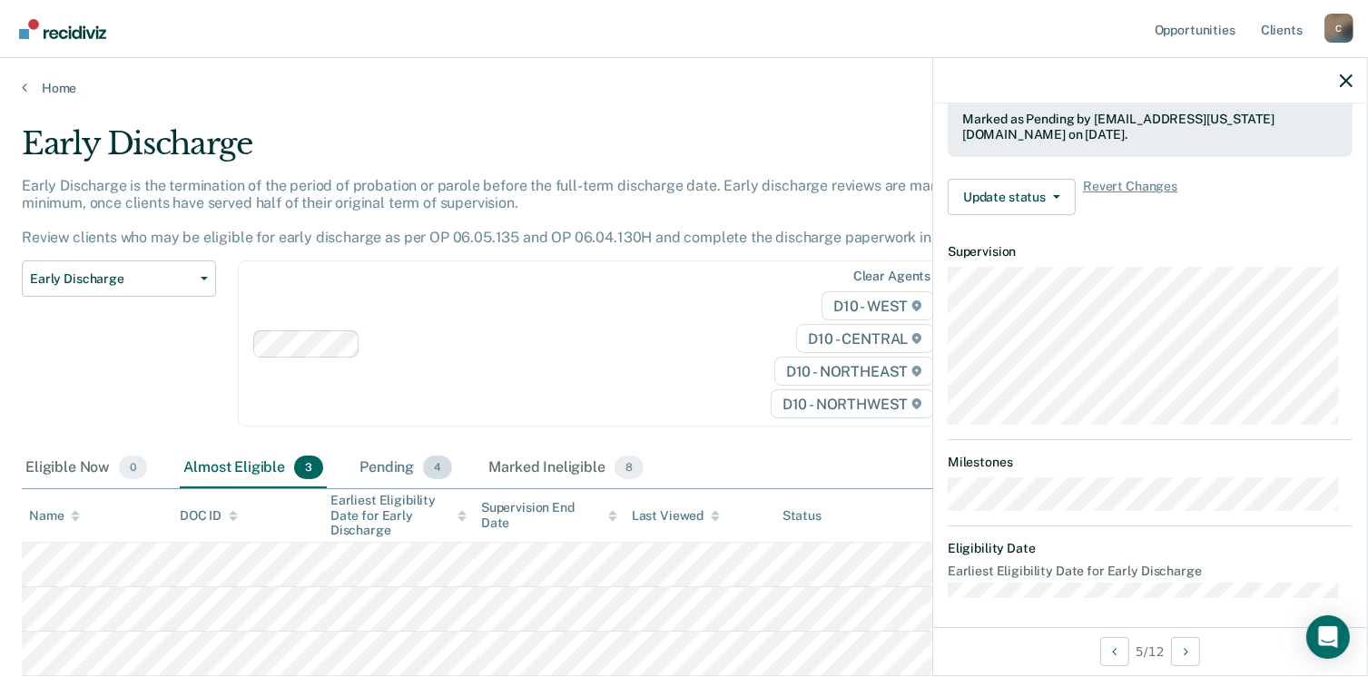
click at [389, 468] on div "Pending 4" at bounding box center [406, 469] width 100 height 40
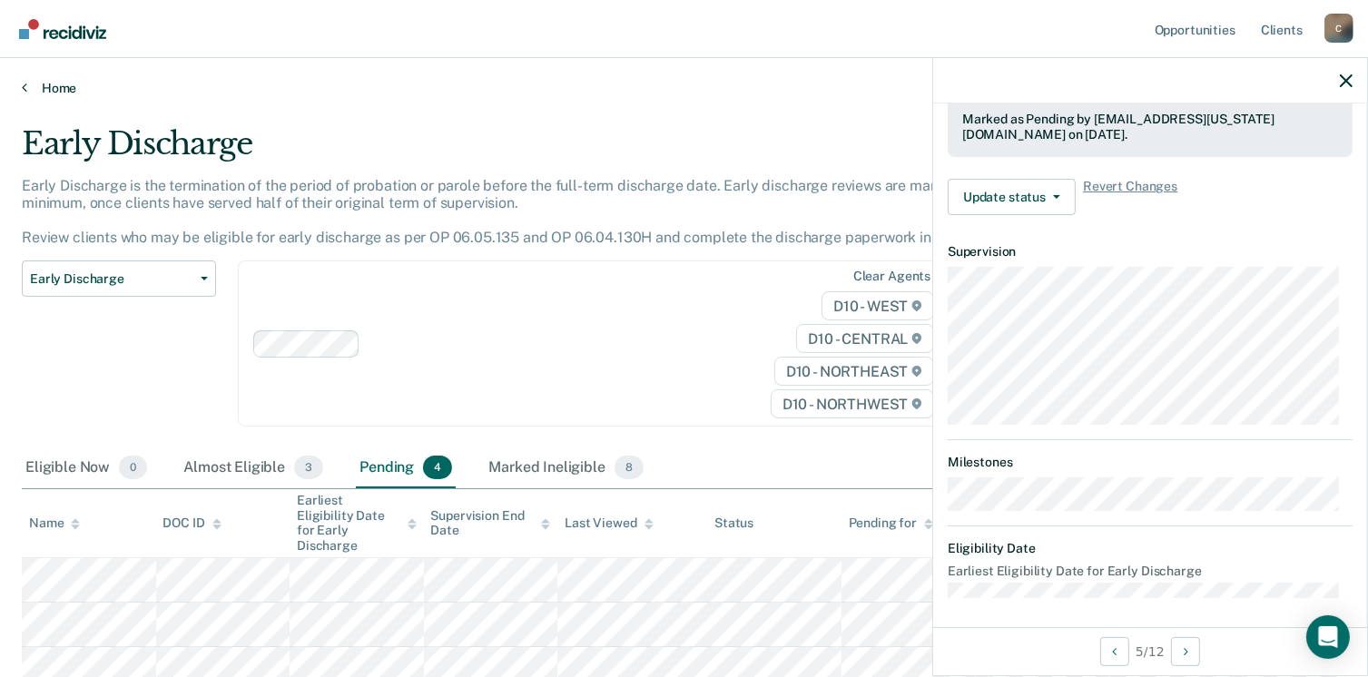
click at [52, 83] on link "Home" at bounding box center [684, 88] width 1325 height 16
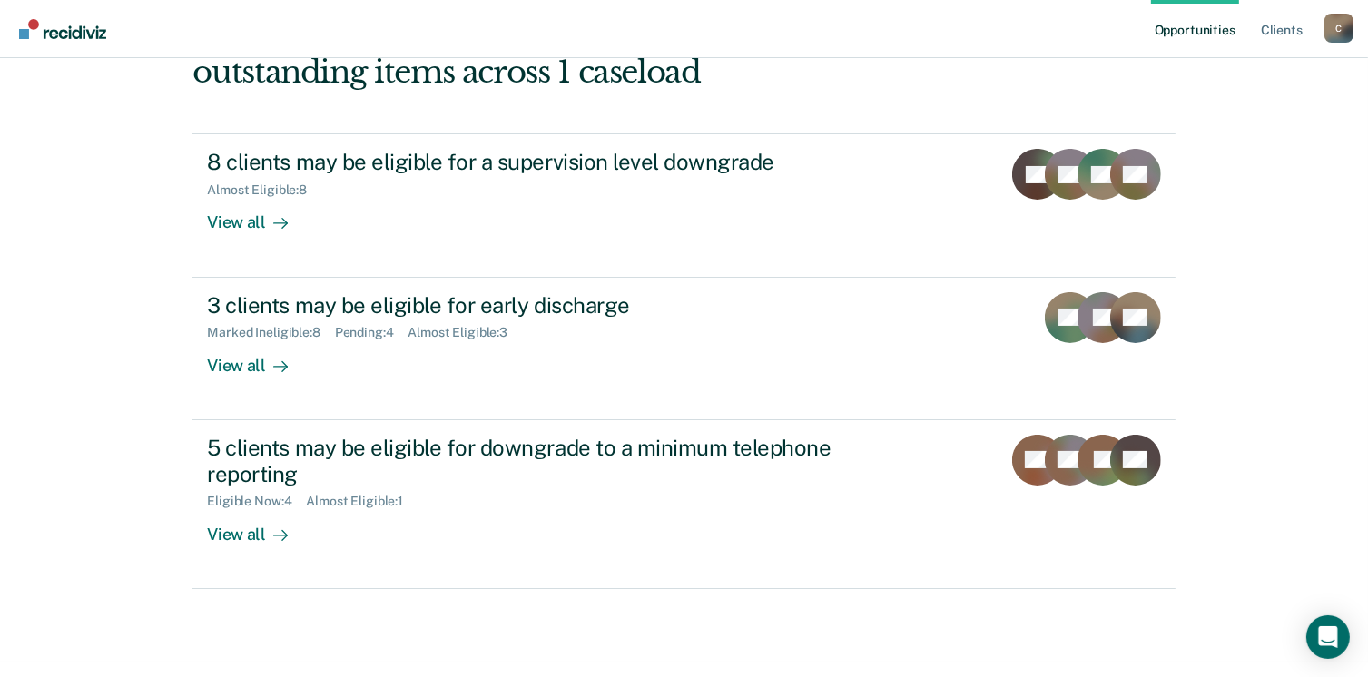
scroll to position [247, 0]
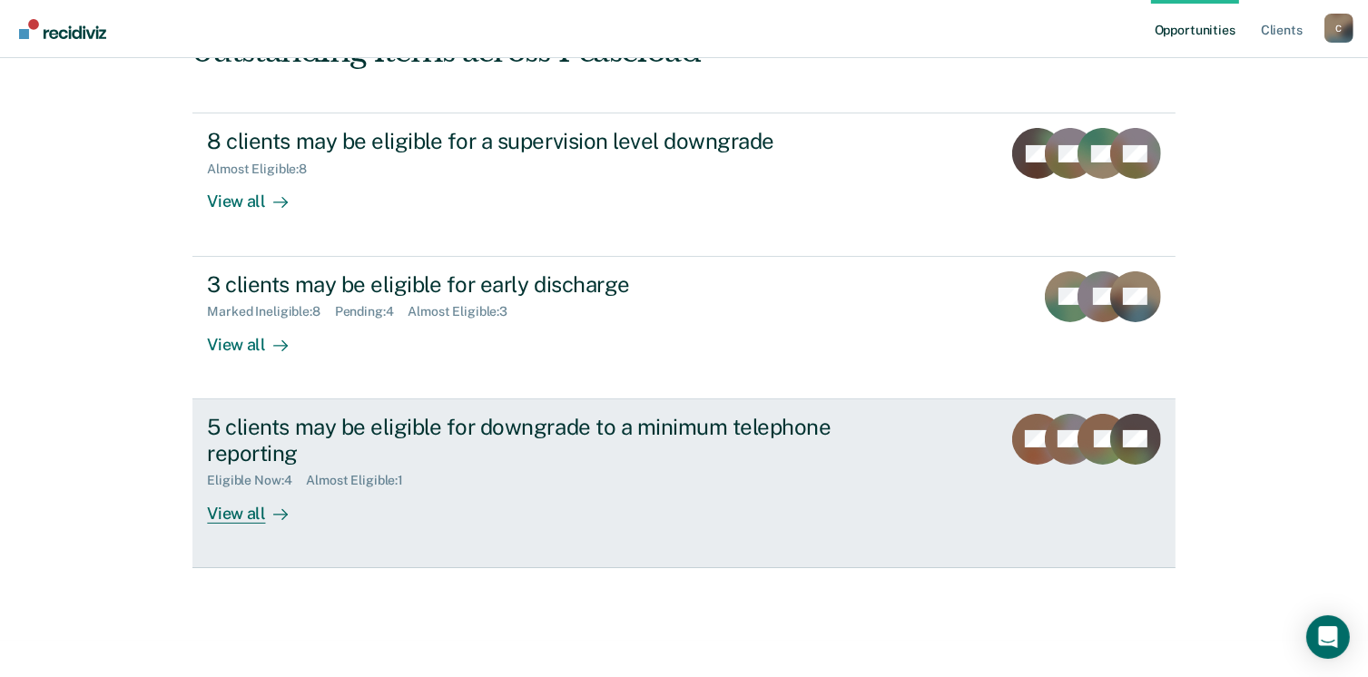
click at [240, 516] on div "View all" at bounding box center [258, 505] width 102 height 35
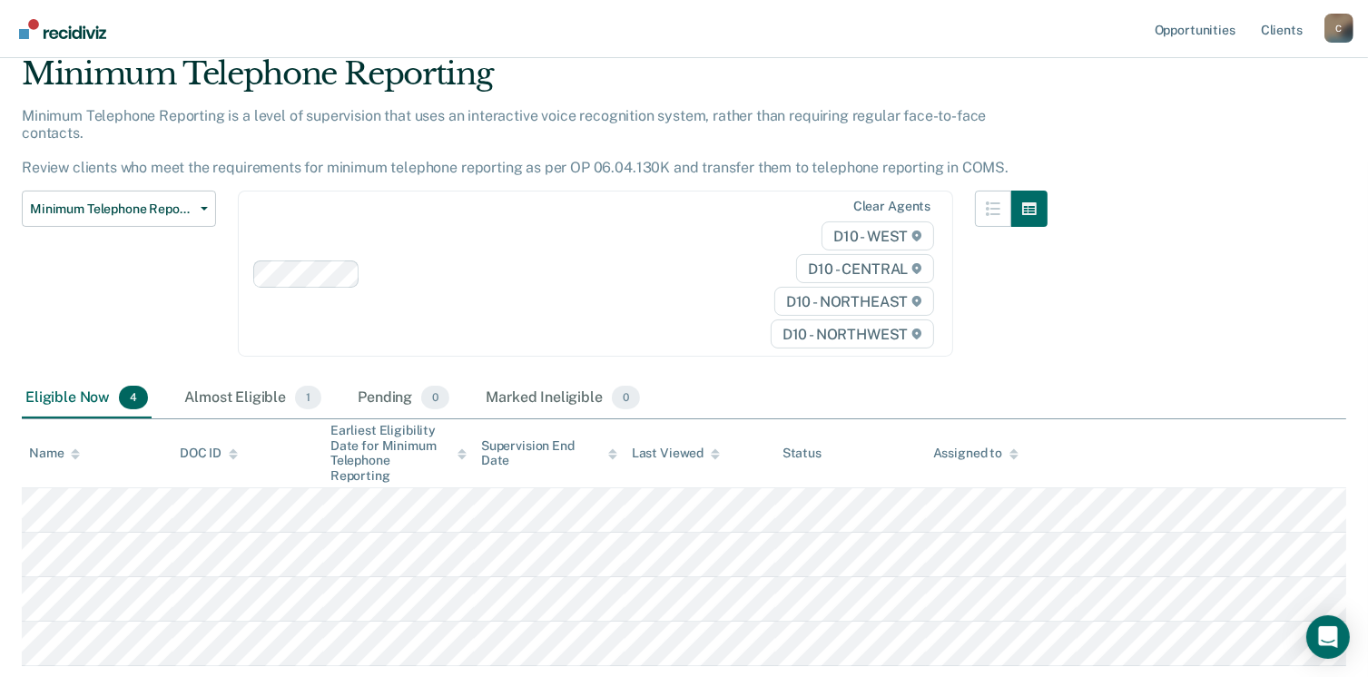
scroll to position [170, 0]
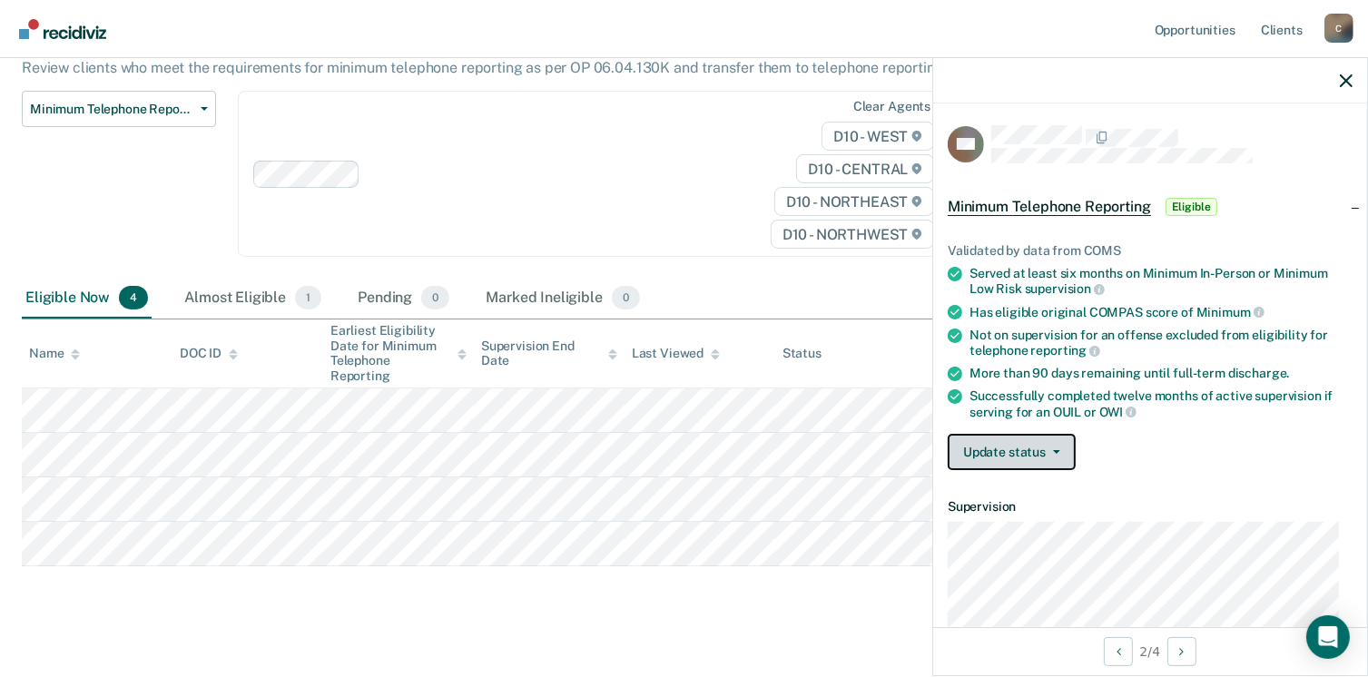
click at [1021, 450] on button "Update status" at bounding box center [1012, 452] width 128 height 36
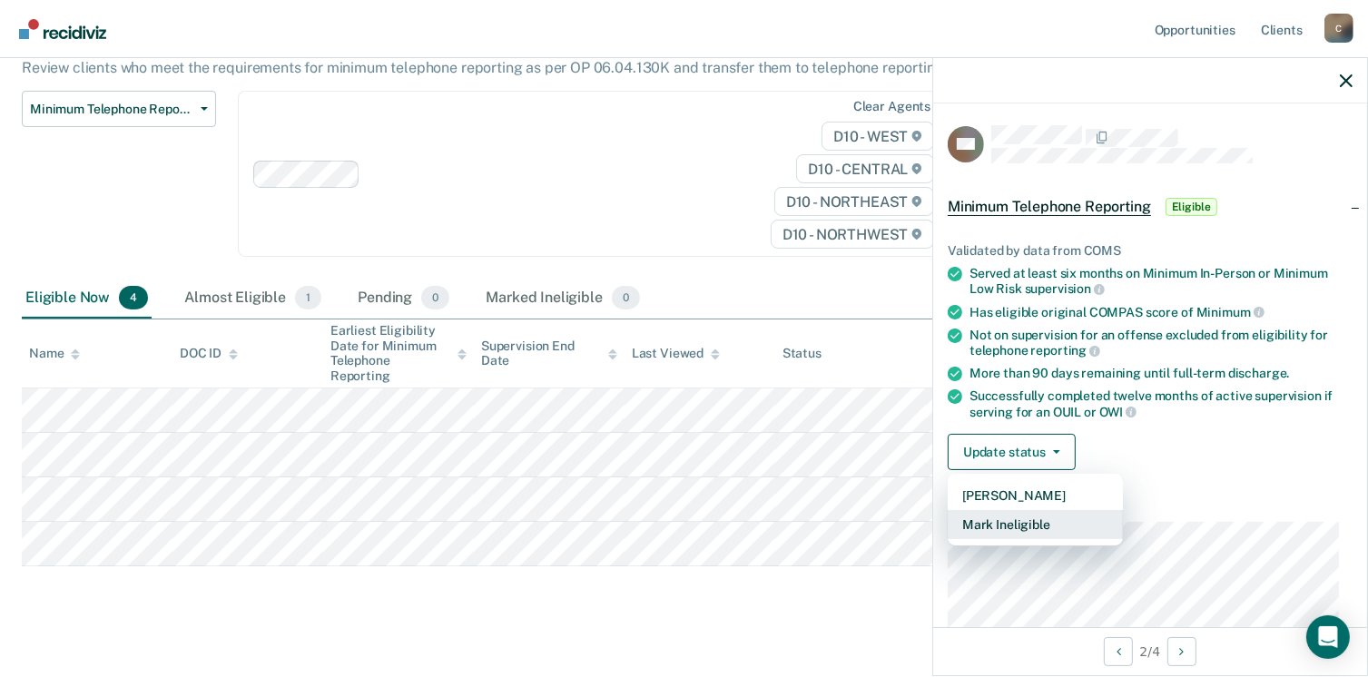
click at [1013, 520] on button "Mark Ineligible" at bounding box center [1035, 524] width 175 height 29
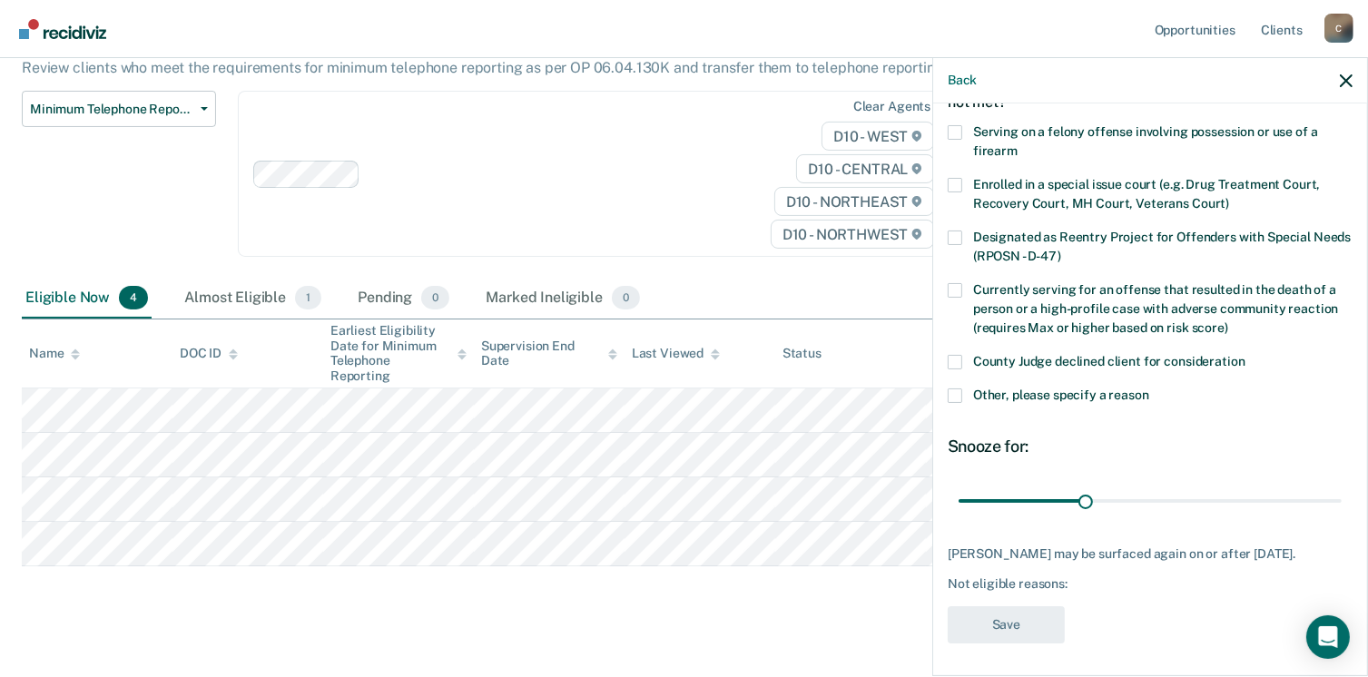
scroll to position [117, 0]
click at [957, 390] on span at bounding box center [955, 395] width 15 height 15
click at [1149, 388] on input "Other, please specify a reason" at bounding box center [1149, 388] width 0 height 0
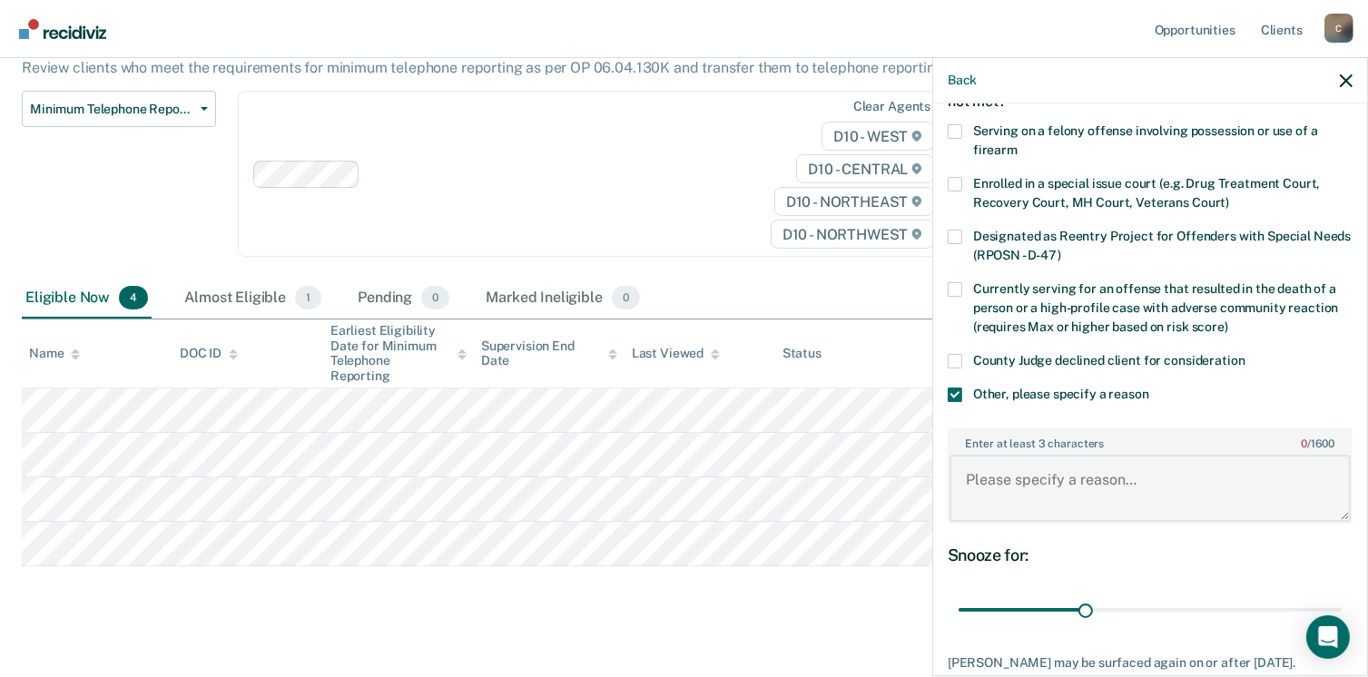
click at [1011, 459] on textarea "Enter at least 3 characters 0 / 1600" at bounding box center [1150, 488] width 401 height 67
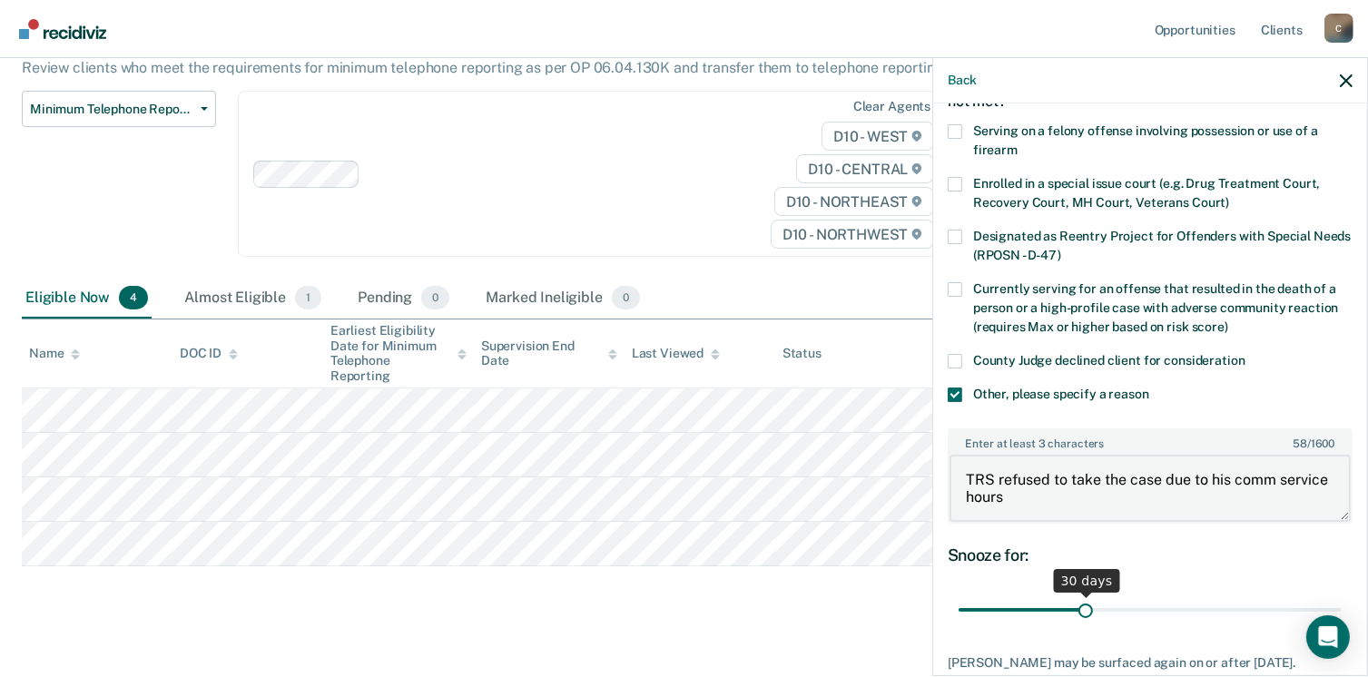
type textarea "TRS refused to take the case due to his comm service hours"
drag, startPoint x: 1079, startPoint y: 604, endPoint x: 1332, endPoint y: 622, distance: 254.0
type input "90"
click at [1332, 622] on input "range" at bounding box center [1150, 611] width 383 height 32
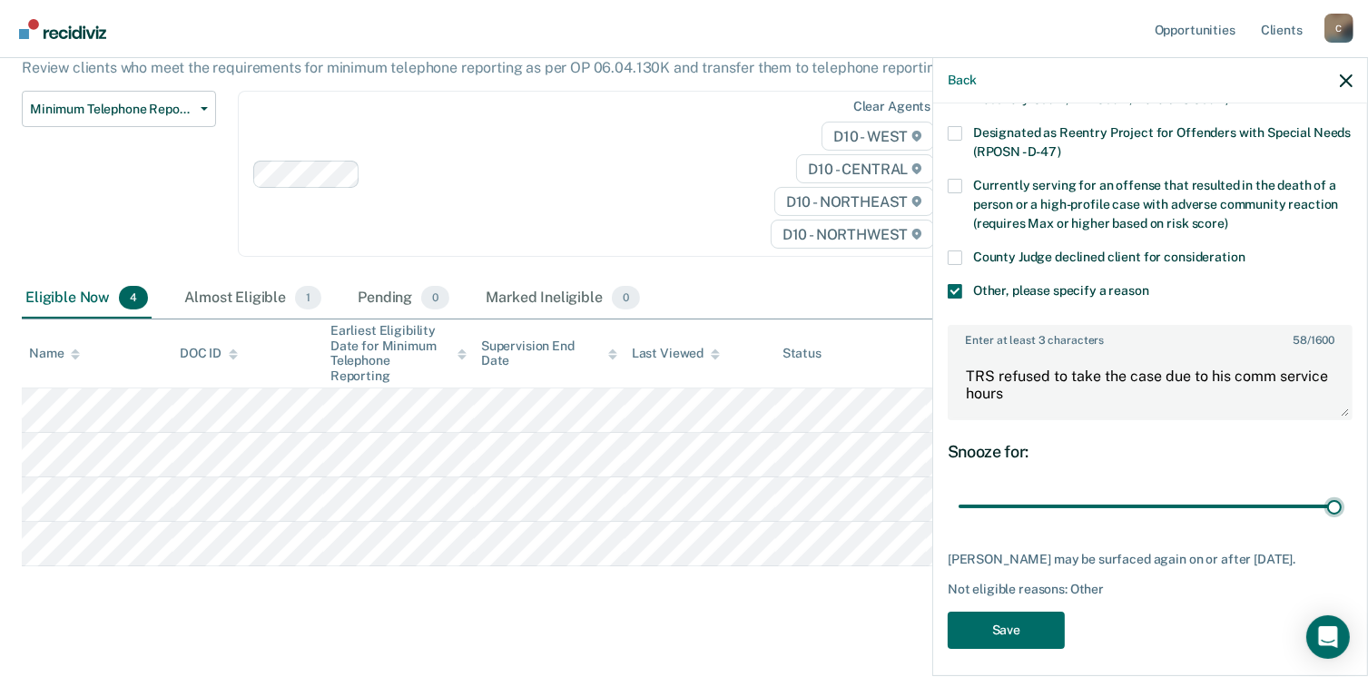
scroll to position [225, 0]
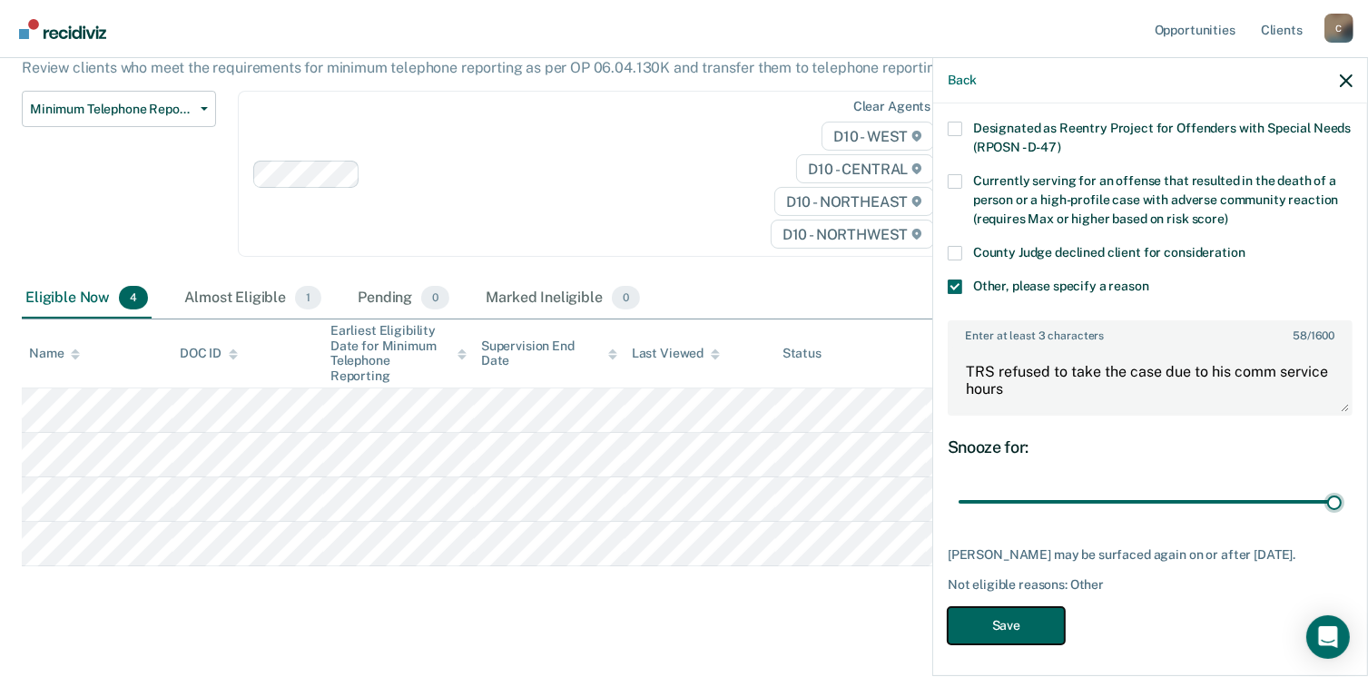
click at [1039, 614] on button "Save" at bounding box center [1006, 625] width 117 height 37
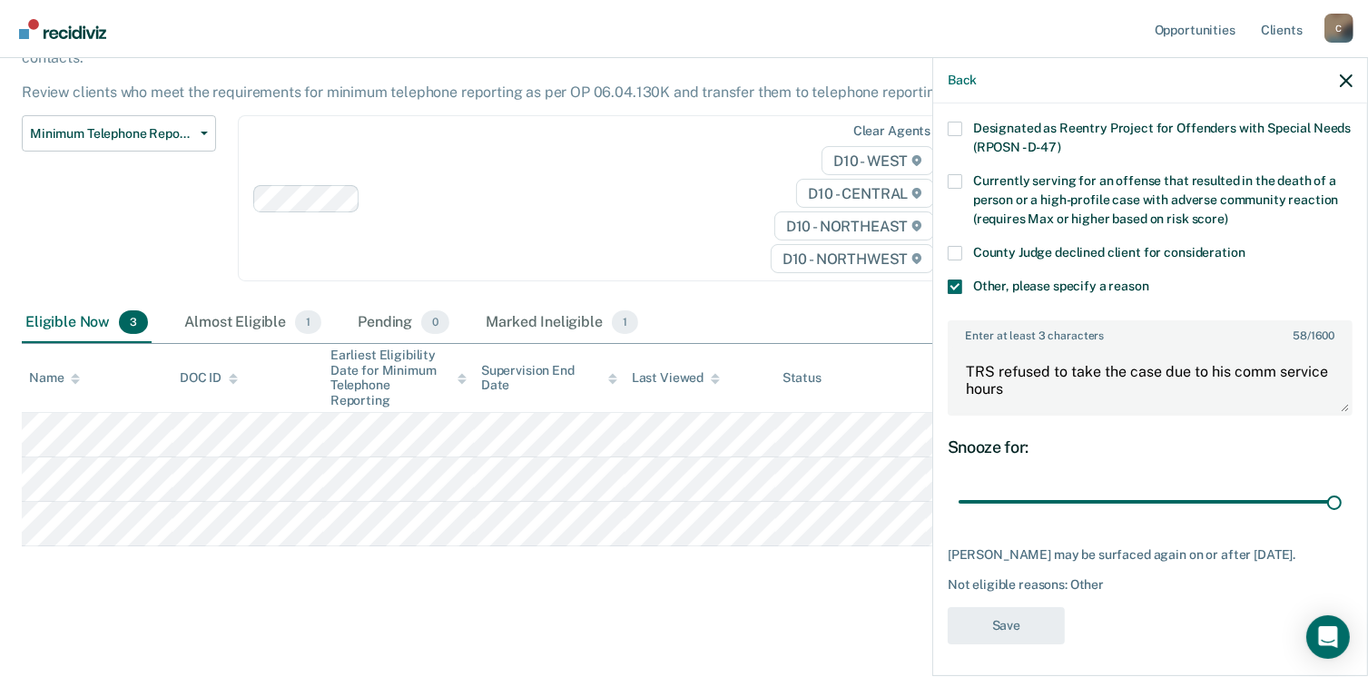
scroll to position [125, 0]
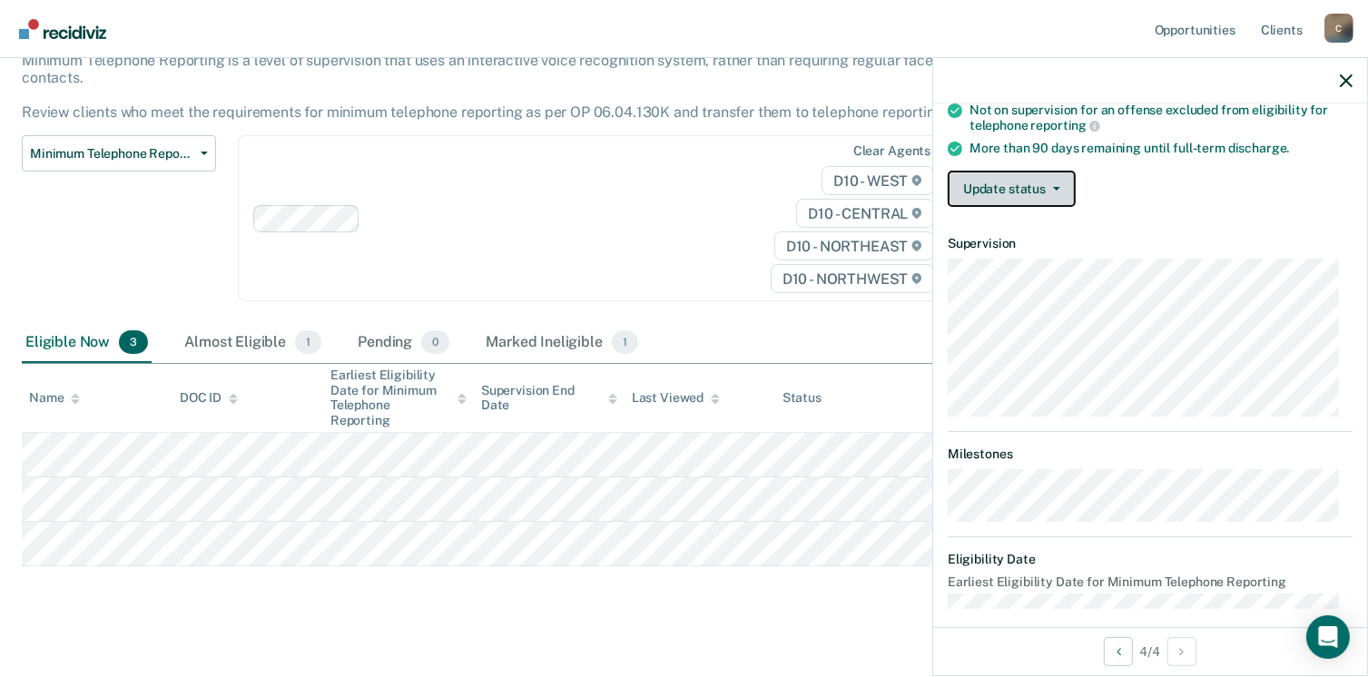
click at [1031, 179] on button "Update status" at bounding box center [1012, 189] width 128 height 36
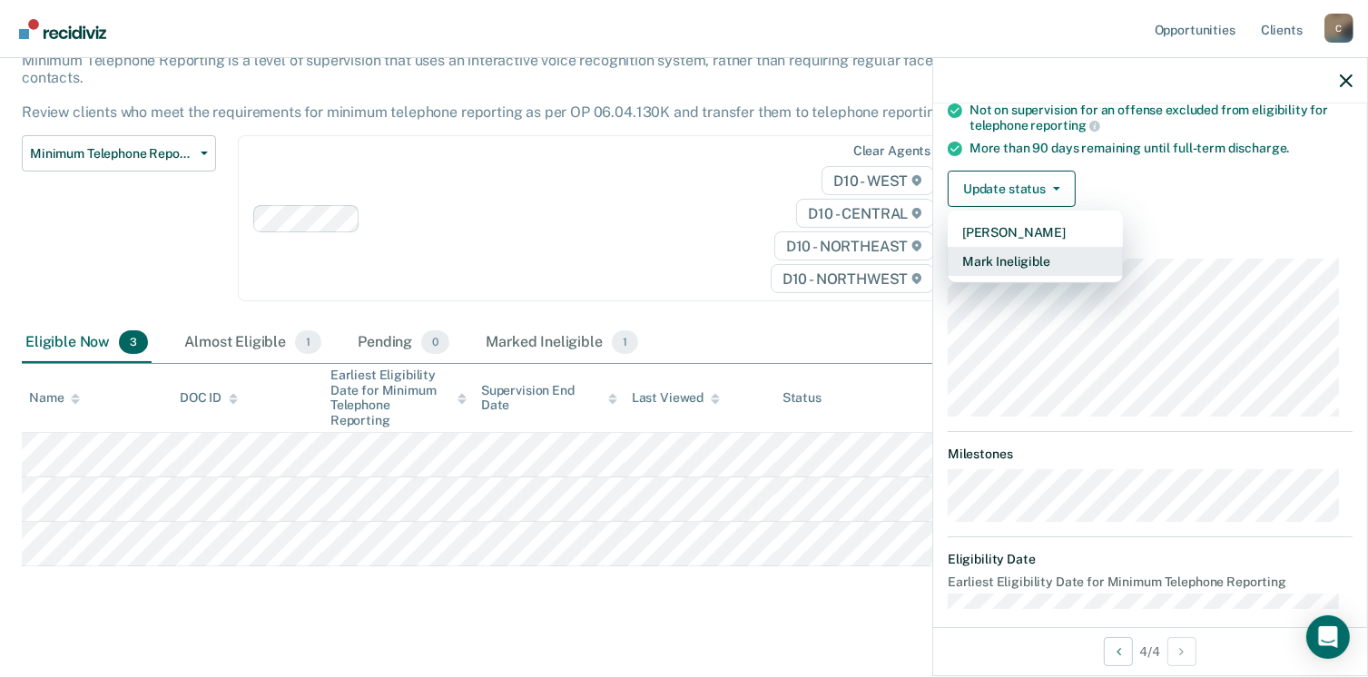
click at [1024, 248] on button "Mark Ineligible" at bounding box center [1035, 261] width 175 height 29
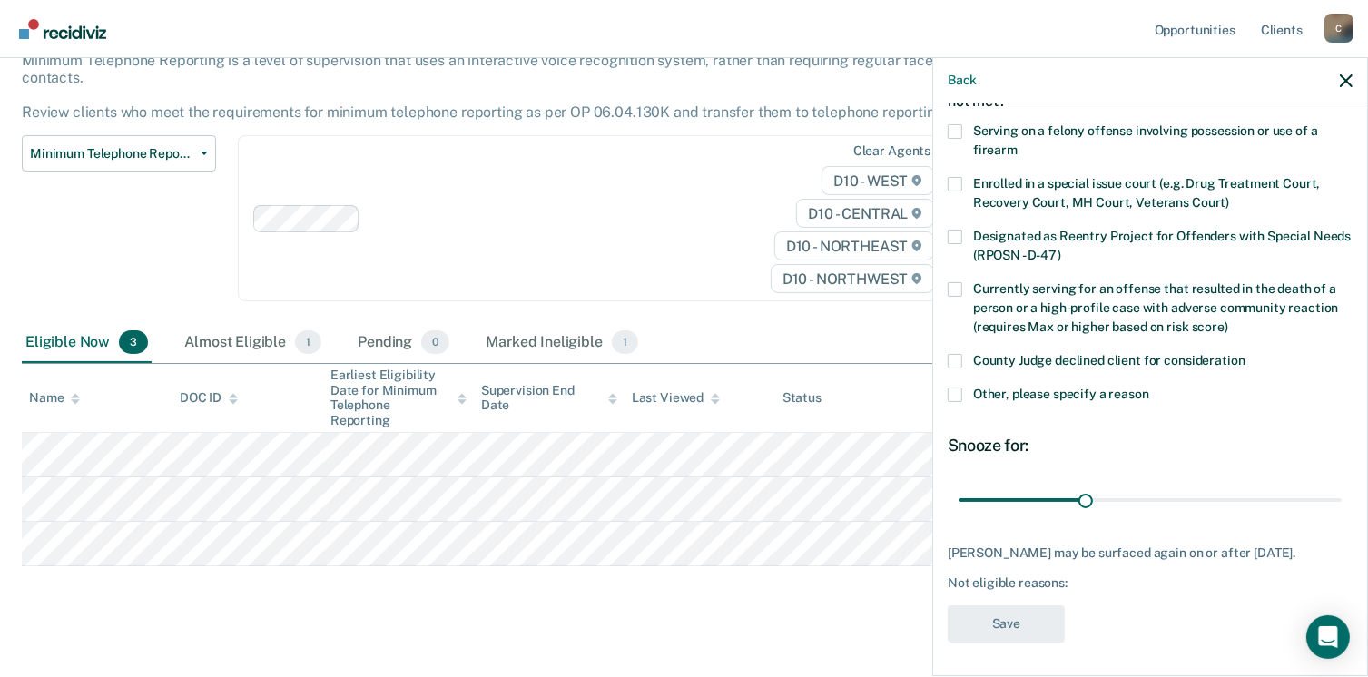
click at [956, 399] on span at bounding box center [955, 395] width 15 height 15
click at [1149, 388] on input "Other, please specify a reason" at bounding box center [1149, 388] width 0 height 0
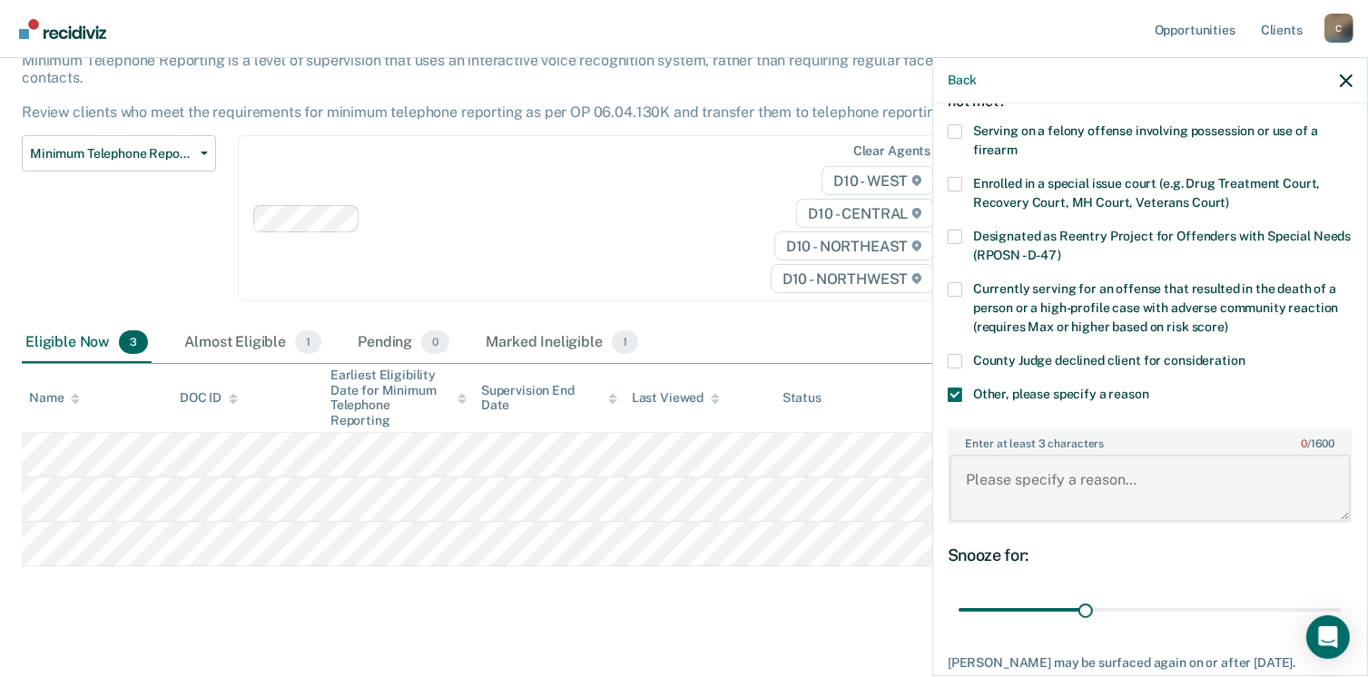
click at [992, 489] on textarea "Enter at least 3 characters 0 / 1600" at bounding box center [1150, 488] width 401 height 67
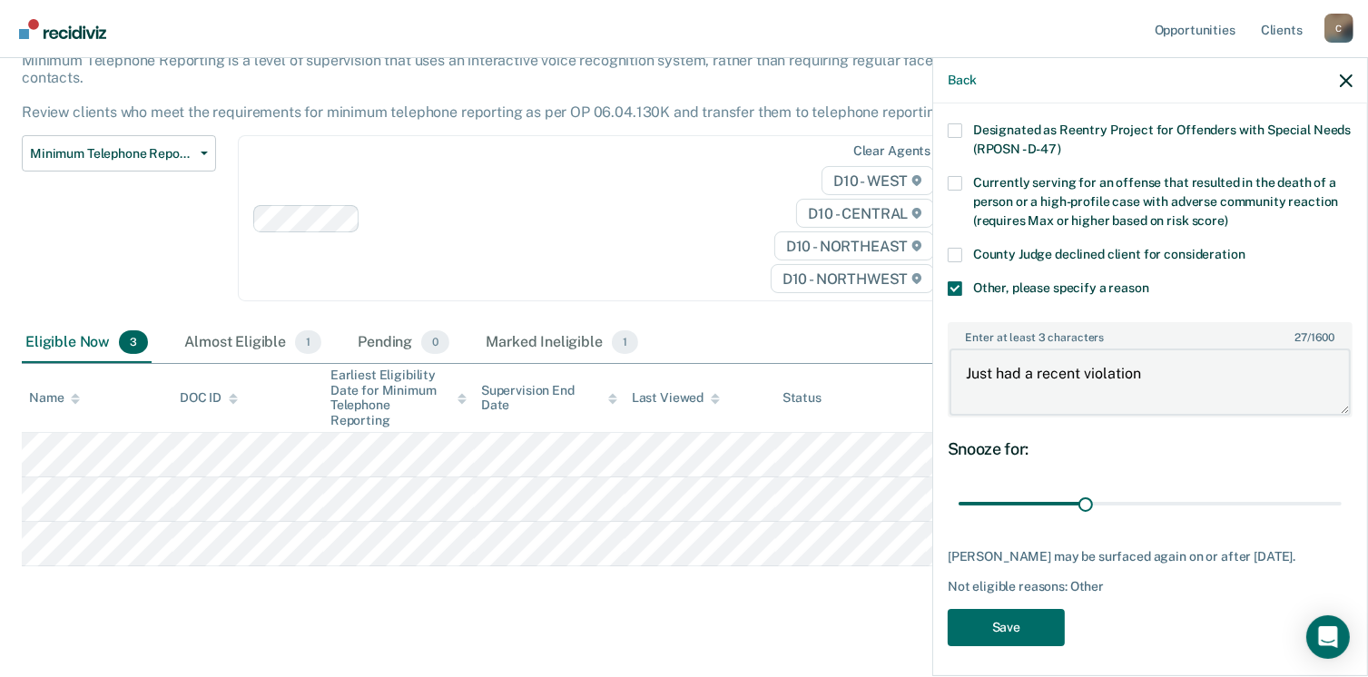
scroll to position [225, 0]
type textarea "Just had a recent violation"
click at [1006, 618] on button "Save" at bounding box center [1006, 625] width 117 height 37
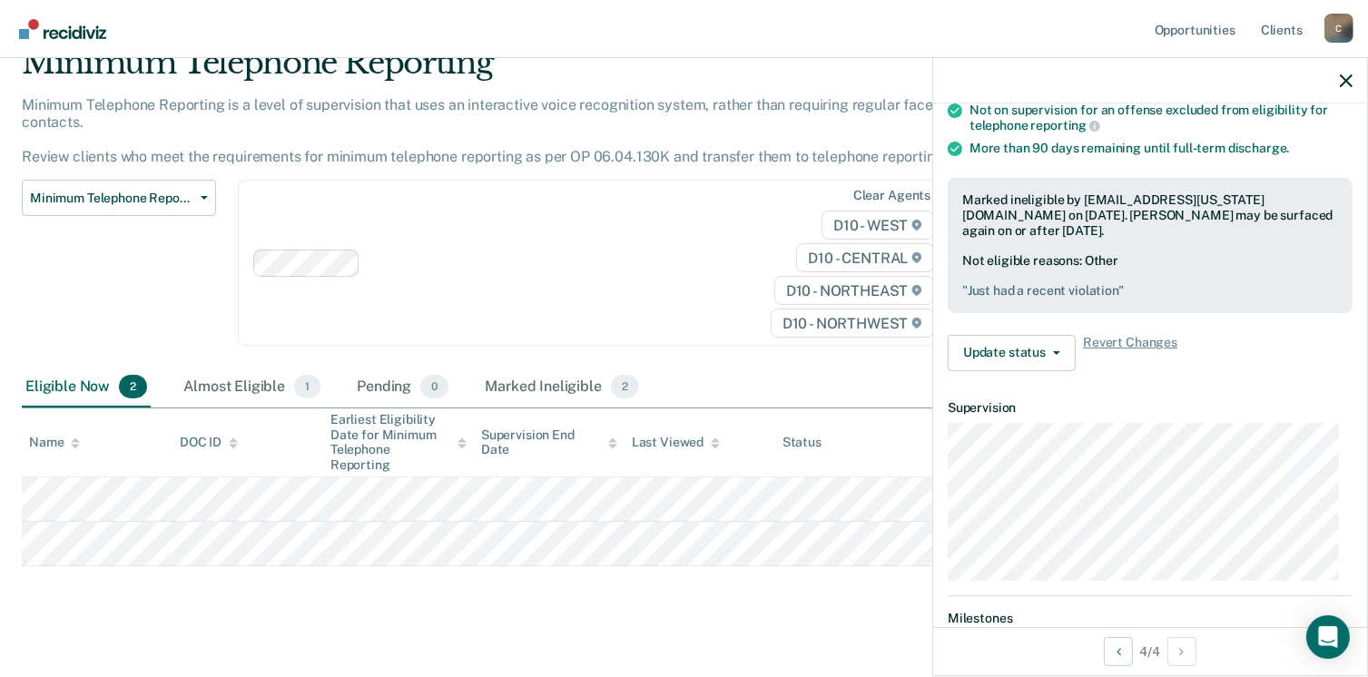
scroll to position [219, 0]
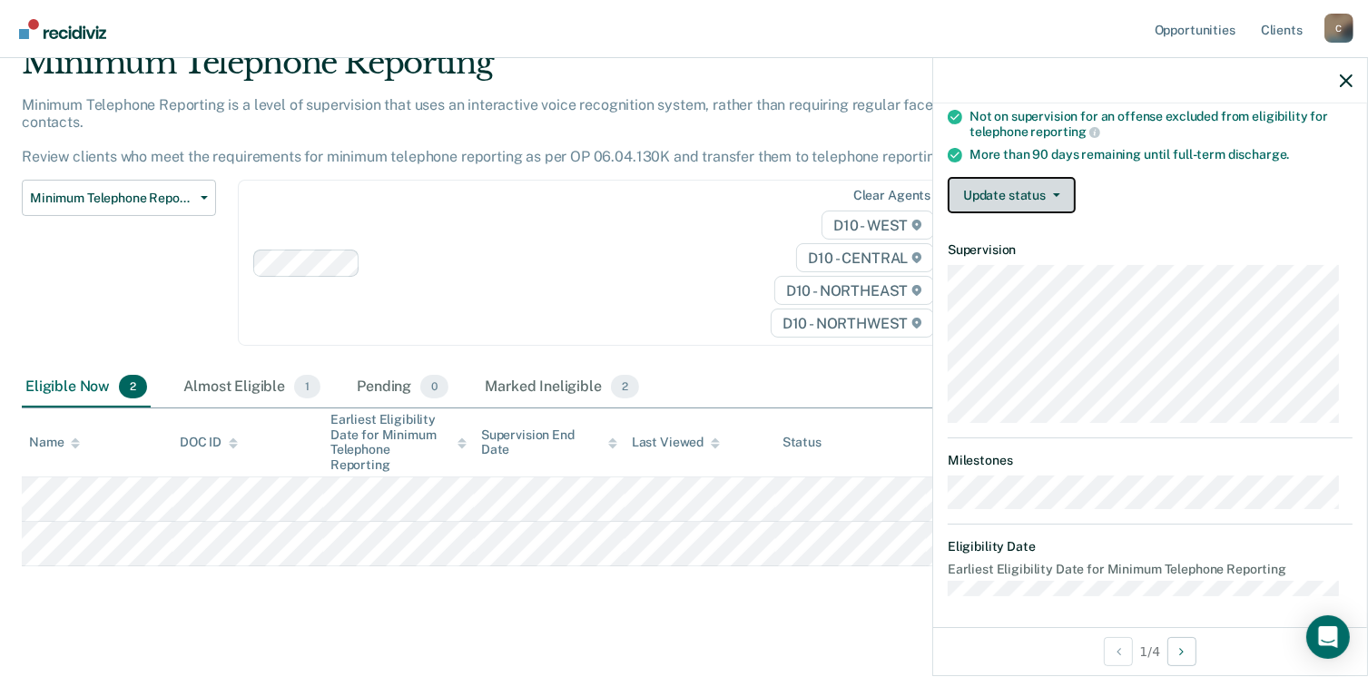
click at [981, 194] on button "Update status" at bounding box center [1012, 195] width 128 height 36
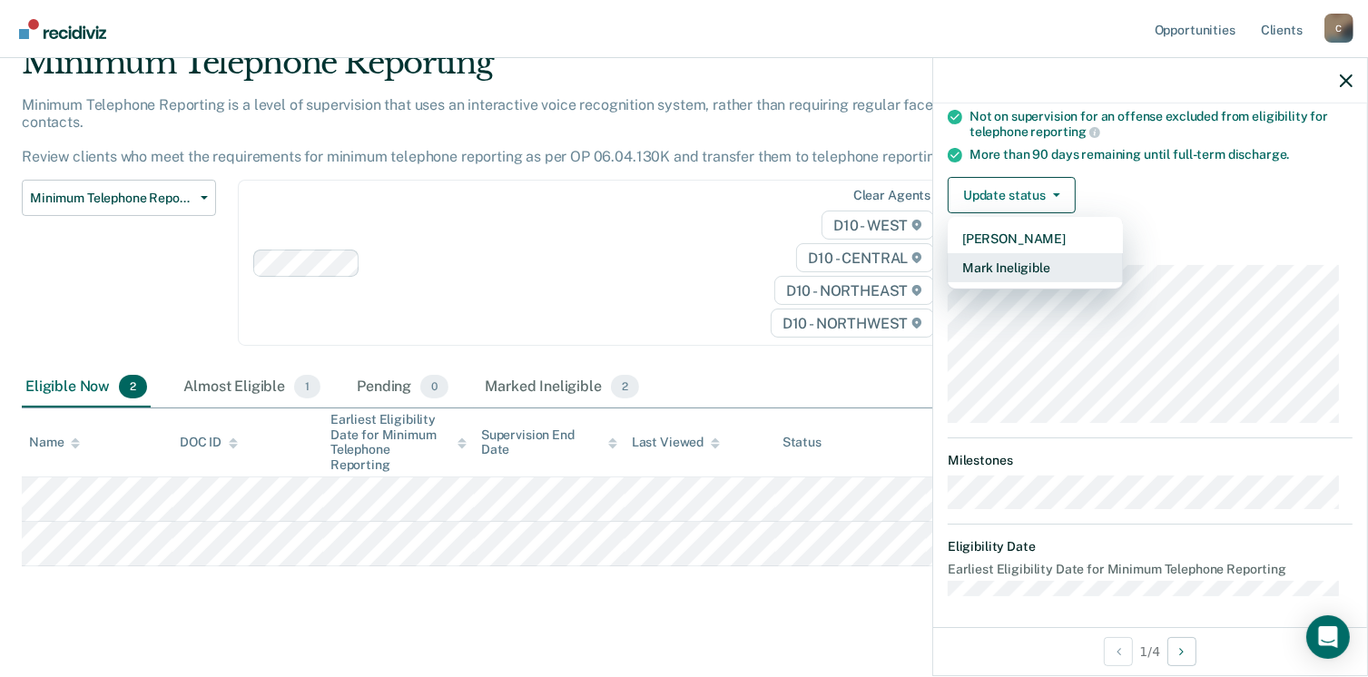
click at [983, 266] on button "Mark Ineligible" at bounding box center [1035, 267] width 175 height 29
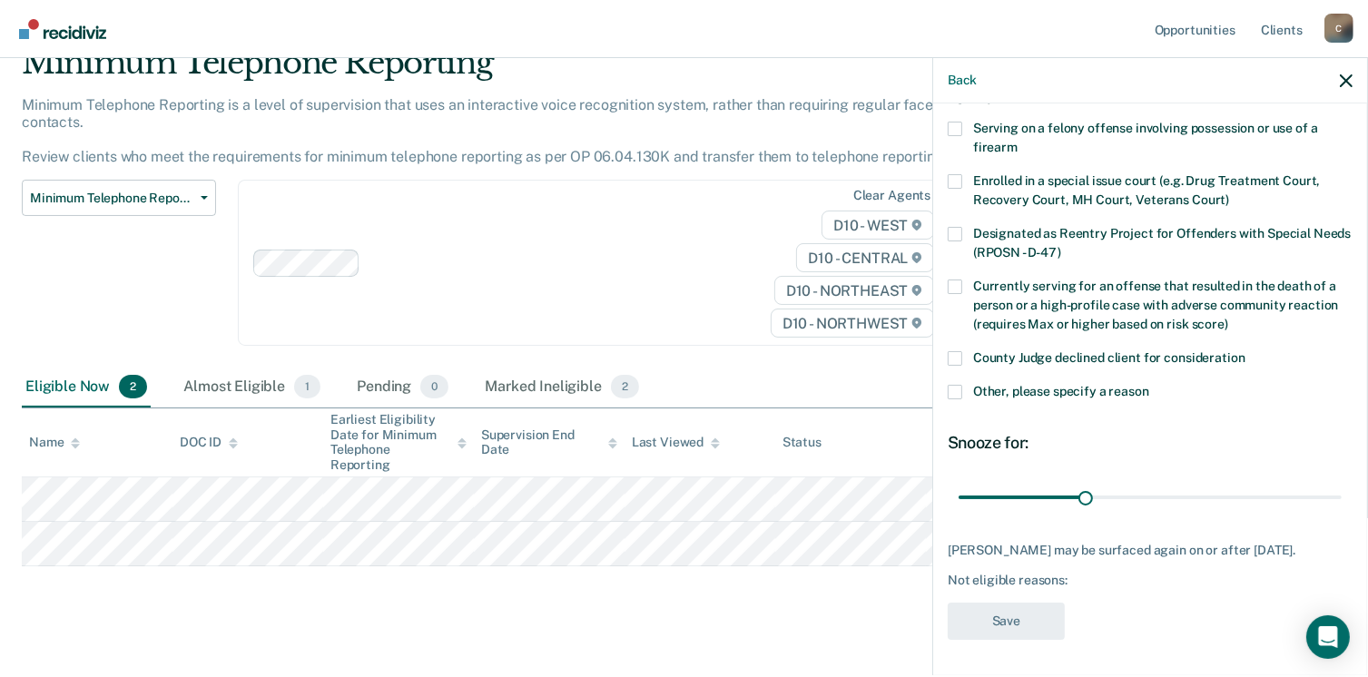
scroll to position [117, 0]
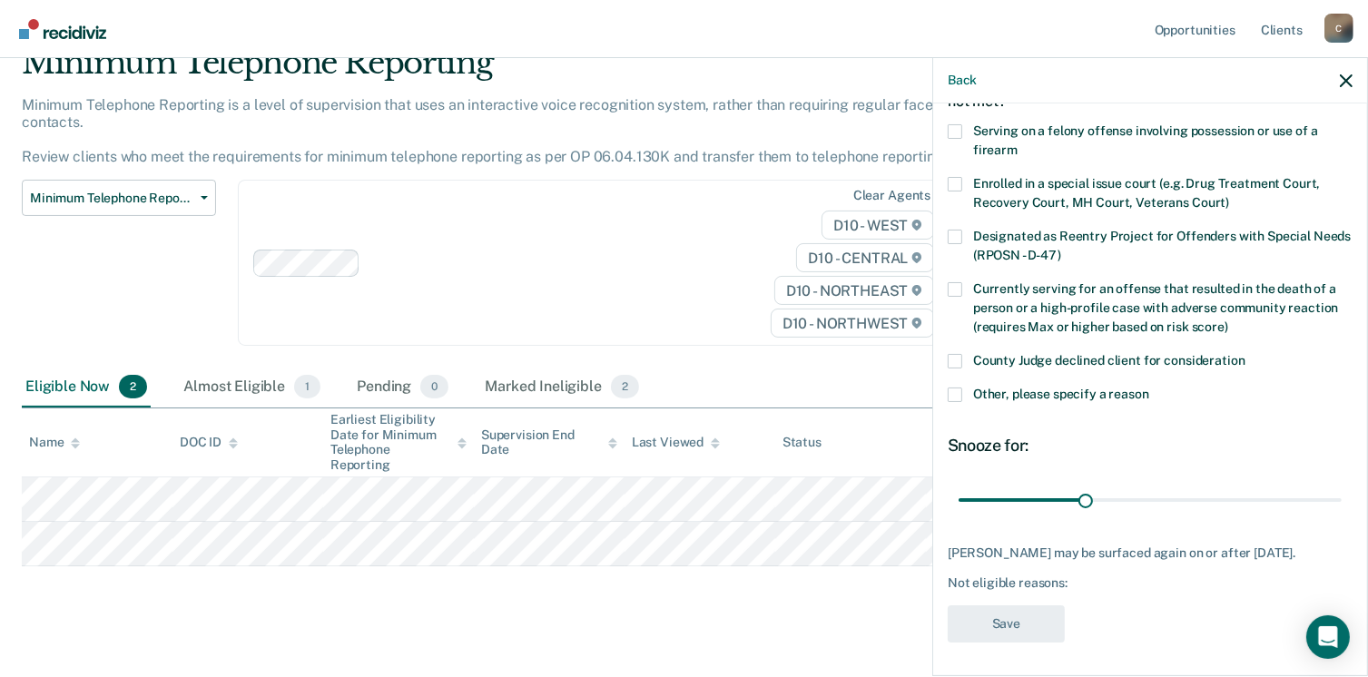
click at [955, 392] on span at bounding box center [955, 395] width 15 height 15
click at [1149, 388] on input "Other, please specify a reason" at bounding box center [1149, 388] width 0 height 0
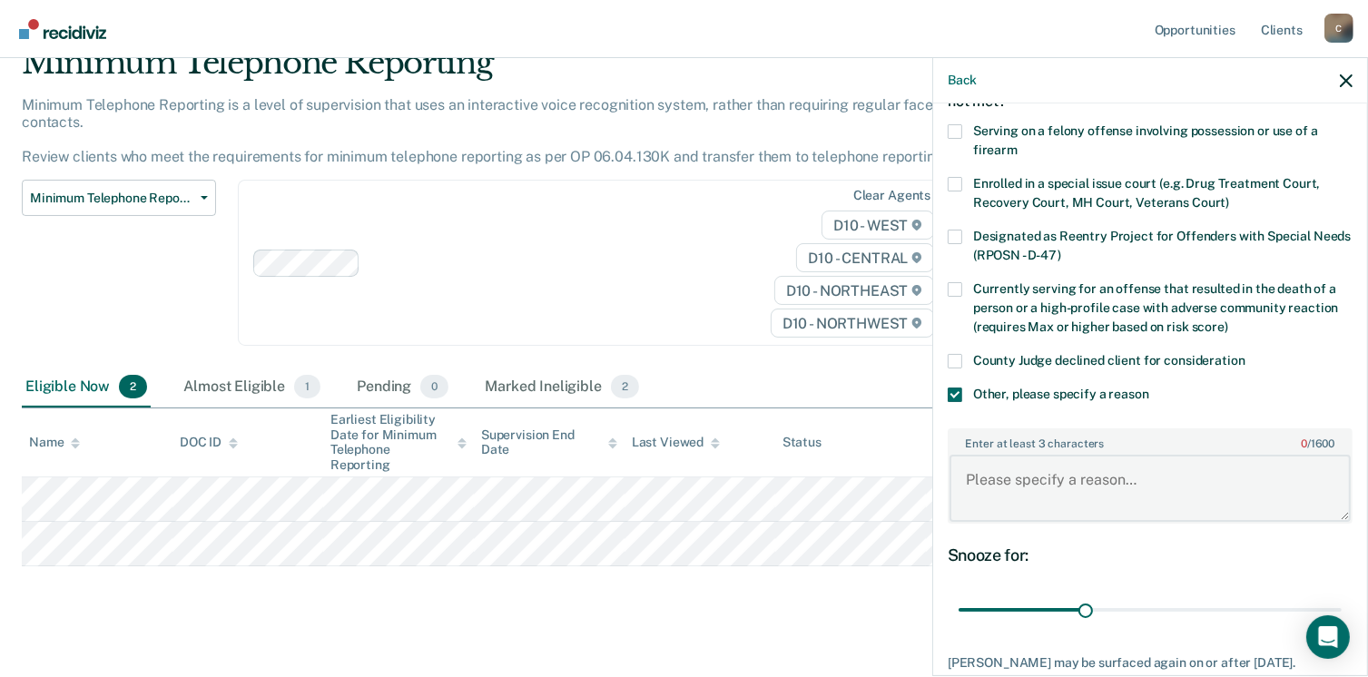
click at [987, 474] on textarea "Enter at least 3 characters 0 / 1600" at bounding box center [1150, 488] width 401 height 67
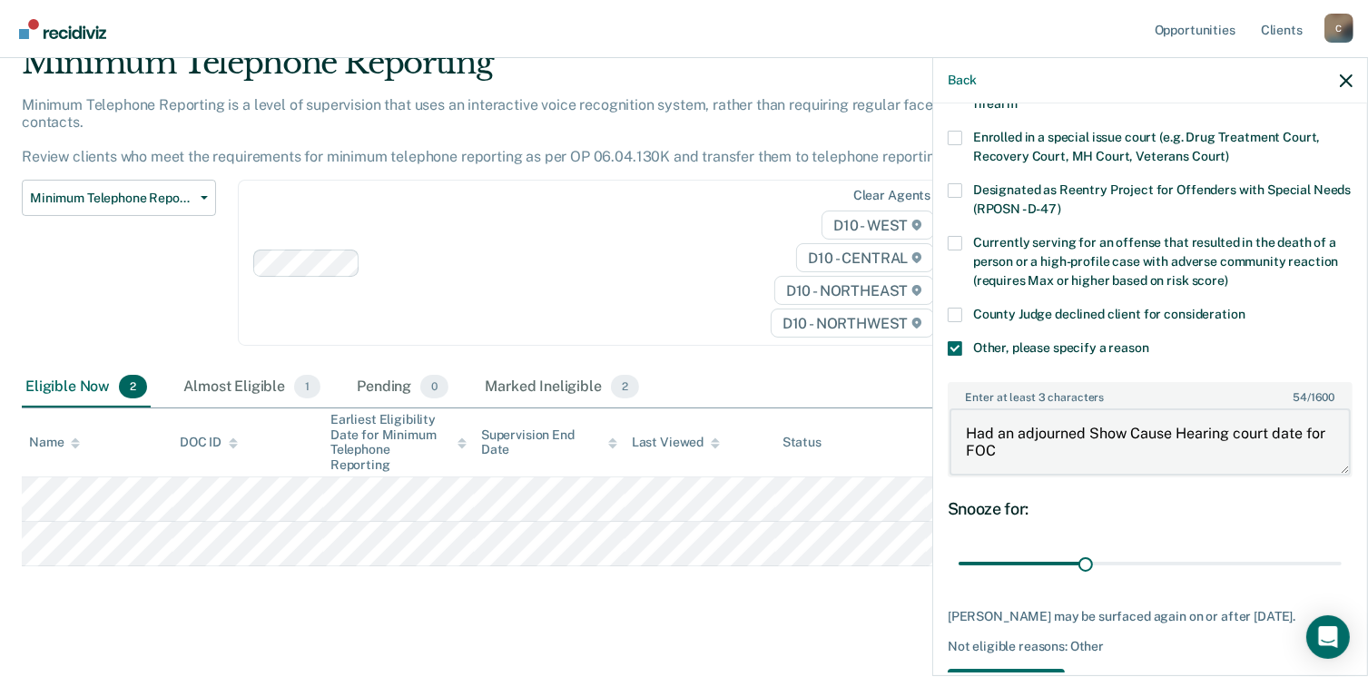
scroll to position [208, 0]
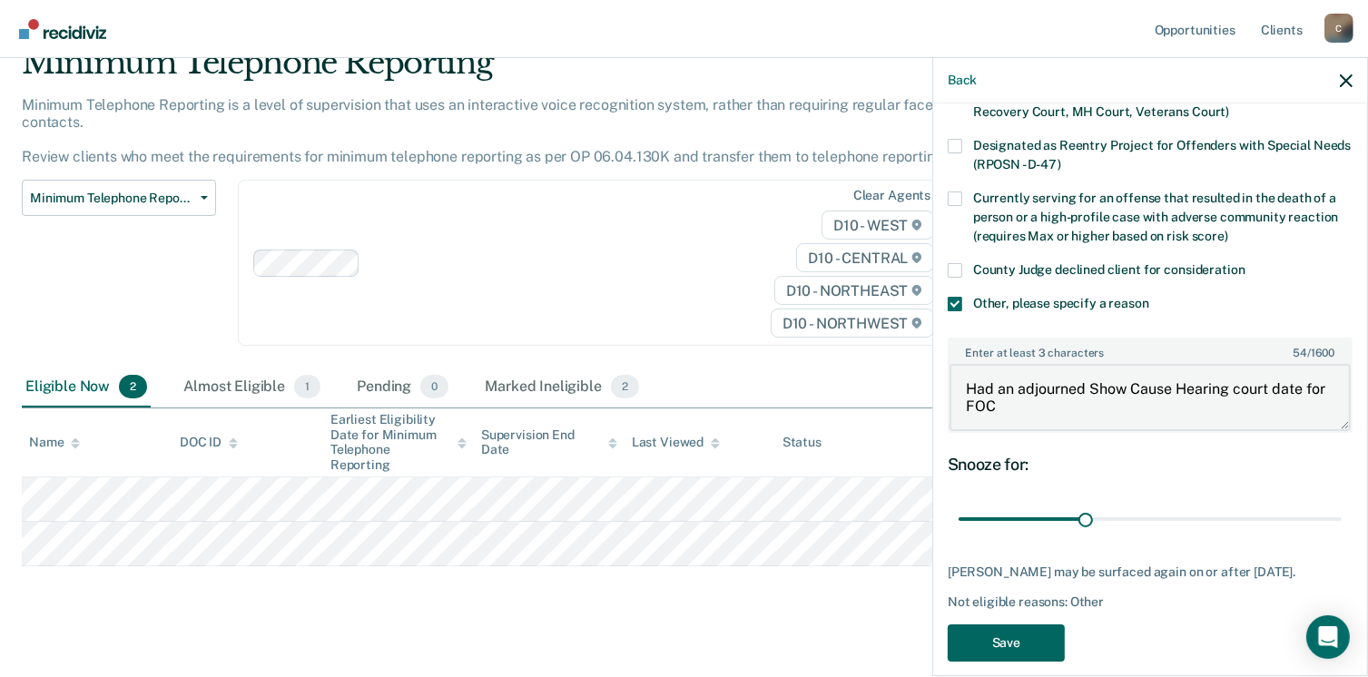
type textarea "Had an adjourned Show Cause Hearing court date for FOC"
click at [996, 637] on button "Save" at bounding box center [1006, 643] width 117 height 37
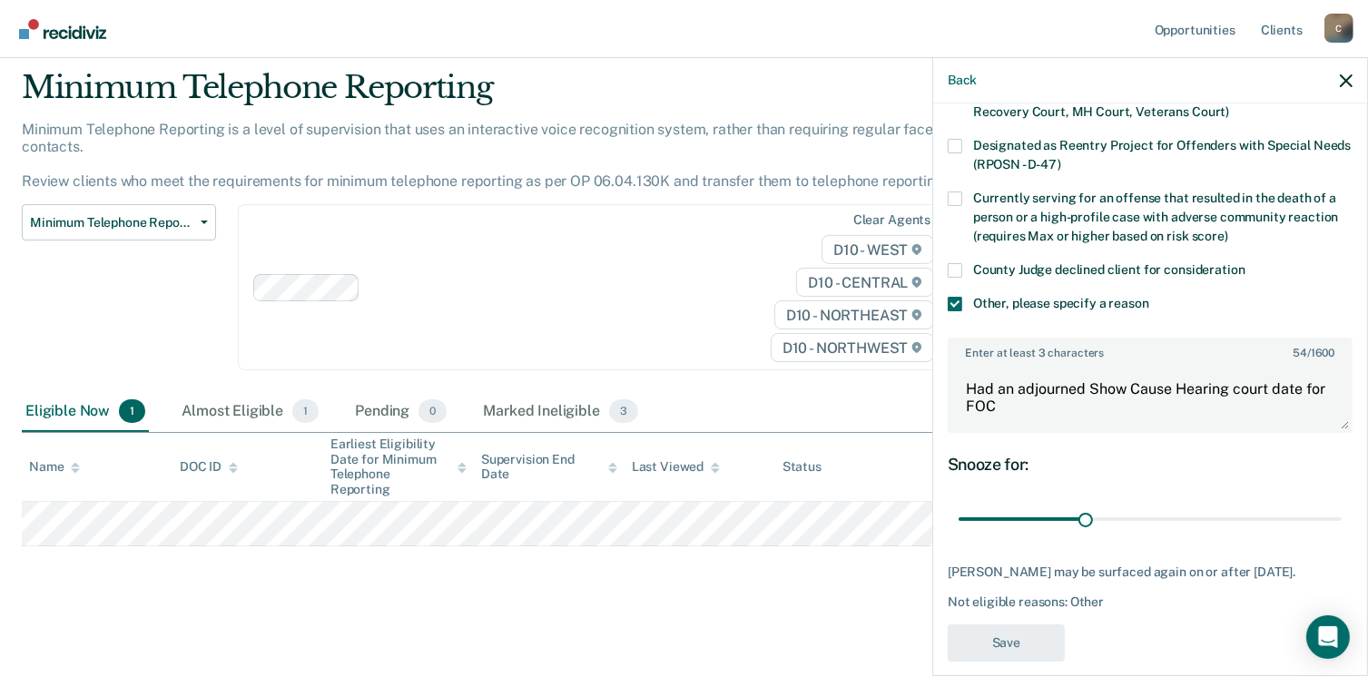
scroll to position [36, 0]
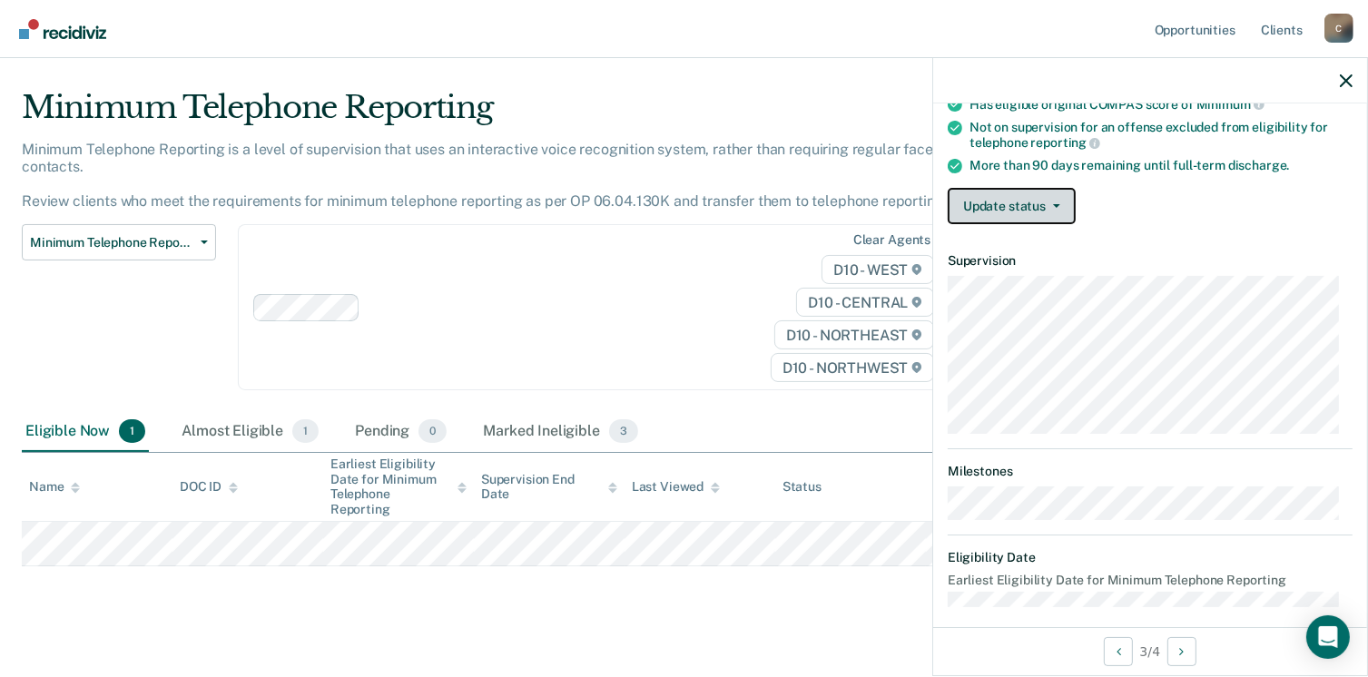
click at [970, 202] on button "Update status" at bounding box center [1012, 206] width 128 height 36
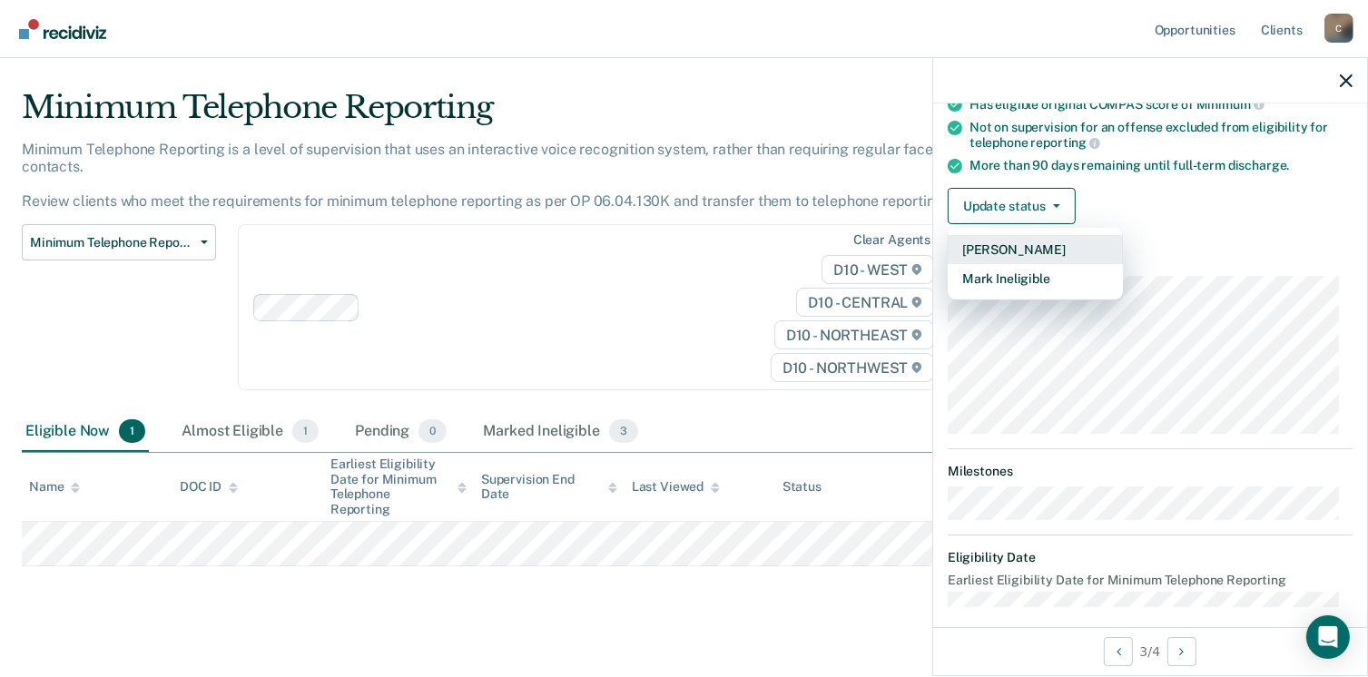
click at [1000, 242] on button "[PERSON_NAME]" at bounding box center [1035, 249] width 175 height 29
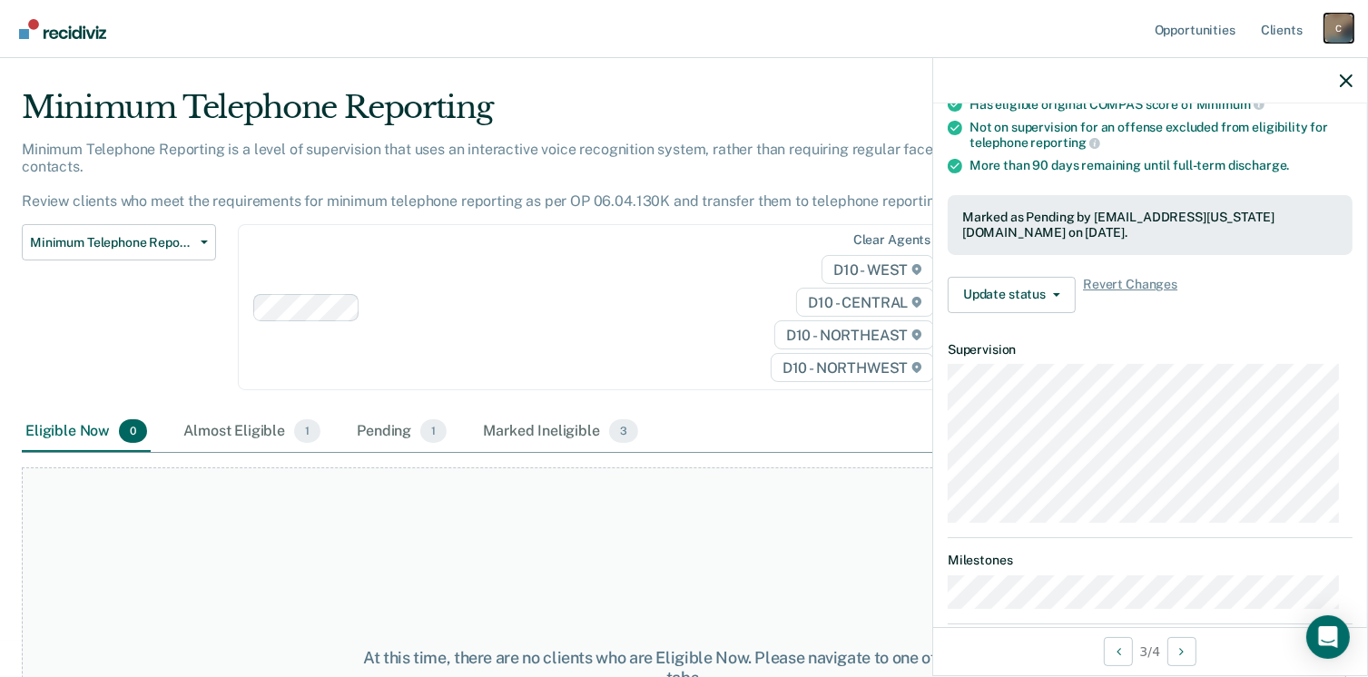
click at [1334, 25] on div "C" at bounding box center [1339, 28] width 29 height 29
click at [1228, 117] on link "Log Out" at bounding box center [1266, 119] width 146 height 15
